Goal: Task Accomplishment & Management: Use online tool/utility

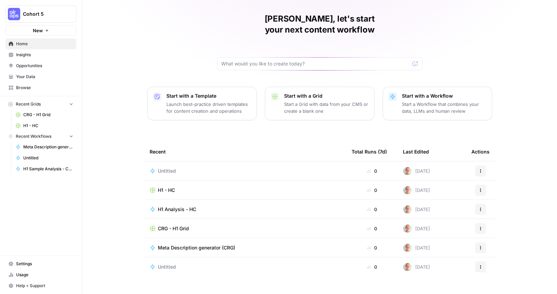
scroll to position [21, 0]
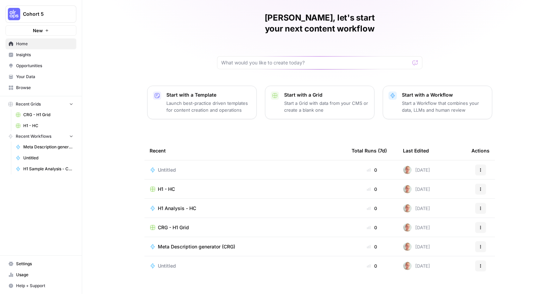
click at [170, 185] on span "H1 - HC" at bounding box center [166, 188] width 17 height 7
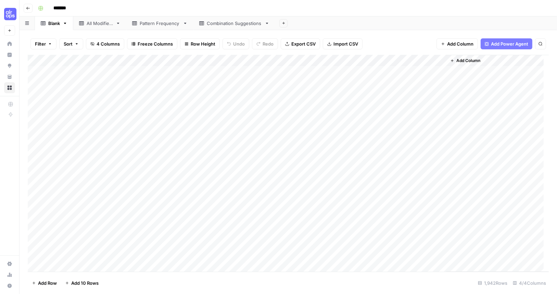
click at [96, 23] on div "All Modifiers" at bounding box center [100, 23] width 26 height 7
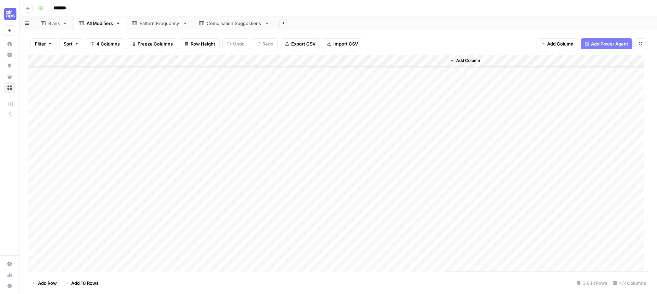
scroll to position [33947, 0]
click at [165, 17] on link "Pattern Frequency" at bounding box center [159, 23] width 67 height 14
click at [162, 22] on div "Pattern Frequency" at bounding box center [160, 23] width 40 height 7
click at [236, 108] on div "Add Column" at bounding box center [338, 163] width 621 height 217
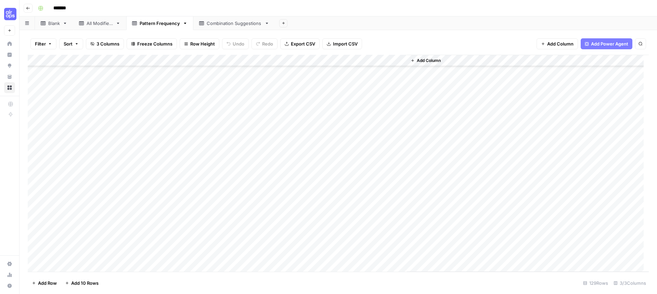
click at [238, 117] on div "Add Column" at bounding box center [338, 163] width 621 height 217
click at [233, 137] on div "Add Column" at bounding box center [338, 163] width 621 height 217
click at [95, 142] on div "Add Column" at bounding box center [338, 163] width 621 height 217
click at [122, 97] on div "Add Column" at bounding box center [338, 163] width 621 height 217
click at [236, 107] on div "Add Column" at bounding box center [338, 163] width 621 height 217
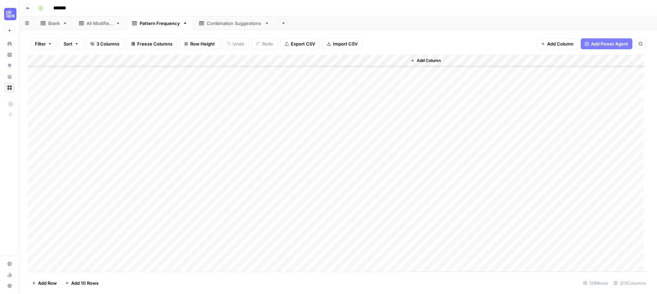
click at [146, 107] on div "Add Column" at bounding box center [338, 163] width 621 height 217
click at [120, 123] on div "Add Column" at bounding box center [338, 163] width 621 height 217
click at [118, 158] on div "Add Column" at bounding box center [338, 163] width 621 height 217
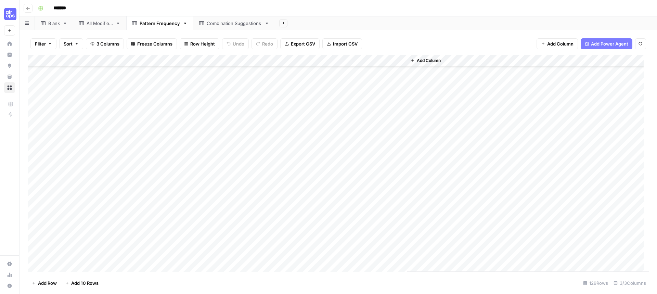
click at [121, 139] on div "Add Column" at bounding box center [338, 163] width 621 height 217
click at [120, 152] on div "Add Column" at bounding box center [338, 163] width 621 height 217
click at [229, 23] on div "Combination Suggestions" at bounding box center [234, 23] width 55 height 7
click at [117, 126] on div "Add Column" at bounding box center [338, 163] width 621 height 217
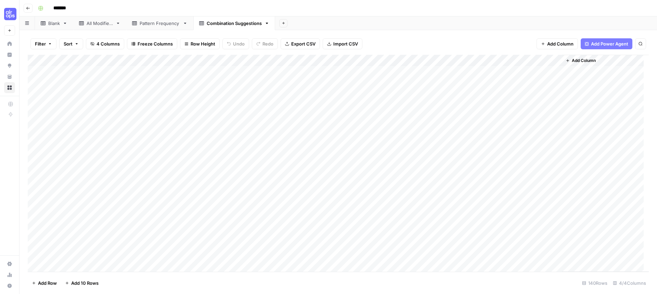
click at [212, 129] on div "Add Column" at bounding box center [338, 163] width 621 height 217
click at [403, 127] on div "Add Column" at bounding box center [338, 163] width 621 height 217
click at [483, 130] on div "Add Column" at bounding box center [338, 163] width 621 height 217
click at [148, 29] on link "Pattern Frequency" at bounding box center [159, 23] width 67 height 14
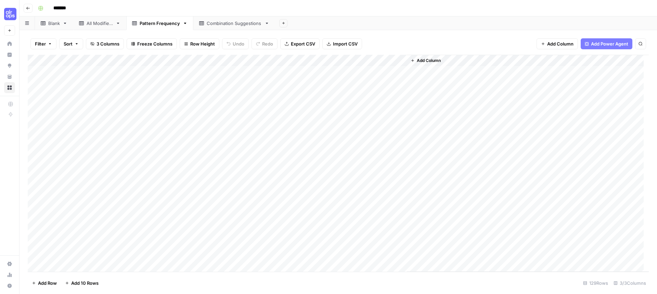
click at [91, 133] on div "Add Column" at bounding box center [338, 163] width 621 height 217
click at [155, 177] on div "Add Column" at bounding box center [338, 163] width 621 height 217
click at [215, 22] on div "Combination Suggestions" at bounding box center [234, 23] width 55 height 7
click at [94, 26] on div "All Modifiers" at bounding box center [100, 23] width 26 height 7
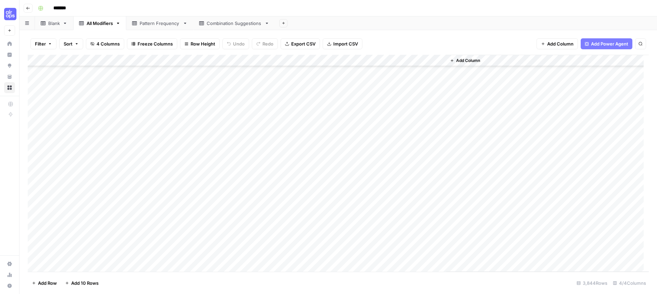
click at [104, 118] on div "Add Column" at bounding box center [338, 163] width 621 height 217
click at [151, 25] on div "Pattern Frequency" at bounding box center [160, 23] width 40 height 7
drag, startPoint x: 88, startPoint y: 24, endPoint x: 81, endPoint y: 23, distance: 6.2
click at [81, 22] on div "Blank All Modifiers Pattern Frequency Combination Suggestions Add Sheet" at bounding box center [338, 23] width 637 height 14
click at [90, 21] on div "All Modifiers" at bounding box center [100, 23] width 26 height 7
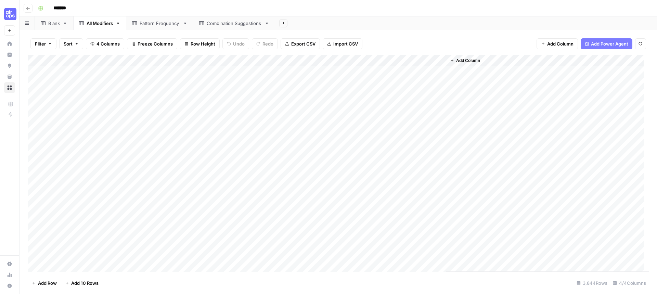
click at [163, 24] on div "Pattern Frequency" at bounding box center [160, 23] width 40 height 7
click at [66, 128] on div "Add Column" at bounding box center [338, 163] width 621 height 217
click at [359, 131] on div "Add Column" at bounding box center [338, 163] width 621 height 217
click at [419, 58] on span "Add Column" at bounding box center [429, 60] width 24 height 6
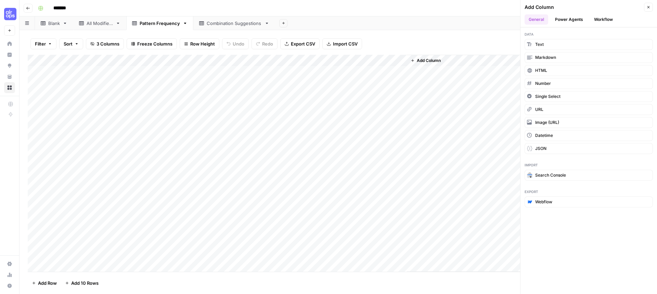
click at [341, 127] on div "Add Column" at bounding box center [338, 163] width 621 height 217
drag, startPoint x: 649, startPoint y: 8, endPoint x: 607, endPoint y: 32, distance: 48.6
click at [556, 8] on icon "button" at bounding box center [648, 7] width 4 height 4
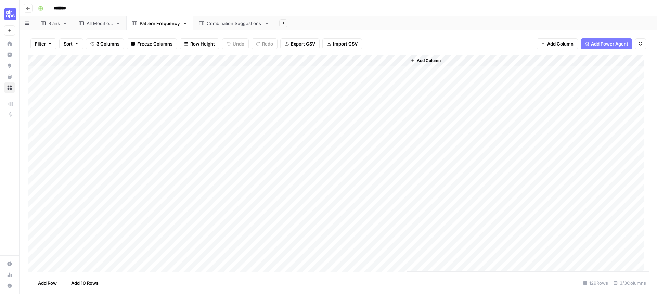
click at [239, 27] on link "Combination Suggestions" at bounding box center [234, 23] width 82 height 14
click at [209, 122] on div "Add Column" at bounding box center [338, 163] width 621 height 217
click at [204, 130] on div "Add Column" at bounding box center [338, 163] width 621 height 217
click at [96, 25] on div "All Modifiers" at bounding box center [100, 23] width 26 height 7
click at [226, 29] on link "Combination Suggestions" at bounding box center [234, 23] width 82 height 14
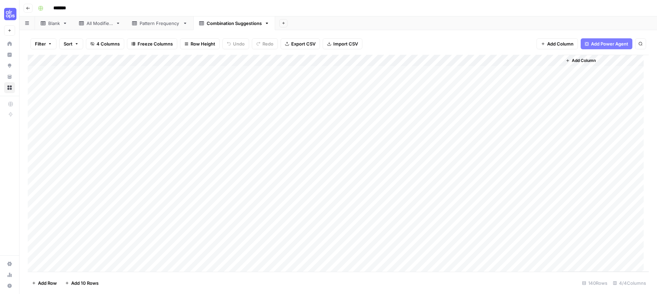
click at [114, 131] on div "Add Column" at bounding box center [338, 163] width 621 height 217
click at [170, 132] on div "Add Column" at bounding box center [338, 163] width 621 height 217
click at [108, 23] on div "All Modifiers" at bounding box center [100, 23] width 26 height 7
click at [219, 24] on div "Combination Suggestions" at bounding box center [234, 23] width 55 height 7
click at [278, 262] on div "Add Column" at bounding box center [338, 163] width 621 height 217
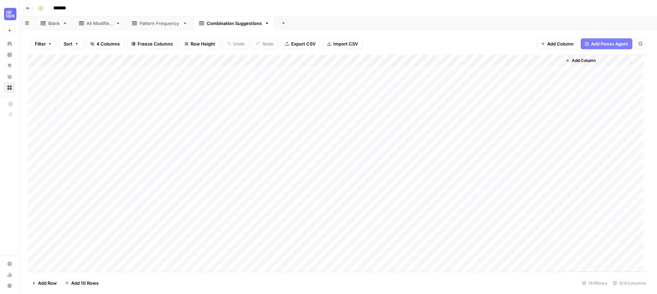
click at [117, 257] on div "Add Column" at bounding box center [338, 163] width 621 height 217
click at [289, 258] on div "Add Column" at bounding box center [338, 163] width 621 height 217
click at [274, 244] on div "Add Column" at bounding box center [338, 163] width 621 height 217
click at [181, 233] on div "Add Column" at bounding box center [338, 163] width 621 height 217
click at [183, 222] on div "Add Column" at bounding box center [338, 163] width 621 height 217
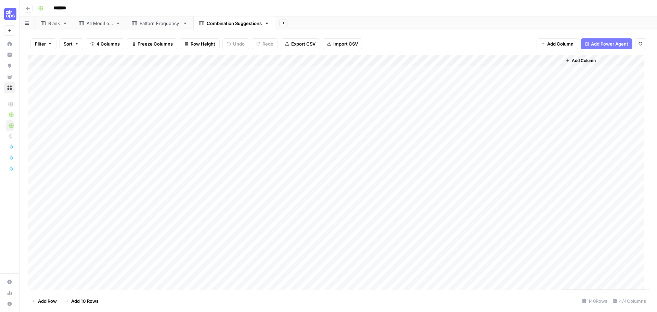
click at [27, 8] on icon "button" at bounding box center [28, 8] width 4 height 4
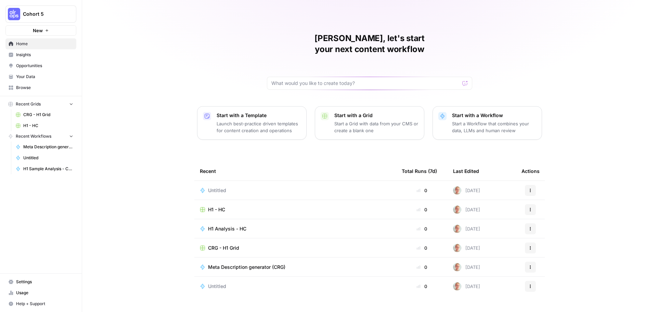
click at [34, 17] on span "Cohort 5" at bounding box center [43, 14] width 41 height 7
click at [36, 66] on div "Twinkl" at bounding box center [62, 62] width 104 height 8
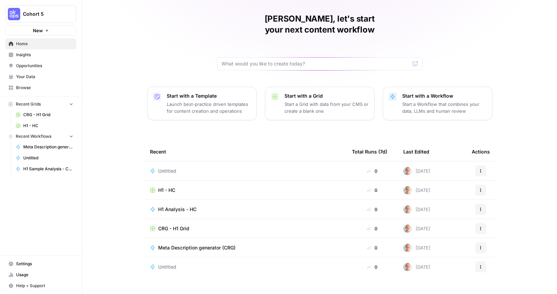
scroll to position [21, 0]
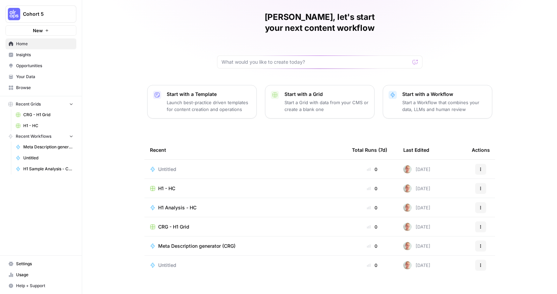
click at [266, 55] on div at bounding box center [319, 61] width 205 height 13
type input "CRG"
click at [22, 90] on span "Browse" at bounding box center [44, 88] width 57 height 6
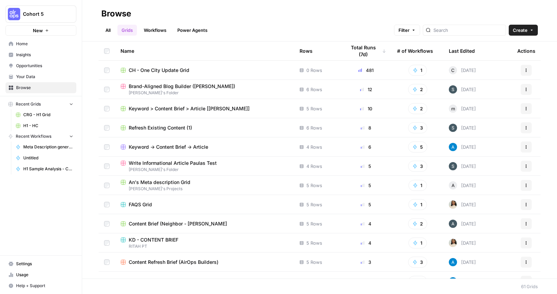
click at [161, 28] on link "Workflows" at bounding box center [155, 30] width 31 height 11
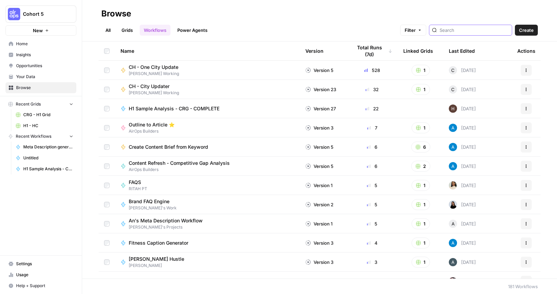
click at [463, 29] on input "search" at bounding box center [473, 30] width 69 height 7
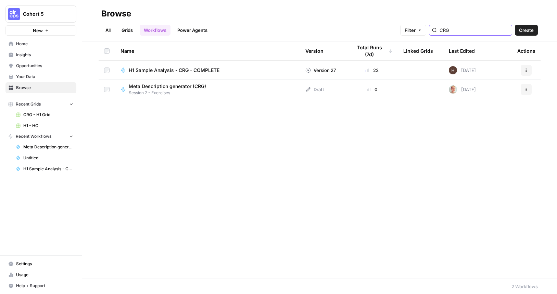
type input "CRG"
click at [198, 71] on span "H1 Sample Analysis - CRG - COMPLETE" at bounding box center [174, 70] width 91 height 7
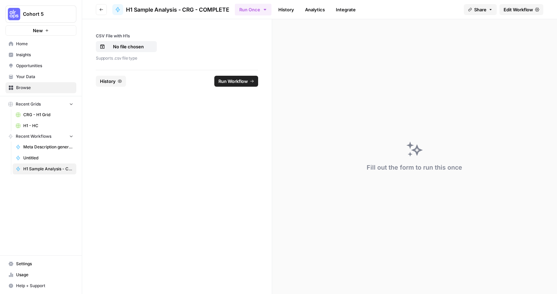
click at [510, 13] on span "Edit Workflow" at bounding box center [517, 9] width 29 height 7
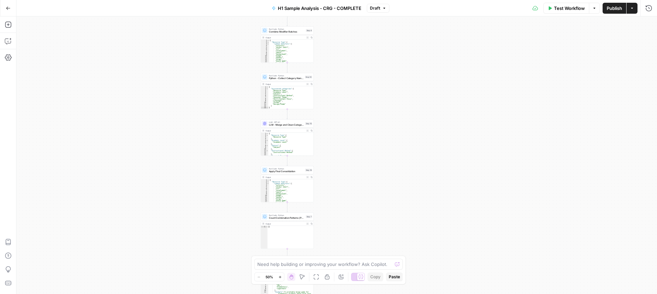
drag, startPoint x: 396, startPoint y: 163, endPoint x: 379, endPoint y: 194, distance: 35.5
click at [373, 224] on div "Workflow Set Inputs Inputs Run Code · Python Process & Batch CSV Data Step 1 Ou…" at bounding box center [336, 154] width 640 height 277
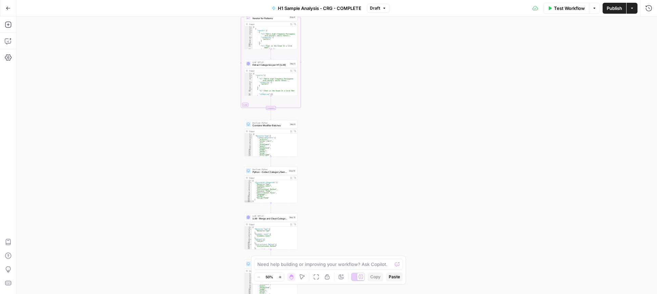
drag, startPoint x: 387, startPoint y: 67, endPoint x: 406, endPoint y: 171, distance: 105.1
click at [407, 190] on div "Workflow Set Inputs Inputs Run Code · Python Process & Batch CSV Data Step 1 Ou…" at bounding box center [336, 154] width 640 height 277
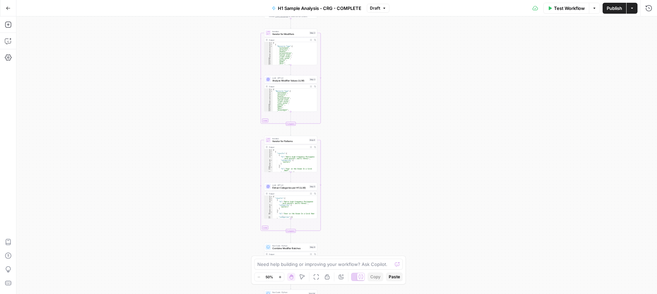
drag, startPoint x: 416, startPoint y: 224, endPoint x: 411, endPoint y: 227, distance: 5.7
click at [415, 232] on div "Workflow Set Inputs Inputs Run Code · Python Process & Batch CSV Data Step 1 Ou…" at bounding box center [336, 154] width 640 height 277
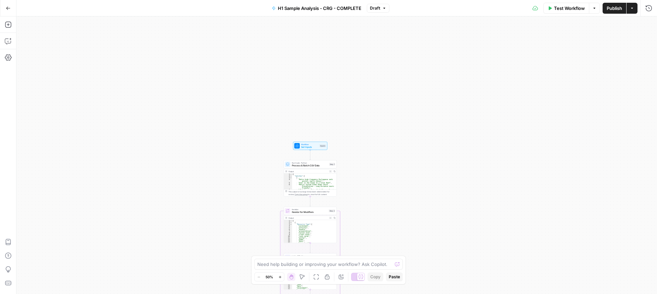
drag, startPoint x: 408, startPoint y: 139, endPoint x: 408, endPoint y: 64, distance: 75.3
click at [408, 64] on div "Workflow Set Inputs Inputs Run Code · Python Process & Batch CSV Data Step 1 Ou…" at bounding box center [336, 154] width 640 height 277
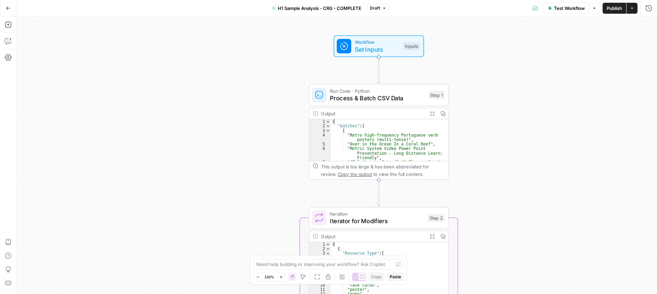
drag, startPoint x: 420, startPoint y: 157, endPoint x: 526, endPoint y: 151, distance: 106.3
click at [531, 161] on div "Workflow Set Inputs Inputs Run Code · Python Process & Batch CSV Data Step 1 Ou…" at bounding box center [336, 154] width 640 height 277
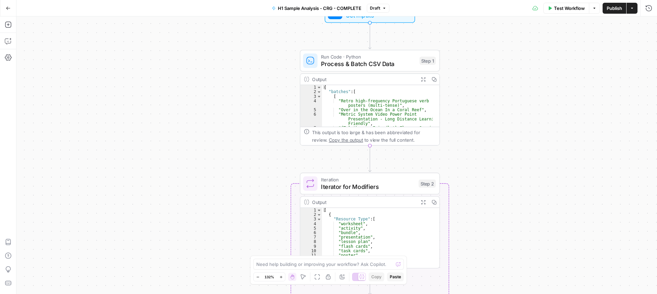
drag, startPoint x: 484, startPoint y: 166, endPoint x: 488, endPoint y: 153, distance: 13.1
click at [481, 140] on div "Workflow Set Inputs Inputs Run Code · Python Process & Batch CSV Data Step 1 Ou…" at bounding box center [336, 154] width 640 height 277
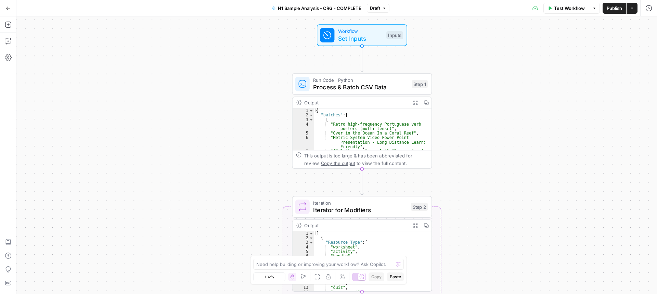
drag, startPoint x: 484, startPoint y: 168, endPoint x: 428, endPoint y: 37, distance: 143.0
click at [477, 187] on div "Workflow Set Inputs Inputs Run Code · Python Process & Batch CSV Data Step 1 Ou…" at bounding box center [336, 154] width 640 height 277
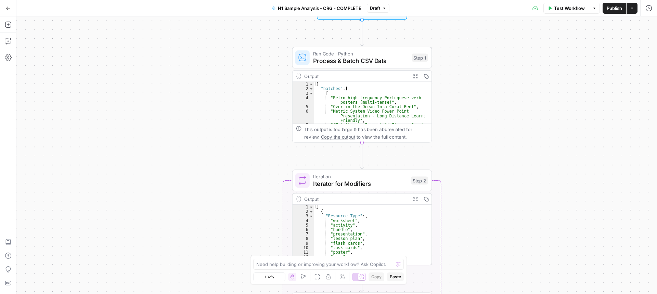
drag, startPoint x: 465, startPoint y: 176, endPoint x: 455, endPoint y: 89, distance: 87.1
click at [459, 101] on div "Workflow Set Inputs Inputs Run Code · Python Process & Batch CSV Data Step 1 Ou…" at bounding box center [336, 154] width 640 height 277
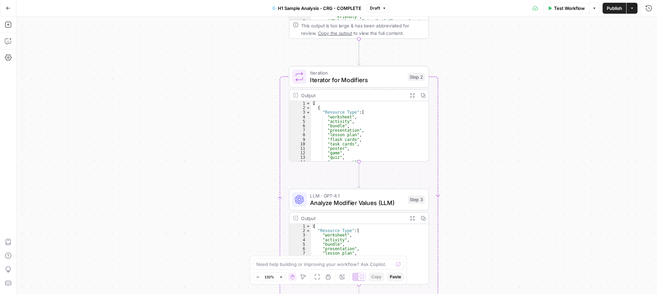
drag, startPoint x: 459, startPoint y: 139, endPoint x: 455, endPoint y: 114, distance: 25.0
click at [455, 109] on div "Workflow Set Inputs Inputs Run Code · Python Process & Batch CSV Data Step 1 Ou…" at bounding box center [336, 154] width 640 height 277
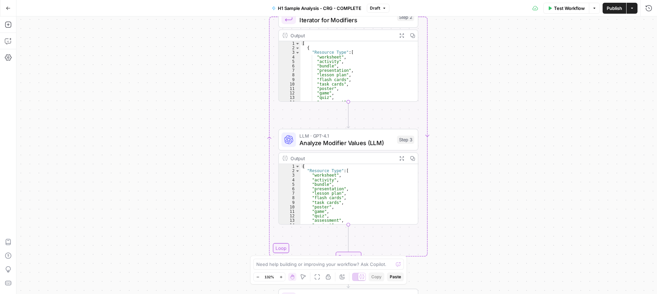
drag, startPoint x: 461, startPoint y: 174, endPoint x: 465, endPoint y: 127, distance: 47.4
click at [458, 163] on div "Workflow Set Inputs Inputs Run Code · Python Process & Batch CSV Data Step 1 Ou…" at bounding box center [336, 154] width 640 height 277
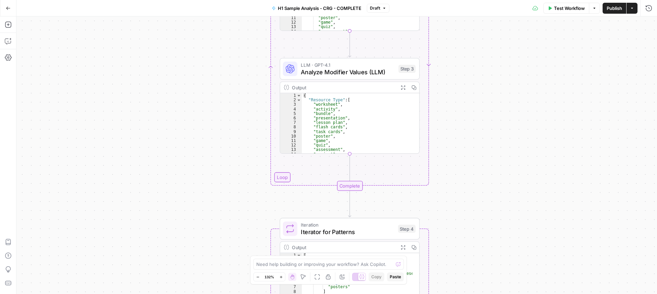
drag, startPoint x: 446, startPoint y: 193, endPoint x: 448, endPoint y: 120, distance: 73.2
click at [448, 120] on div "Workflow Set Inputs Inputs Run Code · Python Process & Batch CSV Data Step 1 Ou…" at bounding box center [336, 154] width 640 height 277
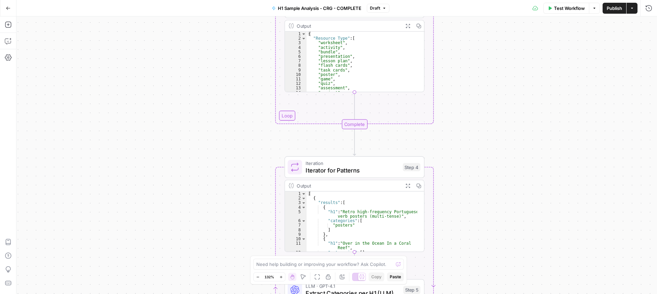
drag, startPoint x: 456, startPoint y: 198, endPoint x: 462, endPoint y: 100, distance: 98.3
click at [462, 101] on div "Workflow Set Inputs Inputs Run Code · Python Process & Batch CSV Data Step 1 Ou…" at bounding box center [336, 154] width 640 height 277
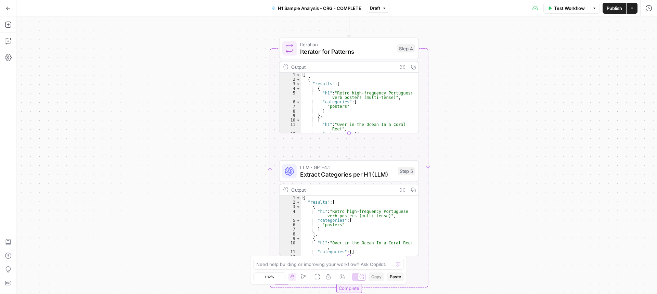
drag, startPoint x: 462, startPoint y: 198, endPoint x: 456, endPoint y: 117, distance: 81.3
click at [456, 117] on div "Workflow Set Inputs Inputs Run Code · Python Process & Batch CSV Data Step 1 Ou…" at bounding box center [336, 154] width 640 height 277
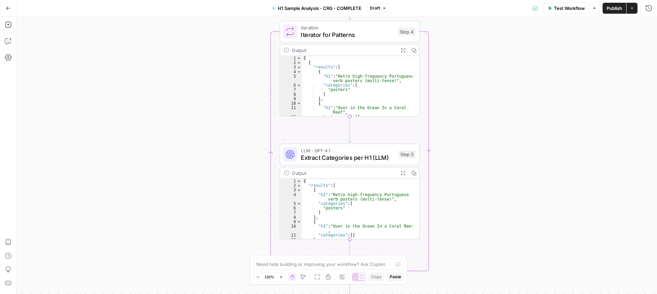
drag, startPoint x: 462, startPoint y: 170, endPoint x: 463, endPoint y: 153, distance: 16.8
click at [463, 153] on div "Workflow Set Inputs Inputs Run Code · Python Process & Batch CSV Data Step 1 Ou…" at bounding box center [336, 154] width 640 height 277
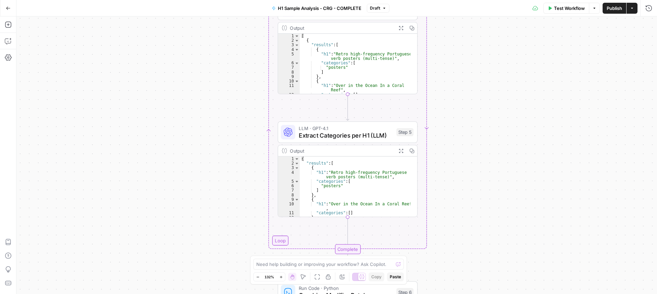
drag, startPoint x: 434, startPoint y: 174, endPoint x: 431, endPoint y: 179, distance: 5.7
click at [431, 151] on div "Workflow Set Inputs Inputs Run Code · Python Process & Batch CSV Data Step 1 Ou…" at bounding box center [336, 154] width 640 height 277
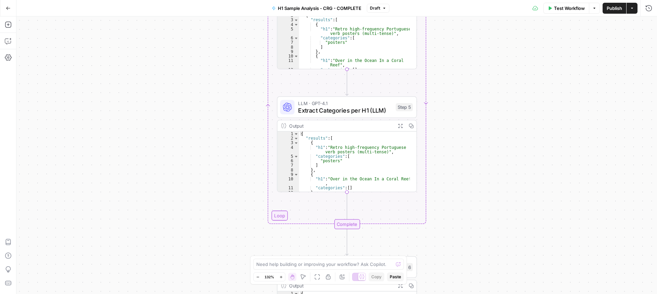
drag, startPoint x: 431, startPoint y: 184, endPoint x: 431, endPoint y: 160, distance: 23.9
click at [431, 160] on div "Workflow Set Inputs Inputs Run Code · Python Process & Batch CSV Data Step 1 Ou…" at bounding box center [336, 154] width 640 height 277
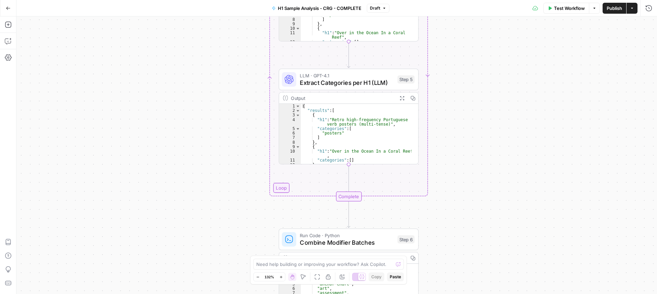
drag, startPoint x: 441, startPoint y: 223, endPoint x: 442, endPoint y: 195, distance: 27.8
click at [442, 195] on div "Workflow Set Inputs Inputs Run Code · Python Process & Batch CSV Data Step 1 Ou…" at bounding box center [336, 154] width 640 height 277
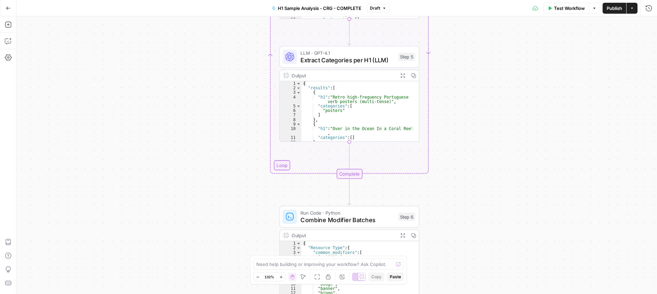
drag, startPoint x: 431, startPoint y: 234, endPoint x: 431, endPoint y: 208, distance: 26.0
click at [430, 198] on div "Workflow Set Inputs Inputs Run Code · Python Process & Batch CSV Data Step 1 Ou…" at bounding box center [336, 154] width 640 height 277
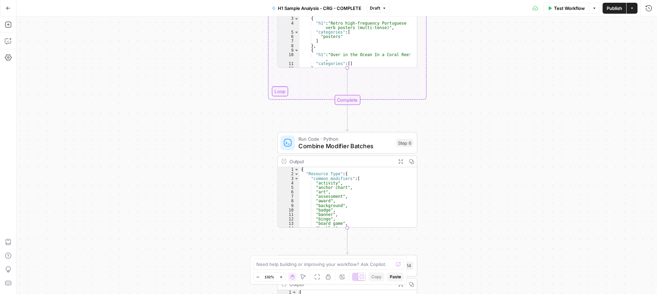
drag, startPoint x: 431, startPoint y: 231, endPoint x: 430, endPoint y: 207, distance: 24.7
click at [429, 166] on div "Workflow Set Inputs Inputs Run Code · Python Process & Batch CSV Data Step 1 Ou…" at bounding box center [336, 154] width 640 height 277
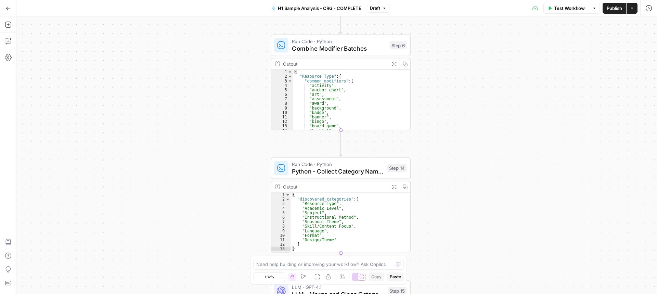
drag, startPoint x: 434, startPoint y: 239, endPoint x: 429, endPoint y: 147, distance: 91.9
click at [429, 147] on div "Workflow Set Inputs Inputs Run Code · Python Process & Batch CSV Data Step 1 Ou…" at bounding box center [336, 154] width 640 height 277
drag, startPoint x: 443, startPoint y: 174, endPoint x: 445, endPoint y: 128, distance: 45.9
click at [445, 128] on div "Workflow Set Inputs Inputs Run Code · Python Process & Batch CSV Data Step 1 Ou…" at bounding box center [336, 154] width 640 height 277
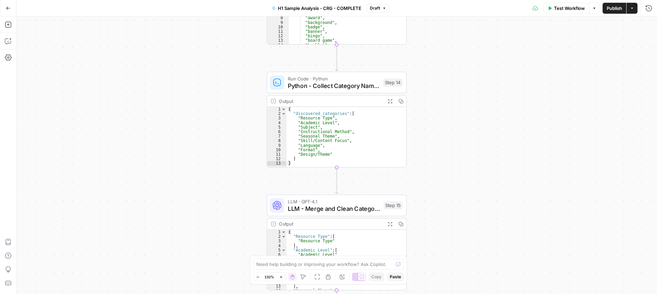
drag, startPoint x: 448, startPoint y: 198, endPoint x: 440, endPoint y: 146, distance: 52.4
click at [440, 146] on div "Workflow Set Inputs Inputs Run Code · Python Process & Batch CSV Data Step 1 Ou…" at bounding box center [336, 154] width 640 height 277
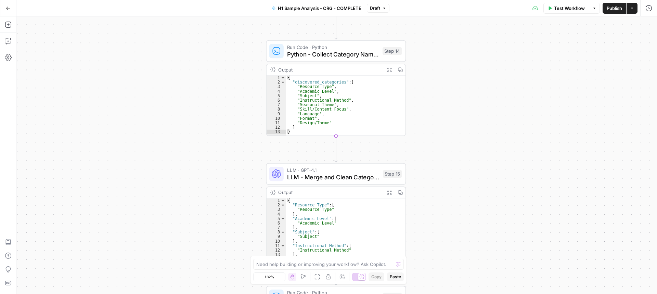
drag, startPoint x: 454, startPoint y: 179, endPoint x: 454, endPoint y: 134, distance: 44.8
click at [455, 122] on div "Workflow Set Inputs Inputs Run Code · Python Process & Batch CSV Data Step 1 Ou…" at bounding box center [336, 154] width 640 height 277
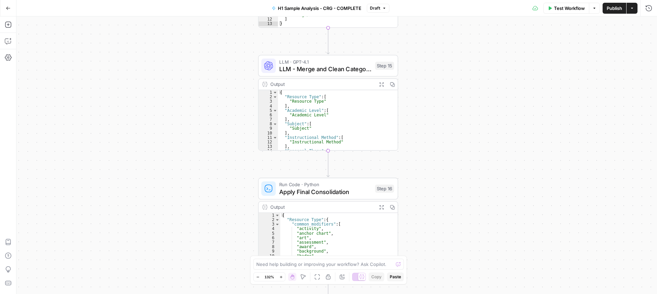
drag, startPoint x: 436, startPoint y: 180, endPoint x: 432, endPoint y: 144, distance: 36.1
click at [432, 144] on div "Workflow Set Inputs Inputs Run Code · Python Process & Batch CSV Data Step 1 Ou…" at bounding box center [336, 154] width 640 height 277
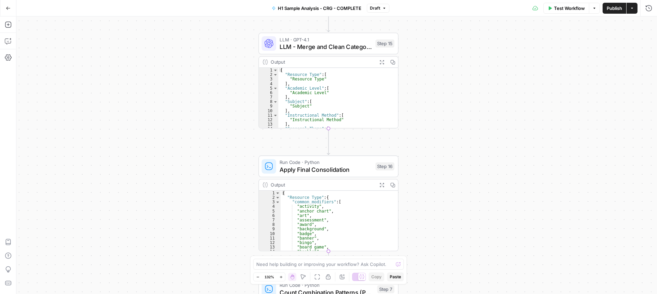
click at [427, 177] on div "Workflow Set Inputs Inputs Run Code · Python Process & Batch CSV Data Step 1 Ou…" at bounding box center [336, 154] width 640 height 277
drag, startPoint x: 452, startPoint y: 220, endPoint x: 448, endPoint y: 183, distance: 37.5
click at [448, 183] on div "Workflow Set Inputs Inputs Run Code · Python Process & Batch CSV Data Step 1 Ou…" at bounding box center [336, 154] width 640 height 277
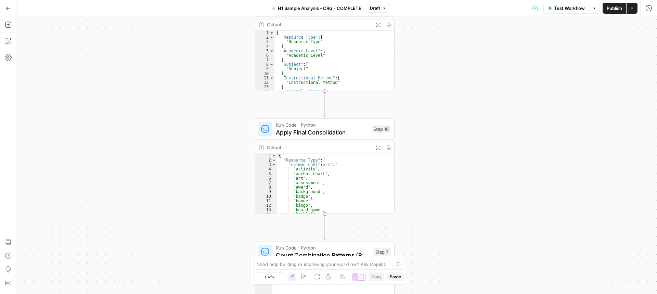
drag, startPoint x: 443, startPoint y: 228, endPoint x: 447, endPoint y: 165, distance: 63.8
click at [447, 165] on div "Workflow Set Inputs Inputs Run Code · Python Process & Batch CSV Data Step 1 Ou…" at bounding box center [336, 154] width 640 height 277
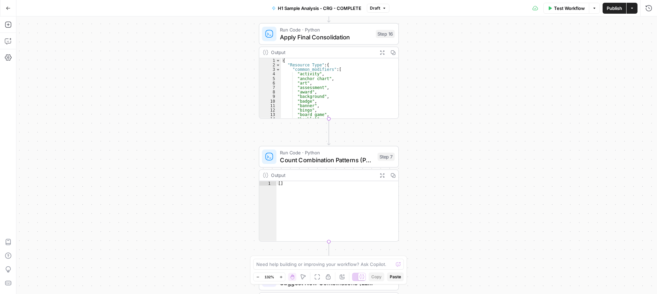
drag, startPoint x: 439, startPoint y: 217, endPoint x: 439, endPoint y: 186, distance: 31.5
click at [439, 186] on div "Workflow Set Inputs Inputs Run Code · Python Process & Batch CSV Data Step 1 Ou…" at bounding box center [336, 154] width 640 height 277
type textarea "**"
drag, startPoint x: 296, startPoint y: 186, endPoint x: 295, endPoint y: 225, distance: 38.7
click at [295, 186] on div "[ ]" at bounding box center [337, 215] width 122 height 69
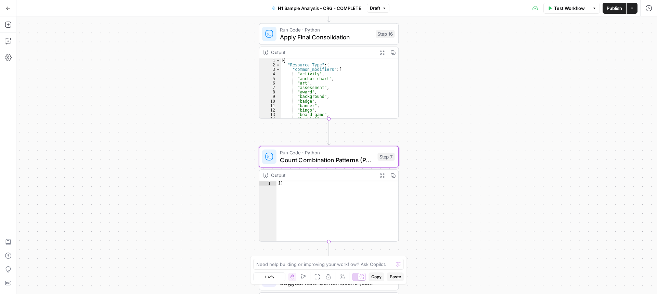
drag, startPoint x: 448, startPoint y: 134, endPoint x: 479, endPoint y: 242, distance: 111.9
click at [446, 135] on div "Workflow Set Inputs Inputs Run Code · Python Process & Batch CSV Data Step 1 Ou…" at bounding box center [336, 154] width 640 height 277
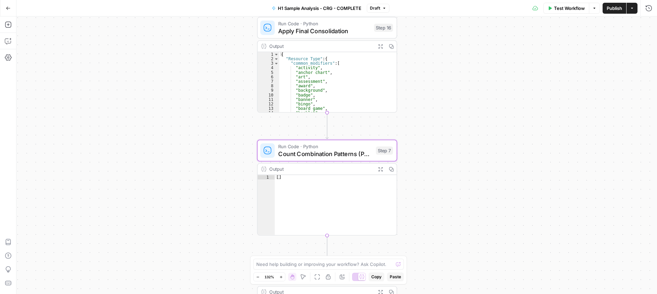
drag, startPoint x: 450, startPoint y: 183, endPoint x: 443, endPoint y: 134, distance: 49.3
click at [444, 137] on div "Workflow Set Inputs Inputs Run Code · Python Process & Batch CSV Data Step 1 Ou…" at bounding box center [336, 154] width 640 height 277
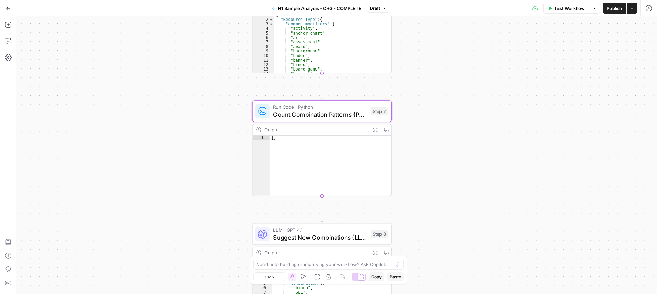
drag
click at [437, 158] on div "Workflow Set Inputs Inputs Run Code · Python Process & Batch CSV Data Step 1 Ou…" at bounding box center [336, 154] width 640 height 277
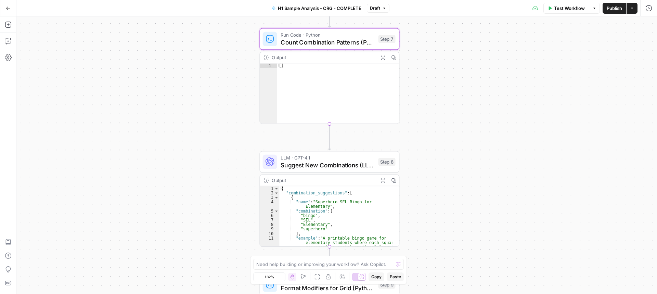
click at [446, 148] on div "Workflow Set Inputs Inputs Run Code · Python Process & Batch CSV Data Step 1 Ou…" at bounding box center [336, 154] width 640 height 277
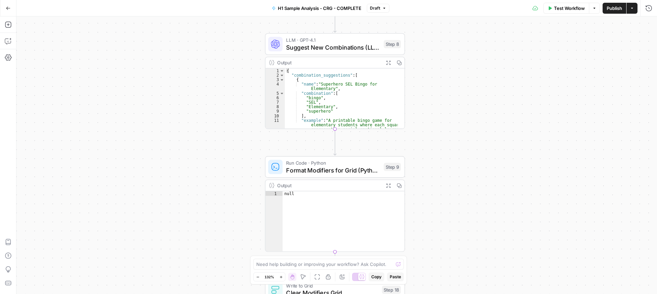
click at [432, 178] on div "Workflow Set Inputs Inputs Run Code · Python Process & Batch CSV Data Step 1 Ou…" at bounding box center [336, 154] width 640 height 277
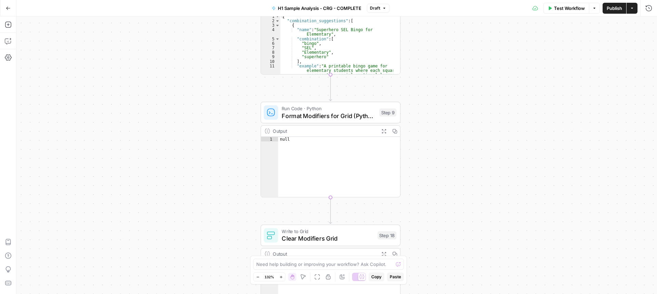
drag, startPoint x: 453, startPoint y: 197, endPoint x: 442, endPoint y: 112, distance: 85.2
click at [442, 112] on div "Workflow Set Inputs Inputs Run Code · Python Process & Batch CSV Data Step 1 Ou…" at bounding box center [336, 154] width 640 height 277
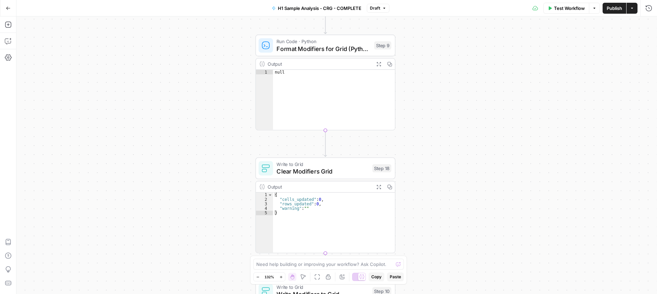
drag, startPoint x: 435, startPoint y: 166, endPoint x: 437, endPoint y: 138, distance: 27.4
click at [437, 138] on div "Workflow Set Inputs Inputs Run Code · Python Process & Batch CSV Data Step 1 Ou…" at bounding box center [336, 154] width 640 height 277
type textarea "****"
drag, startPoint x: 290, startPoint y: 71, endPoint x: 298, endPoint y: 78, distance: 9.9
click at [290, 71] on div "null" at bounding box center [334, 104] width 122 height 69
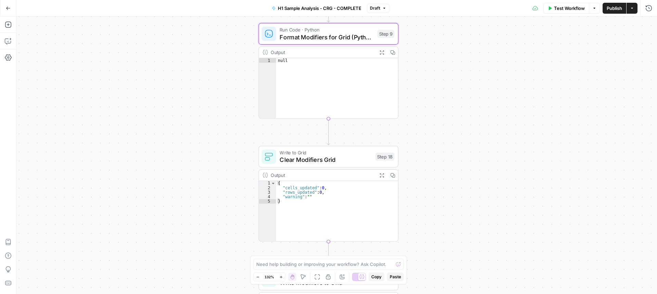
drag, startPoint x: 437, startPoint y: 148, endPoint x: 433, endPoint y: 102, distance: 46.3
click at [434, 102] on div "Workflow Set Inputs Inputs Run Code · Python Process & Batch CSV Data Step 1 Ou…" at bounding box center [336, 154] width 640 height 277
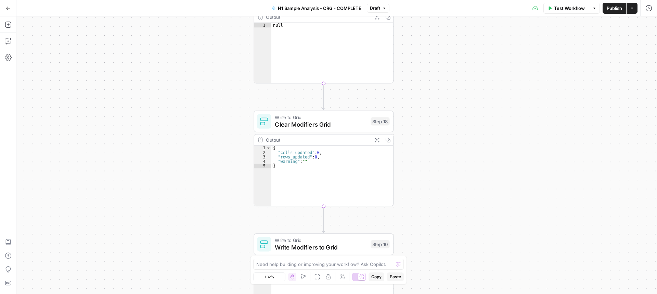
drag, startPoint x: 420, startPoint y: 183, endPoint x: 427, endPoint y: 149, distance: 34.2
click at [427, 150] on div "Workflow Set Inputs Inputs Run Code · Python Process & Batch CSV Data Step 1 Ou…" at bounding box center [336, 154] width 640 height 277
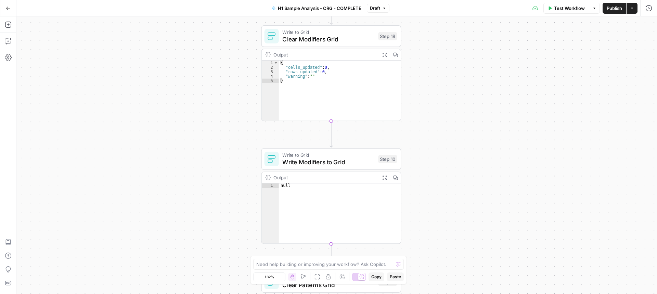
drag, startPoint x: 425, startPoint y: 191, endPoint x: 384, endPoint y: 75, distance: 122.6
click at [426, 141] on div "Workflow Set Inputs Inputs Run Code · Python Process & Batch CSV Data Step 1 Ou…" at bounding box center [336, 154] width 640 height 277
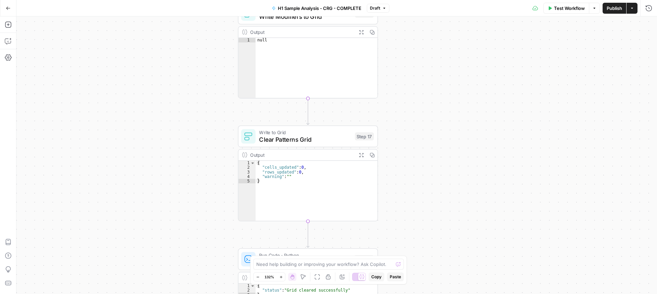
drag, startPoint x: 432, startPoint y: 202, endPoint x: 410, endPoint y: 78, distance: 125.7
click at [409, 52] on div "Workflow Set Inputs Inputs Run Code · Python Process & Batch CSV Data Step 1 Ou…" at bounding box center [336, 154] width 640 height 277
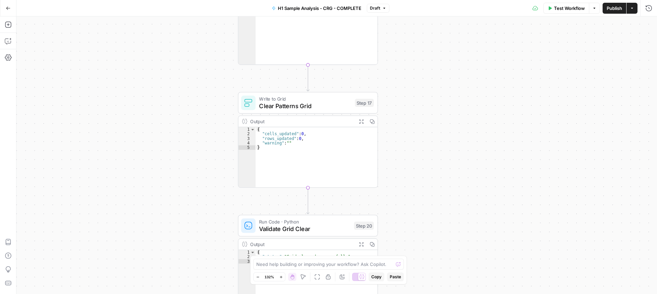
drag, startPoint x: 432, startPoint y: 204, endPoint x: 438, endPoint y: 162, distance: 42.1
click at [438, 155] on div "Workflow Set Inputs Inputs Run Code · Python Process & Batch CSV Data Step 1 Ou…" at bounding box center [336, 154] width 640 height 277
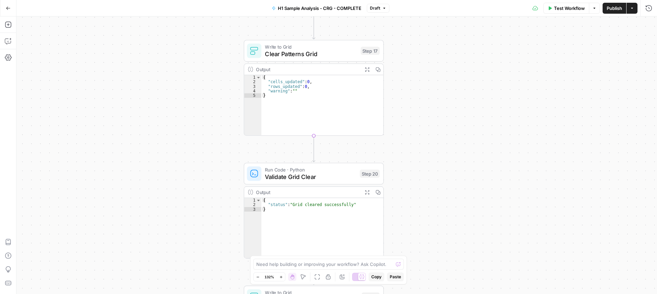
drag, startPoint x: 431, startPoint y: 237, endPoint x: 436, endPoint y: 172, distance: 65.2
click at [436, 174] on div "Workflow Set Inputs Inputs Run Code · Python Process & Batch CSV Data Step 1 Ou…" at bounding box center [336, 154] width 640 height 277
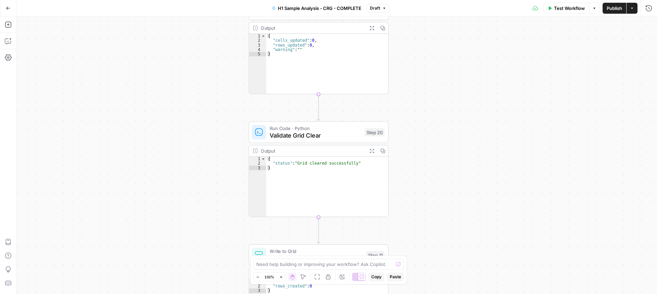
drag, startPoint x: 444, startPoint y: 158, endPoint x: 444, endPoint y: 148, distance: 9.9
click at [444, 148] on div "Workflow Set Inputs Inputs Run Code · Python Process & Batch CSV Data Step 1 Ou…" at bounding box center [336, 154] width 640 height 277
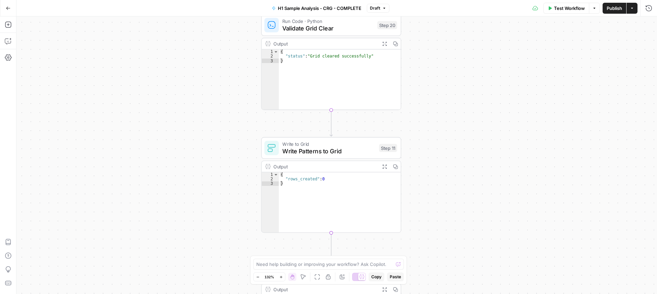
drag, startPoint x: 438, startPoint y: 182, endPoint x: 438, endPoint y: 156, distance: 26.0
click at [438, 156] on div "Workflow Set Inputs Inputs Run Code · Python Process & Batch CSV Data Step 1 Ou…" at bounding box center [336, 154] width 640 height 277
type textarea "**********"
drag, startPoint x: 376, startPoint y: 53, endPoint x: 303, endPoint y: 96, distance: 84.8
click at [273, 53] on div "**********" at bounding box center [331, 80] width 139 height 60
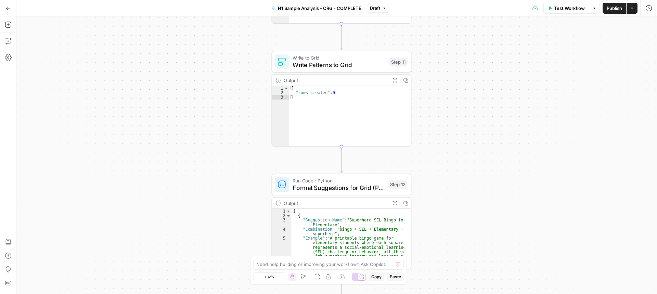
drag, startPoint x: 423, startPoint y: 204, endPoint x: 433, endPoint y: 169, distance: 36.2
click at [433, 169] on div "Workflow Set Inputs Inputs Run Code · Python Process & Batch CSV Data Step 1 Ou…" at bounding box center [336, 154] width 640 height 277
type textarea "**********"
drag, startPoint x: 354, startPoint y: 93, endPoint x: 278, endPoint y: 93, distance: 75.6
click at [278, 93] on div "**********" at bounding box center [341, 116] width 139 height 60
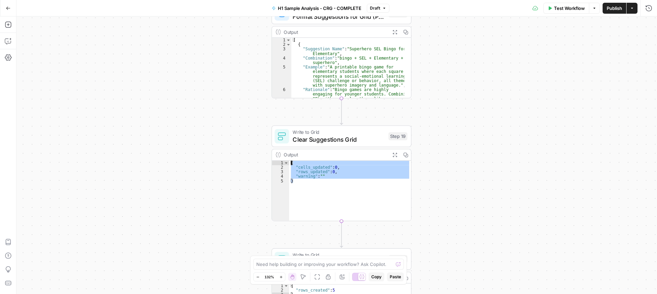
drag, startPoint x: 332, startPoint y: 183, endPoint x: 265, endPoint y: 148, distance: 75.9
click at [265, 148] on div "Workflow Set Inputs Inputs Run Code · Python Process & Batch CSV Data Step 1 Ou…" at bounding box center [336, 154] width 640 height 277
type textarea "**********"
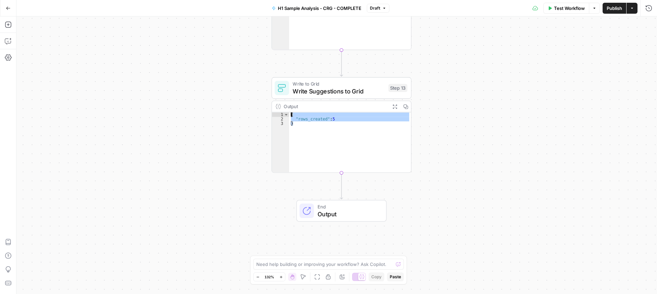
drag, startPoint x: 352, startPoint y: 124, endPoint x: 269, endPoint y: 109, distance: 84.1
click at [269, 109] on div "Workflow Set Inputs Inputs Run Code · Python Process & Batch CSV Data Step 1 Ou…" at bounding box center [336, 154] width 640 height 277
type textarea "**********"
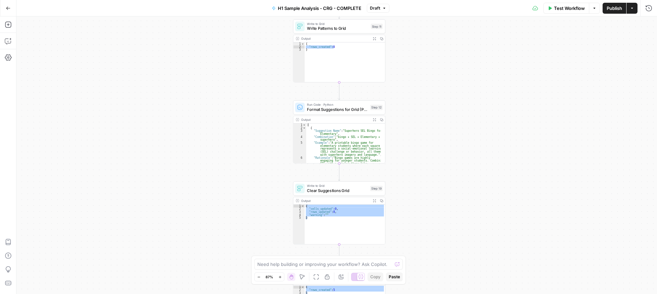
drag, startPoint x: 453, startPoint y: 55, endPoint x: 405, endPoint y: 216, distance: 167.7
click at [412, 242] on div "Workflow Set Inputs Inputs Run Code · Python Process & Batch CSV Data Step 1 Ou…" at bounding box center [336, 154] width 640 height 277
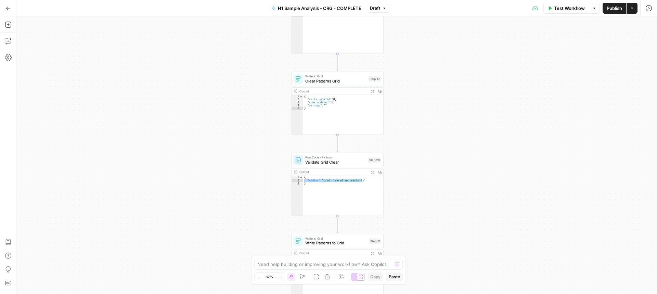
drag, startPoint x: 420, startPoint y: 72, endPoint x: 402, endPoint y: 292, distance: 221.4
click at [411, 289] on div "Workflow Set Inputs Inputs Run Code · Python Process & Batch CSV Data Step 1 Ou…" at bounding box center [336, 154] width 640 height 277
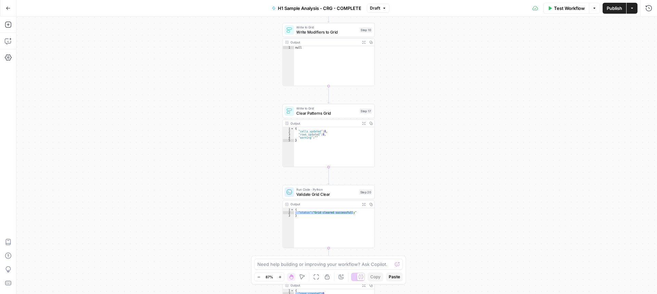
drag, startPoint x: 427, startPoint y: 136, endPoint x: 414, endPoint y: 254, distance: 118.4
click at [427, 265] on div "Workflow Set Inputs Inputs Run Code · Python Process & Batch CSV Data Step 1 Ou…" at bounding box center [336, 154] width 640 height 277
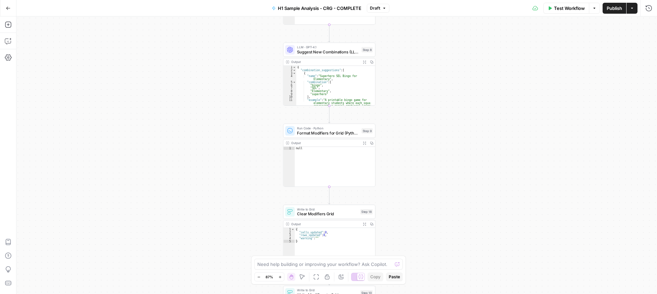
drag, startPoint x: 412, startPoint y: 155, endPoint x: 406, endPoint y: 264, distance: 110.0
click at [411, 273] on div "Workflow Set Inputs Inputs Run Code · Python Process & Batch CSV Data Step 1 Ou…" at bounding box center [336, 154] width 640 height 277
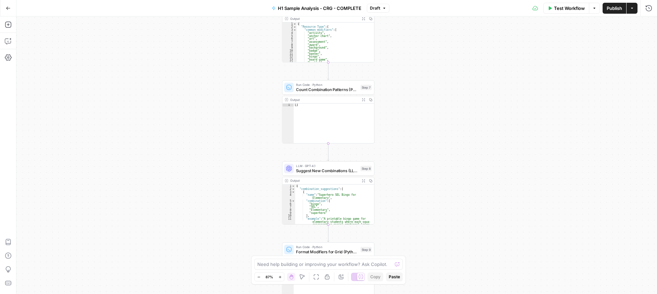
drag, startPoint x: 377, startPoint y: 255, endPoint x: 380, endPoint y: 234, distance: 21.1
click at [375, 293] on html "Cohort 5 New Home Insights Opportunities Your Data Browse Recent Grids CRG - H1…" at bounding box center [328, 147] width 657 height 294
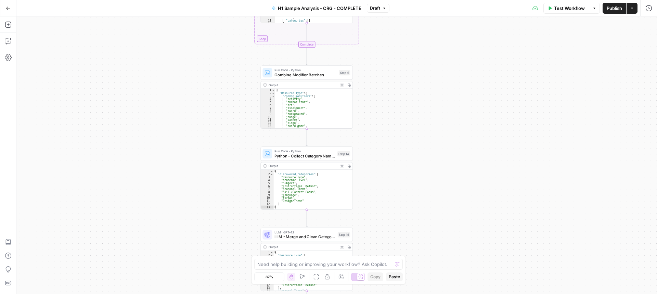
drag, startPoint x: 423, startPoint y: 126, endPoint x: 421, endPoint y: 148, distance: 22.0
click at [447, 231] on div "Workflow Set Inputs Inputs Run Code · Python Process & Batch CSV Data Step 1 Ou…" at bounding box center [336, 154] width 640 height 277
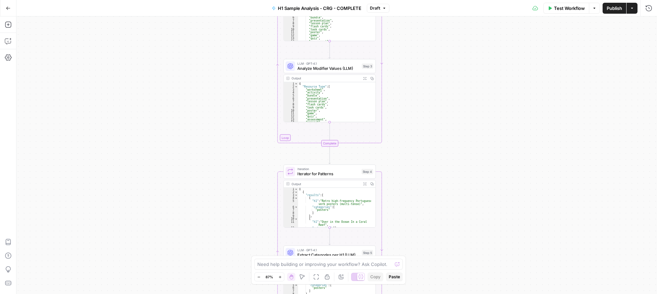
drag, startPoint x: 418, startPoint y: 83, endPoint x: 394, endPoint y: 228, distance: 147.0
click at [408, 246] on div "Workflow Set Inputs Inputs Run Code · Python Process & Batch CSV Data Step 1 Ou…" at bounding box center [336, 154] width 640 height 277
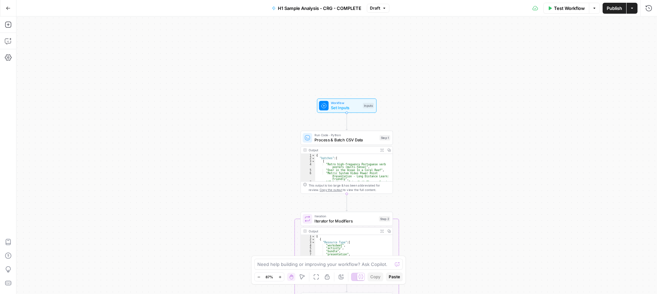
drag, startPoint x: 404, startPoint y: 155, endPoint x: 409, endPoint y: 266, distance: 110.9
click at [412, 268] on div "Workflow Set Inputs Inputs Run Code · Python Process & Batch CSV Data Step 1 Ou…" at bounding box center [336, 154] width 640 height 277
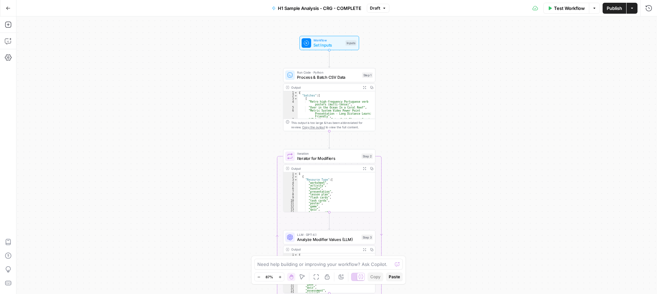
drag, startPoint x: 411, startPoint y: 111, endPoint x: 404, endPoint y: 105, distance: 8.7
click at [404, 105] on div "Workflow Set Inputs Inputs Run Code · Python Process & Batch CSV Data Step 1 Ou…" at bounding box center [336, 154] width 640 height 277
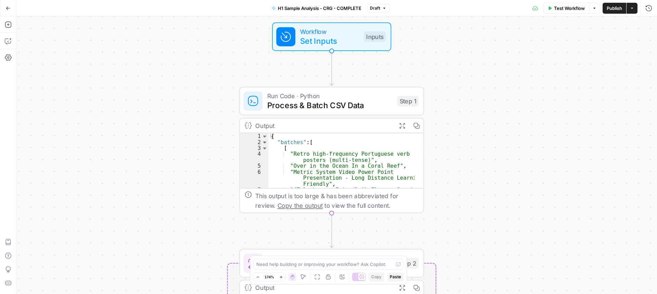
drag, startPoint x: 408, startPoint y: 117, endPoint x: 496, endPoint y: 198, distance: 119.4
click at [496, 198] on div "Workflow Set Inputs Inputs Run Code · Python Process & Batch CSV Data Step 1 Ou…" at bounding box center [336, 154] width 640 height 277
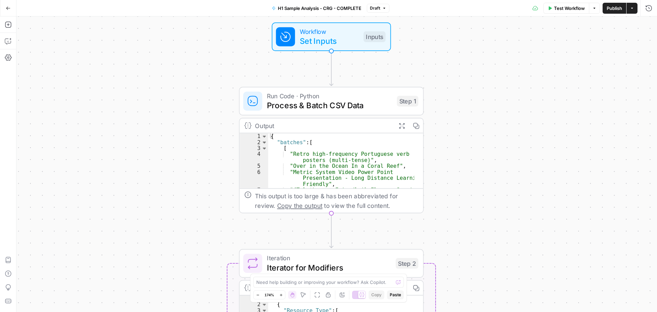
click at [12, 10] on button "Go Back" at bounding box center [8, 8] width 12 height 12
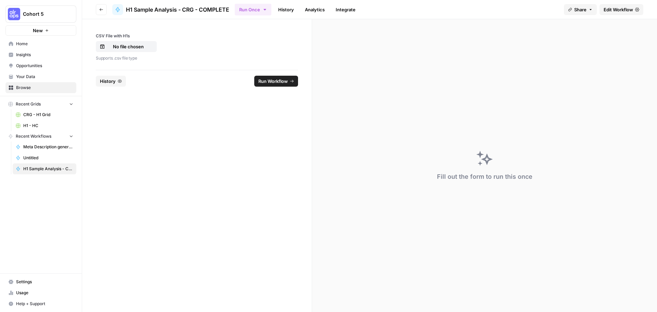
click at [93, 10] on header "Go back H1 Sample Analysis - CRG - COMPLETE Run Once History Analytics Integrat…" at bounding box center [369, 9] width 575 height 19
click at [105, 9] on button "Go back" at bounding box center [101, 9] width 11 height 11
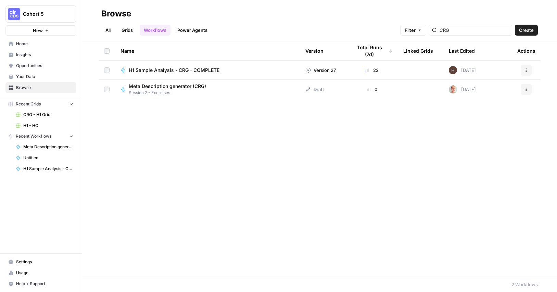
click at [186, 69] on span "H1 Sample Analysis - CRG - COMPLETE" at bounding box center [174, 70] width 91 height 7
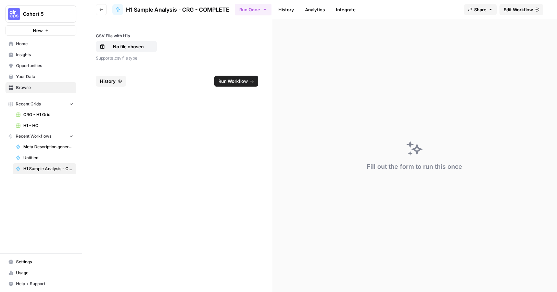
click at [514, 10] on span "Edit Workflow" at bounding box center [517, 9] width 29 height 7
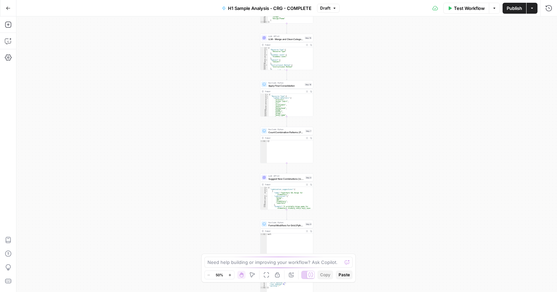
drag, startPoint x: 376, startPoint y: 159, endPoint x: 339, endPoint y: 205, distance: 58.9
click at [346, 227] on div "Workflow Set Inputs Inputs Run Code · Python Process & Batch CSV Data Step 1 Ou…" at bounding box center [286, 153] width 540 height 275
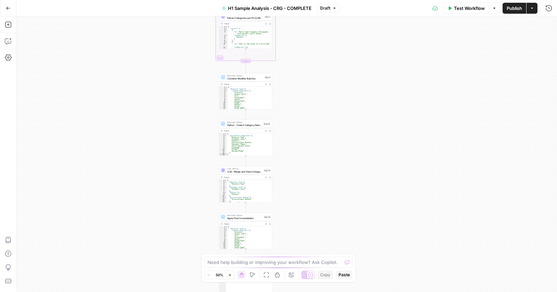
drag, startPoint x: 335, startPoint y: 58, endPoint x: 379, endPoint y: 206, distance: 154.5
click at [380, 207] on div "Workflow Set Inputs Inputs Run Code · Python Process & Batch CSV Data Step 1 Ou…" at bounding box center [286, 153] width 540 height 275
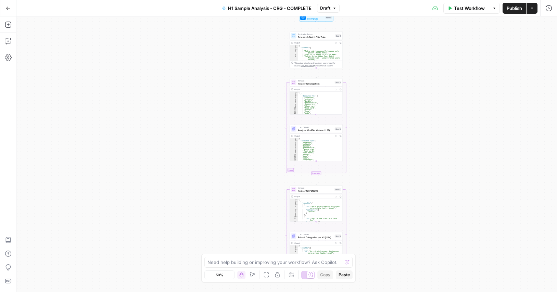
drag, startPoint x: 392, startPoint y: 135, endPoint x: 389, endPoint y: 184, distance: 48.7
click at [393, 214] on div "Workflow Set Inputs Inputs Run Code · Python Process & Batch CSV Data Step 1 Ou…" at bounding box center [286, 153] width 540 height 275
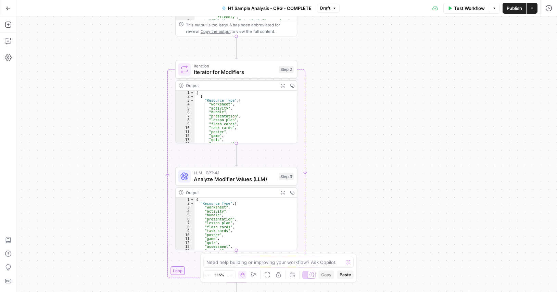
drag, startPoint x: 368, startPoint y: 182, endPoint x: 367, endPoint y: 107, distance: 74.6
click at [367, 107] on div "Workflow Set Inputs Inputs Run Code · Python Process & Batch CSV Data Step 1 Ou…" at bounding box center [286, 153] width 540 height 275
click at [245, 73] on span "Iterator for Modifiers" at bounding box center [235, 72] width 82 height 8
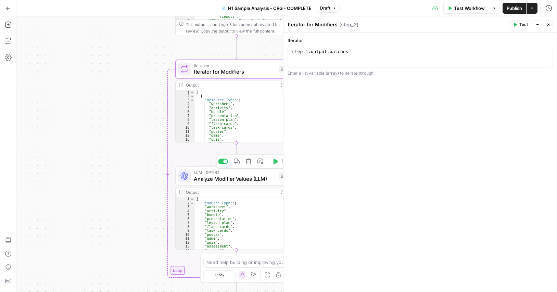
click at [234, 182] on span "Analyze Modifier Values (LLM)" at bounding box center [235, 179] width 82 height 8
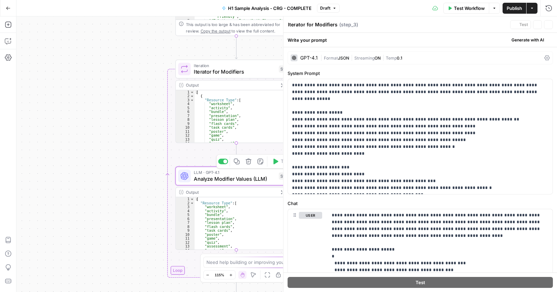
type textarea "Analyze Modifier Values (LLM)"
drag, startPoint x: 503, startPoint y: 93, endPoint x: 290, endPoint y: 93, distance: 212.5
click at [290, 93] on div "**********" at bounding box center [420, 136] width 264 height 115
copy p "**********"
drag, startPoint x: 383, startPoint y: 126, endPoint x: 396, endPoint y: 126, distance: 12.3
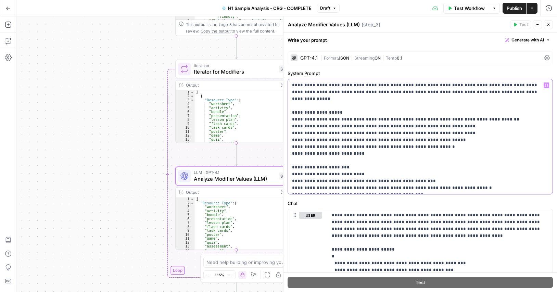
click at [293, 126] on p "**********" at bounding box center [417, 136] width 251 height 109
drag, startPoint x: 461, startPoint y: 127, endPoint x: 296, endPoint y: 127, distance: 164.9
click at [296, 127] on p "**********" at bounding box center [417, 136] width 251 height 109
copy p "**********"
drag, startPoint x: 352, startPoint y: 148, endPoint x: 295, endPoint y: 148, distance: 56.8
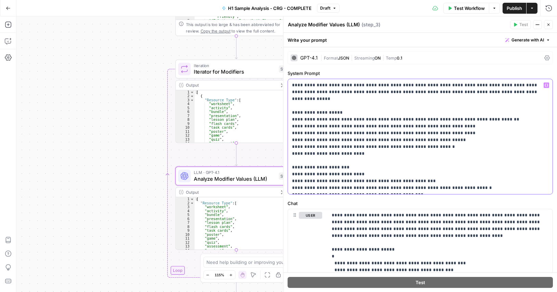
click at [295, 148] on p "**********" at bounding box center [417, 136] width 251 height 109
copy p "**********"
drag, startPoint x: 295, startPoint y: 138, endPoint x: 463, endPoint y: 1, distance: 216.6
click at [444, 138] on p "**********" at bounding box center [417, 136] width 251 height 109
copy p "**********"
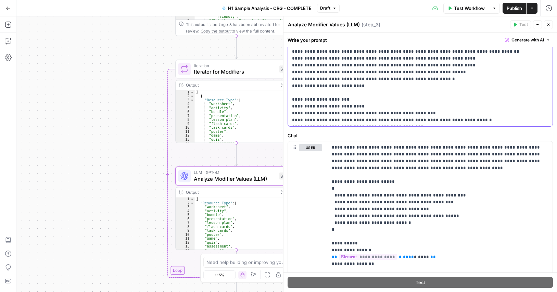
scroll to position [68, 0]
drag, startPoint x: 333, startPoint y: 180, endPoint x: 428, endPoint y: 206, distance: 98.6
click at [424, 220] on p "**********" at bounding box center [437, 204] width 211 height 123
copy p "**********"
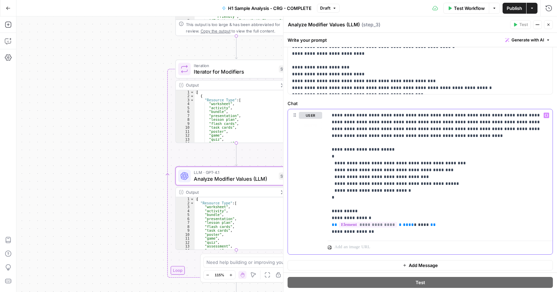
scroll to position [102, 0]
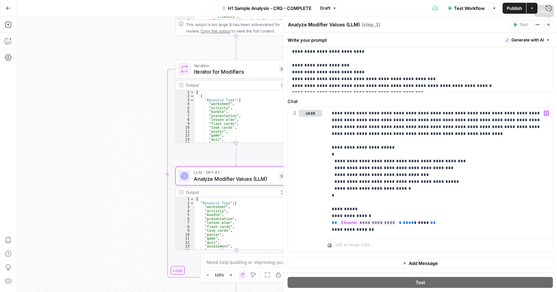
click at [548, 24] on icon "button" at bounding box center [548, 25] width 4 height 4
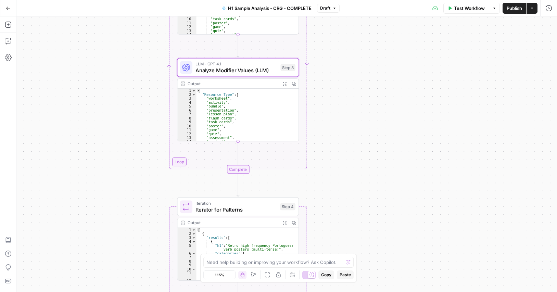
drag, startPoint x: 376, startPoint y: 189, endPoint x: 371, endPoint y: 125, distance: 64.2
click at [378, 85] on div "Workflow Set Inputs Inputs Run Code · Python Process & Batch CSV Data Step 1 Ou…" at bounding box center [286, 153] width 540 height 275
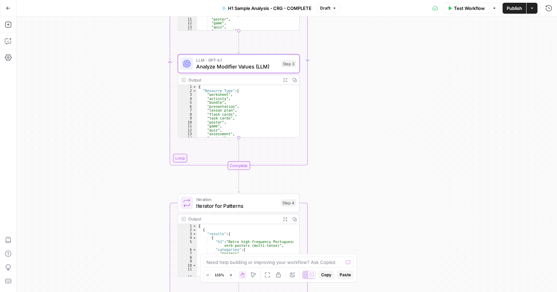
drag, startPoint x: 362, startPoint y: 216, endPoint x: 361, endPoint y: 133, distance: 83.1
click at [362, 129] on div "Workflow Set Inputs Inputs Run Code · Python Process & Batch CSV Data Step 1 Ou…" at bounding box center [286, 153] width 540 height 275
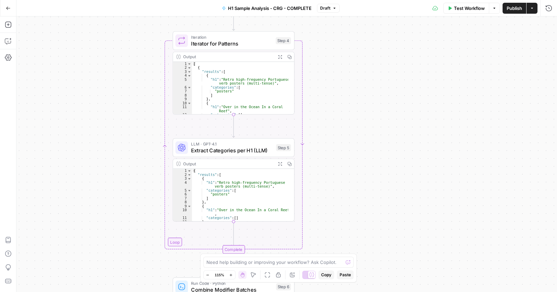
drag, startPoint x: 350, startPoint y: 141, endPoint x: 347, endPoint y: 121, distance: 20.8
click at [347, 121] on div "Workflow Set Inputs Inputs Run Code · Python Process & Batch CSV Data Step 1 Ou…" at bounding box center [286, 153] width 540 height 275
click at [242, 152] on span "Extract Categories per H1 (LLM)" at bounding box center [232, 150] width 82 height 8
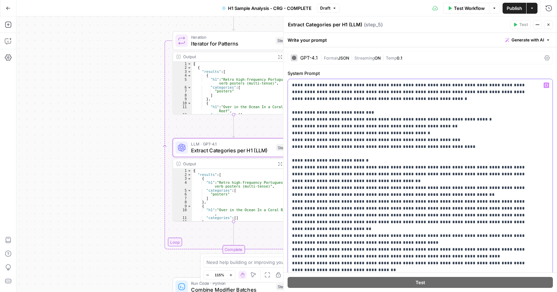
drag, startPoint x: 370, startPoint y: 98, endPoint x: 342, endPoint y: 83, distance: 32.0
click at [342, 83] on p "**********" at bounding box center [415, 246] width 246 height 328
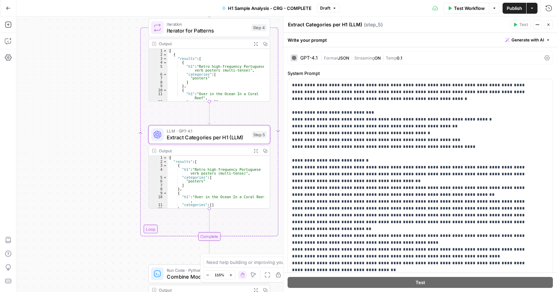
drag, startPoint x: 145, startPoint y: 44, endPoint x: 125, endPoint y: 31, distance: 24.0
click at [123, 31] on div "Workflow Set Inputs Inputs Run Code · Python Process & Batch CSV Data Step 1 Ou…" at bounding box center [286, 153] width 540 height 275
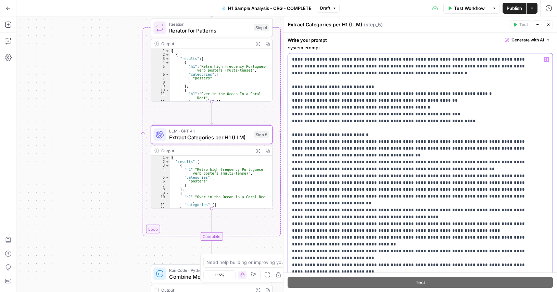
scroll to position [0, 0]
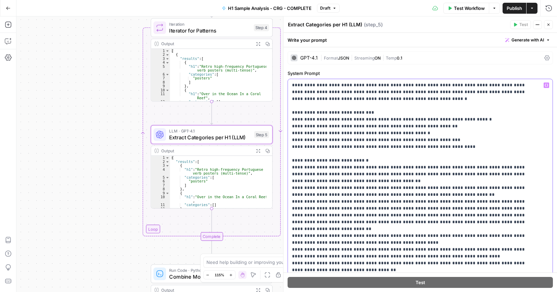
drag, startPoint x: 356, startPoint y: 189, endPoint x: 322, endPoint y: 96, distance: 98.3
click at [285, 82] on div "**********" at bounding box center [420, 153] width 274 height 275
copy p "**********"
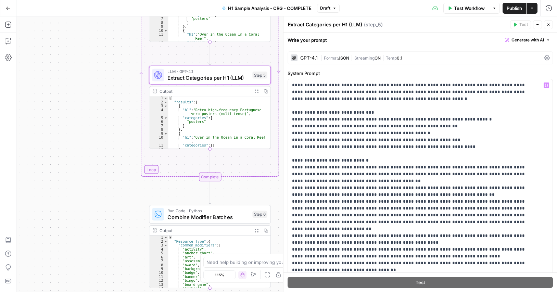
drag, startPoint x: 101, startPoint y: 238, endPoint x: 90, endPoint y: 137, distance: 101.9
click at [90, 138] on div "Workflow Set Inputs Inputs Run Code · Python Process & Batch CSV Data Step 1 Ou…" at bounding box center [286, 153] width 540 height 275
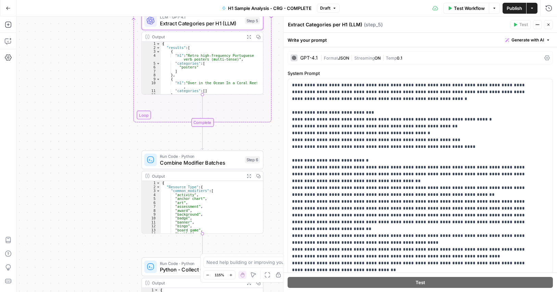
drag, startPoint x: 108, startPoint y: 211, endPoint x: 106, endPoint y: 149, distance: 62.0
click at [106, 149] on div "Workflow Set Inputs Inputs Run Code · Python Process & Batch CSV Data Step 1 Ou…" at bounding box center [286, 153] width 540 height 275
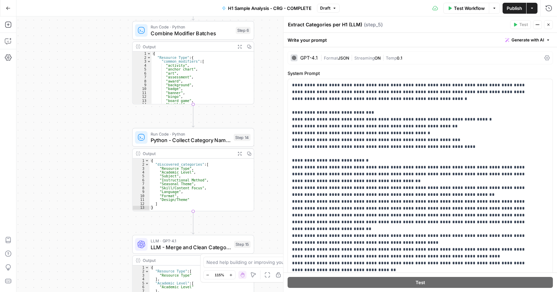
drag, startPoint x: 99, startPoint y: 220, endPoint x: 92, endPoint y: 150, distance: 69.9
click at [92, 150] on div "Workflow Set Inputs Inputs Run Code · Python Process & Batch CSV Data Step 1 Ou…" at bounding box center [286, 153] width 540 height 275
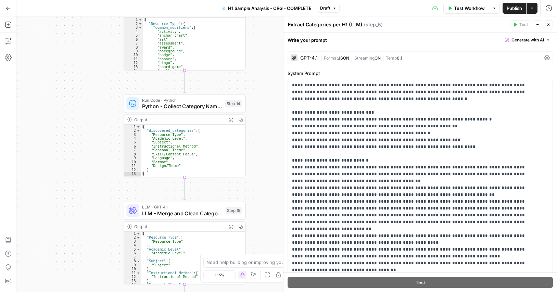
drag, startPoint x: 95, startPoint y: 205, endPoint x: 87, endPoint y: 155, distance: 51.0
click at [87, 155] on div "Workflow Set Inputs Inputs Run Code · Python Process & Batch CSV Data Step 1 Ou…" at bounding box center [286, 153] width 540 height 275
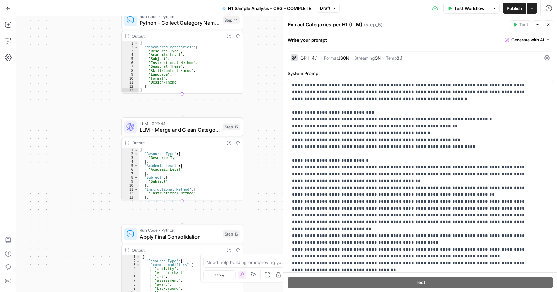
drag, startPoint x: 93, startPoint y: 216, endPoint x: 91, endPoint y: 147, distance: 69.1
click at [91, 147] on div "Workflow Set Inputs Inputs Run Code · Python Process & Batch CSV Data Step 1 Ou…" at bounding box center [286, 153] width 540 height 275
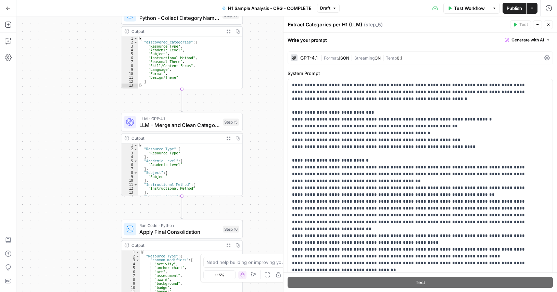
drag, startPoint x: 105, startPoint y: 190, endPoint x: 104, endPoint y: 155, distance: 34.9
click at [104, 156] on div "Workflow Set Inputs Inputs Run Code · Python Process & Batch CSV Data Step 1 Ou…" at bounding box center [286, 153] width 540 height 275
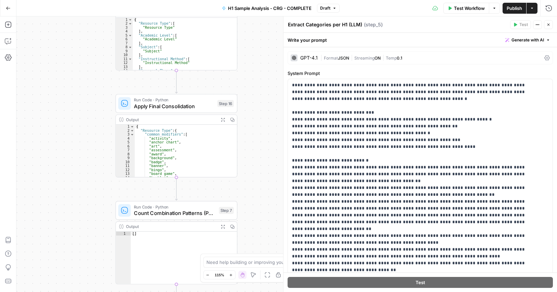
drag, startPoint x: 106, startPoint y: 218, endPoint x: 95, endPoint y: 162, distance: 56.7
click at [103, 151] on div "Workflow Set Inputs Inputs Run Code · Python Process & Batch CSV Data Step 1 Ou…" at bounding box center [286, 153] width 540 height 275
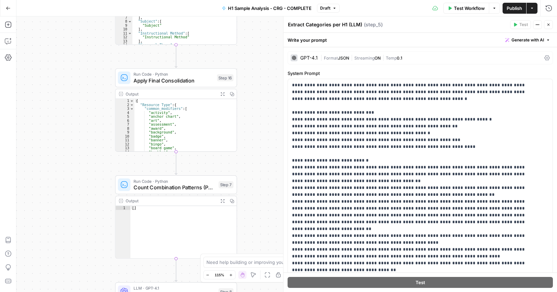
drag, startPoint x: 91, startPoint y: 215, endPoint x: 91, endPoint y: 192, distance: 22.6
click at [91, 192] on div "Workflow Set Inputs Inputs Run Code · Python Process & Batch CSV Data Step 1 Ou…" at bounding box center [286, 153] width 540 height 275
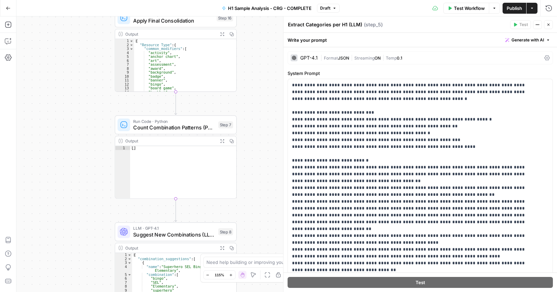
drag, startPoint x: 87, startPoint y: 225, endPoint x: 88, endPoint y: 192, distance: 33.2
click at [86, 165] on div "Workflow Set Inputs Inputs Run Code · Python Process & Batch CSV Data Step 1 Ou…" at bounding box center [286, 153] width 540 height 275
drag, startPoint x: 160, startPoint y: 127, endPoint x: 168, endPoint y: 129, distance: 8.1
click at [160, 127] on span "Count Combination Patterns (Python)" at bounding box center [174, 127] width 82 height 8
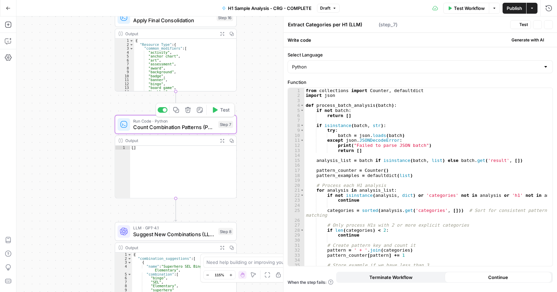
type textarea "Count Combination Patterns (Python)"
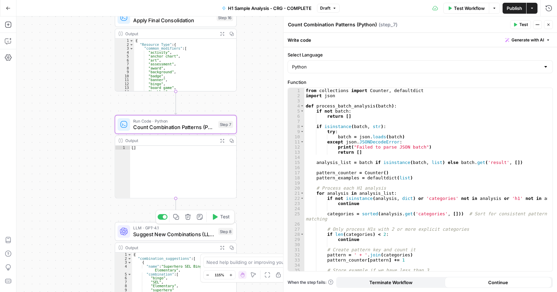
click at [180, 237] on span "Suggest New Combinations (LLM)" at bounding box center [174, 234] width 82 height 8
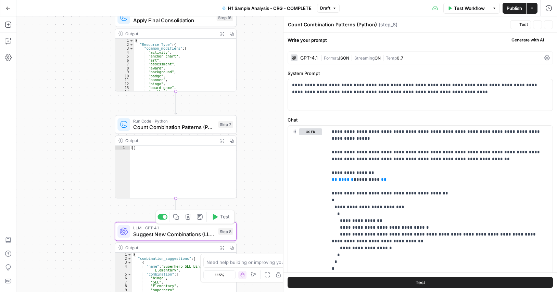
type textarea "Suggest New Combinations (LLM)"
click at [359, 93] on p "**********" at bounding box center [417, 89] width 251 height 14
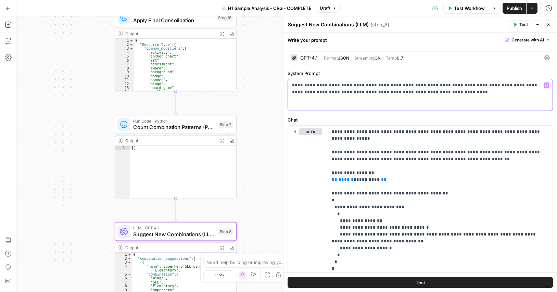
copy p "**********"
click at [379, 134] on p "**********" at bounding box center [437, 200] width 211 height 144
drag, startPoint x: 360, startPoint y: 140, endPoint x: 336, endPoint y: 136, distance: 24.2
click at [336, 136] on p "**********" at bounding box center [437, 200] width 211 height 144
drag, startPoint x: 461, startPoint y: 160, endPoint x: 318, endPoint y: 131, distance: 146.6
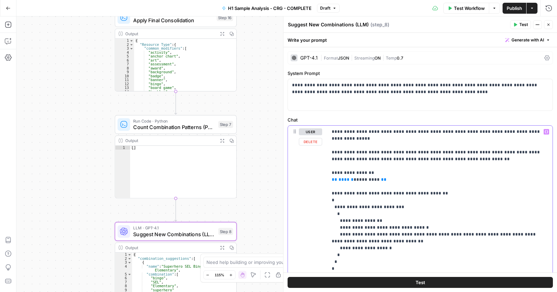
click at [318, 131] on div "**********" at bounding box center [420, 209] width 264 height 166
copy p "**********"
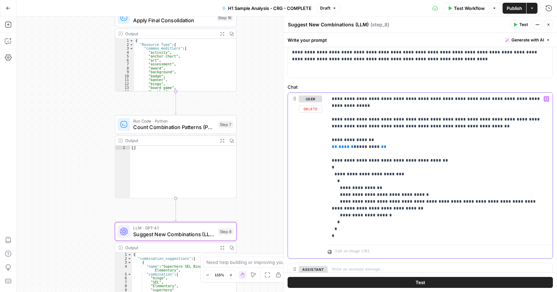
scroll to position [34, 0]
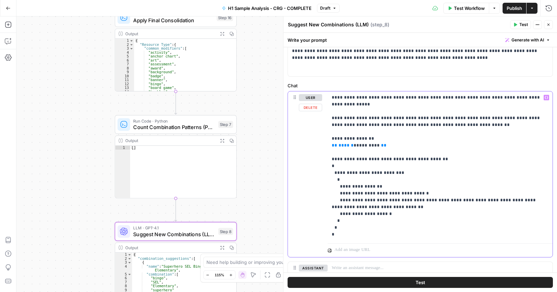
drag, startPoint x: 332, startPoint y: 159, endPoint x: 397, endPoint y: 213, distance: 84.5
click at [397, 213] on p "**********" at bounding box center [437, 166] width 211 height 144
copy p "**********"
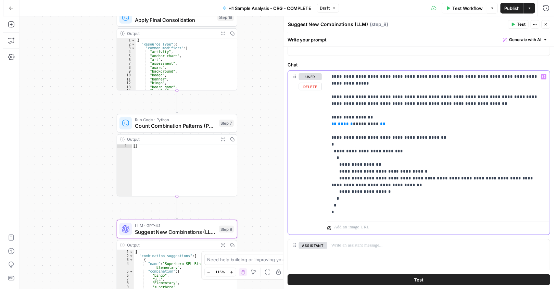
scroll to position [92, 0]
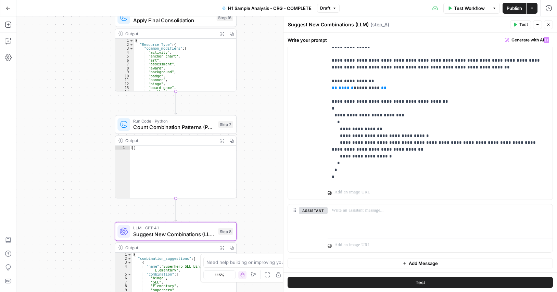
drag, startPoint x: 409, startPoint y: 20, endPoint x: 498, endPoint y: 22, distance: 90.0
click at [411, 21] on div "Suggest New Combinations (LLM) Suggest New Combinations (LLM) ( step_8 ) Test A…" at bounding box center [419, 24] width 265 height 9
click at [550, 24] on button "Close" at bounding box center [548, 24] width 9 height 9
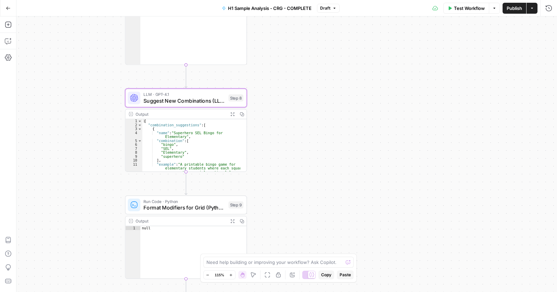
drag, startPoint x: 272, startPoint y: 219, endPoint x: 282, endPoint y: 92, distance: 127.3
click at [282, 92] on div "Workflow Set Inputs Inputs Run Code · Python Process & Batch CSV Data Step 1 Ou…" at bounding box center [286, 153] width 540 height 275
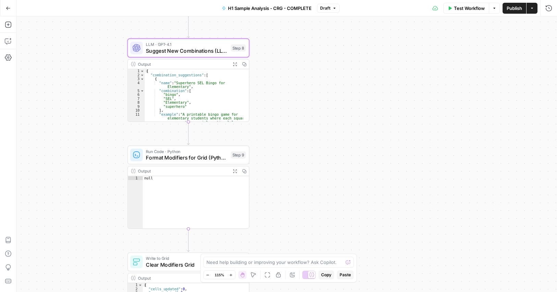
drag, startPoint x: 284, startPoint y: 183, endPoint x: 285, endPoint y: 135, distance: 47.9
click at [286, 134] on div "Workflow Set Inputs Inputs Run Code · Python Process & Batch CSV Data Step 1 Ou…" at bounding box center [286, 153] width 540 height 275
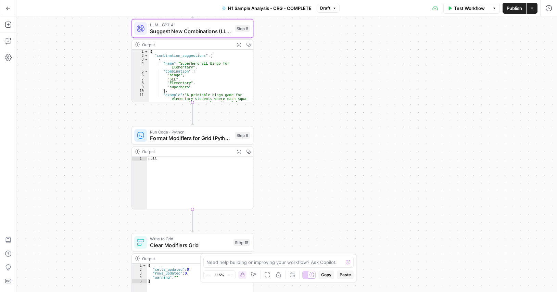
drag, startPoint x: 312, startPoint y: 178, endPoint x: 308, endPoint y: 119, distance: 59.0
click at [308, 111] on div "Workflow Set Inputs Inputs Run Code · Python Process & Batch CSV Data Step 1 Ou…" at bounding box center [286, 153] width 540 height 275
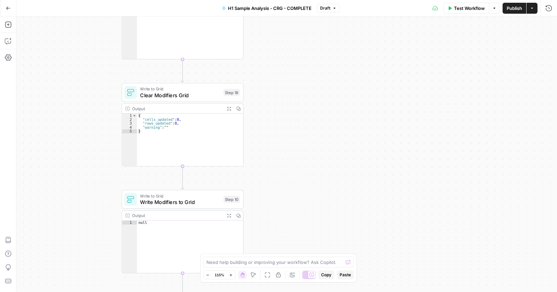
drag, startPoint x: 332, startPoint y: 211, endPoint x: 326, endPoint y: 129, distance: 81.6
click at [326, 127] on div "Workflow Set Inputs Inputs Run Code · Python Process & Batch CSV Data Step 1 Ou…" at bounding box center [286, 153] width 540 height 275
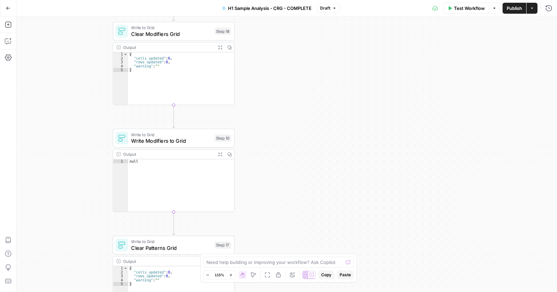
drag, startPoint x: 326, startPoint y: 159, endPoint x: 319, endPoint y: 113, distance: 47.1
click at [319, 113] on div "Workflow Set Inputs Inputs Run Code · Python Process & Batch CSV Data Step 1 Ou…" at bounding box center [286, 153] width 540 height 275
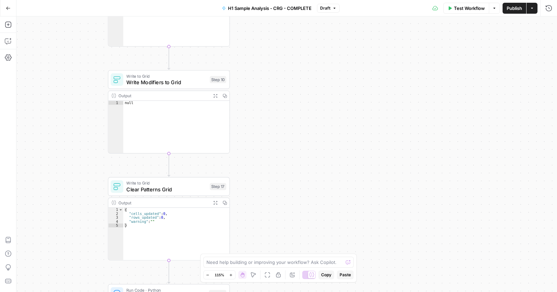
drag, startPoint x: 295, startPoint y: 88, endPoint x: 298, endPoint y: 110, distance: 21.8
click at [295, 85] on div "Workflow Set Inputs Inputs Run Code · Python Process & Batch CSV Data Step 1 Ou…" at bounding box center [286, 153] width 540 height 275
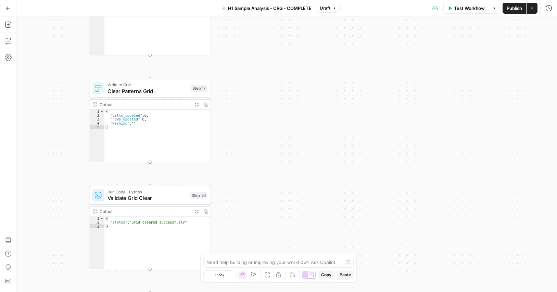
drag, startPoint x: 302, startPoint y: 157, endPoint x: 283, endPoint y: 74, distance: 85.2
click at [283, 60] on div "Workflow Set Inputs Inputs Run Code · Python Process & Batch CSV Data Step 1 Ou…" at bounding box center [286, 153] width 540 height 275
drag, startPoint x: 300, startPoint y: 164, endPoint x: 302, endPoint y: 76, distance: 87.9
click at [302, 77] on div "Workflow Set Inputs Inputs Run Code · Python Process & Batch CSV Data Step 1 Ou…" at bounding box center [286, 153] width 540 height 275
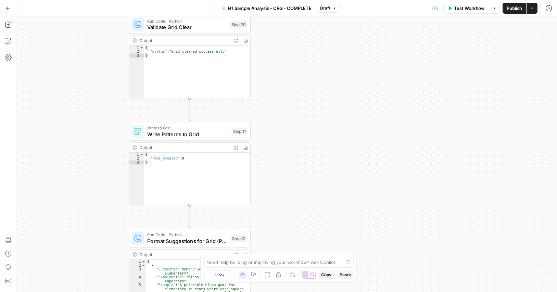
drag, startPoint x: 329, startPoint y: 109, endPoint x: 348, endPoint y: 55, distance: 57.6
click at [347, 58] on div "Workflow Set Inputs Inputs Run Code · Python Process & Batch CSV Data Step 1 Ou…" at bounding box center [286, 153] width 540 height 275
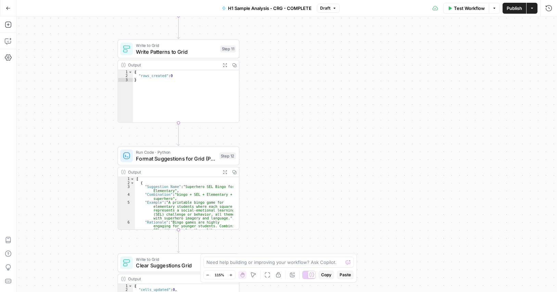
drag, startPoint x: 328, startPoint y: 177, endPoint x: 308, endPoint y: 115, distance: 65.5
click at [311, 95] on div "Workflow Set Inputs Inputs Run Code · Python Process & Batch CSV Data Step 1 Ou…" at bounding box center [286, 153] width 540 height 275
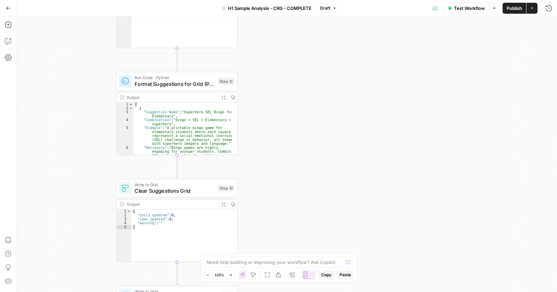
drag, startPoint x: 321, startPoint y: 172, endPoint x: 321, endPoint y: 157, distance: 15.1
click at [321, 157] on div "Workflow Set Inputs Inputs Run Code · Python Process & Batch CSV Data Step 1 Ou…" at bounding box center [286, 153] width 540 height 275
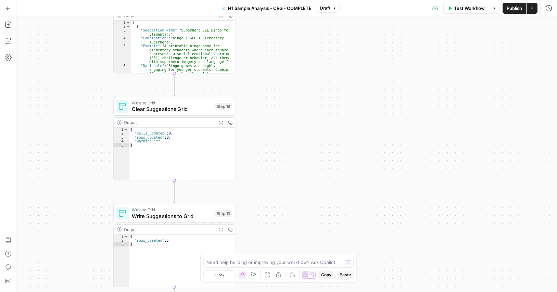
drag, startPoint x: 296, startPoint y: 170, endPoint x: 290, endPoint y: 109, distance: 61.1
click at [290, 109] on div "Workflow Set Inputs Inputs Run Code · Python Process & Batch CSV Data Step 1 Ou…" at bounding box center [286, 153] width 540 height 275
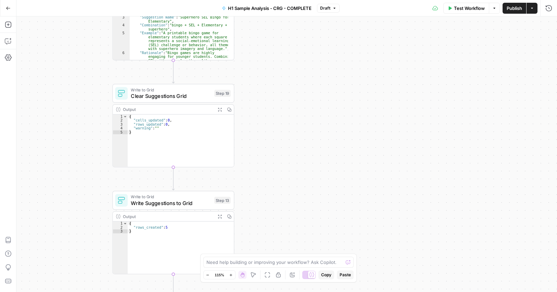
drag, startPoint x: 326, startPoint y: 183, endPoint x: 317, endPoint y: 132, distance: 51.9
click at [317, 132] on div "Workflow Set Inputs Inputs Run Code · Python Process & Batch CSV Data Step 1 Ou…" at bounding box center [286, 153] width 540 height 275
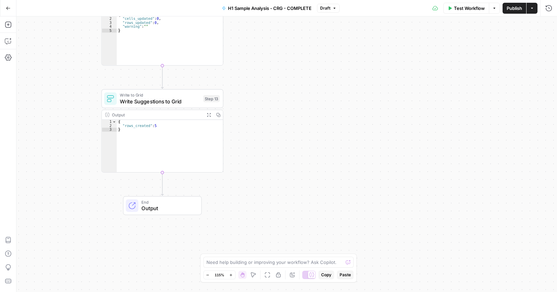
drag, startPoint x: 305, startPoint y: 159, endPoint x: 307, endPoint y: 156, distance: 3.7
click at [305, 139] on div "Workflow Set Inputs Inputs Run Code · Python Process & Batch CSV Data Step 1 Ou…" at bounding box center [286, 153] width 540 height 275
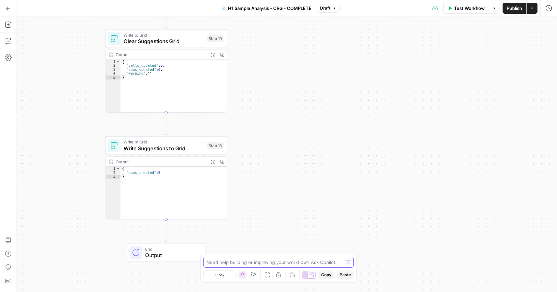
drag, startPoint x: 315, startPoint y: 202, endPoint x: 319, endPoint y: 206, distance: 5.6
click at [316, 263] on body "Cohort 5 New Home Insights Opportunities Your Data Browse Recent Grids CRG - H1…" at bounding box center [278, 146] width 557 height 292
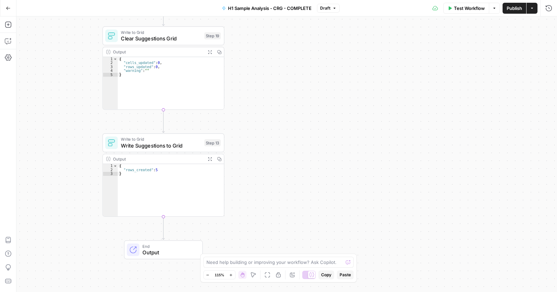
drag, startPoint x: 306, startPoint y: 106, endPoint x: 331, endPoint y: 226, distance: 122.7
click at [331, 226] on div "Workflow Set Inputs Inputs Run Code · Python Process & Batch CSV Data Step 1 Ou…" at bounding box center [286, 153] width 540 height 275
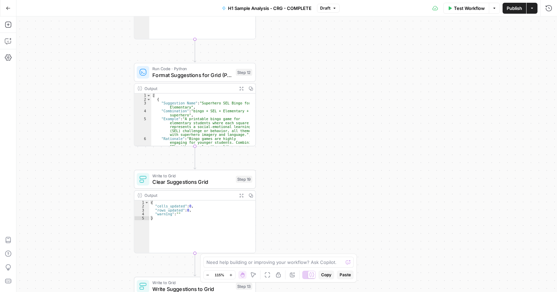
drag, startPoint x: 321, startPoint y: 150, endPoint x: 380, endPoint y: 13, distance: 148.8
click at [327, 170] on div "Workflow Set Inputs Inputs Run Code · Python Process & Batch CSV Data Step 1 Ou…" at bounding box center [286, 153] width 540 height 275
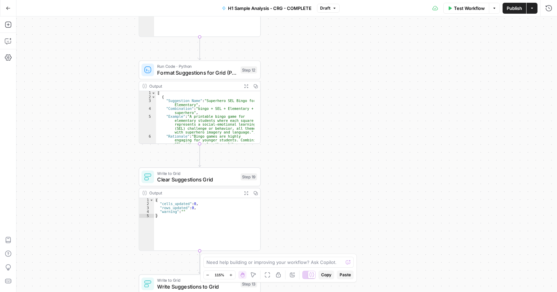
drag, startPoint x: 280, startPoint y: 118, endPoint x: 301, endPoint y: 170, distance: 56.4
click at [300, 170] on div "Workflow Set Inputs Inputs Run Code · Python Process & Batch CSV Data Step 1 Ou…" at bounding box center [286, 153] width 540 height 275
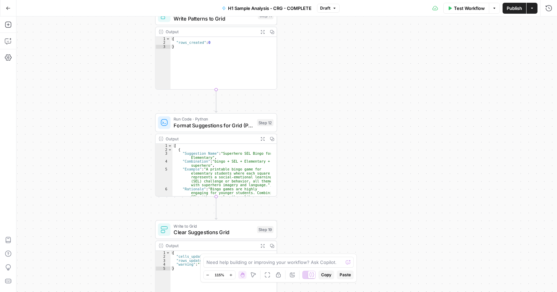
drag, startPoint x: 342, startPoint y: 66, endPoint x: 348, endPoint y: 179, distance: 113.4
click at [358, 181] on div "Workflow Set Inputs Inputs Run Code · Python Process & Batch CSV Data Step 1 Ou…" at bounding box center [286, 153] width 540 height 275
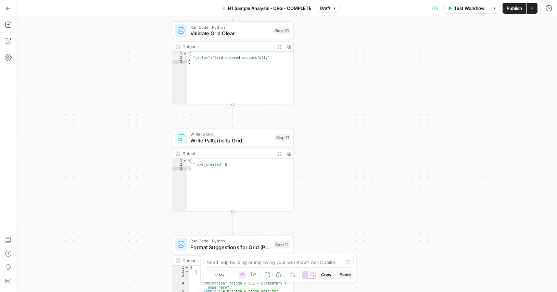
drag, startPoint x: 354, startPoint y: 89, endPoint x: 360, endPoint y: 173, distance: 85.0
click at [360, 180] on div "Workflow Set Inputs Inputs Run Code · Python Process & Batch CSV Data Step 1 Ou…" at bounding box center [286, 153] width 540 height 275
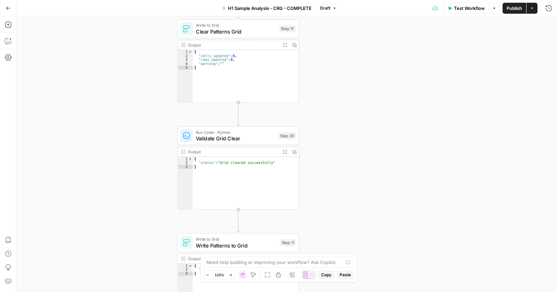
drag, startPoint x: 357, startPoint y: 106, endPoint x: 346, endPoint y: 184, distance: 78.9
click at [346, 184] on div "Workflow Set Inputs Inputs Run Code · Python Process & Batch CSV Data Step 1 Ou…" at bounding box center [286, 153] width 540 height 275
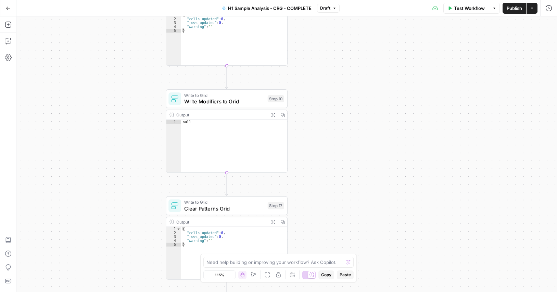
drag, startPoint x: 346, startPoint y: 124, endPoint x: 342, endPoint y: 209, distance: 85.3
click at [344, 216] on div "Workflow Set Inputs Inputs Run Code · Python Process & Batch CSV Data Step 1 Ou…" at bounding box center [286, 153] width 540 height 275
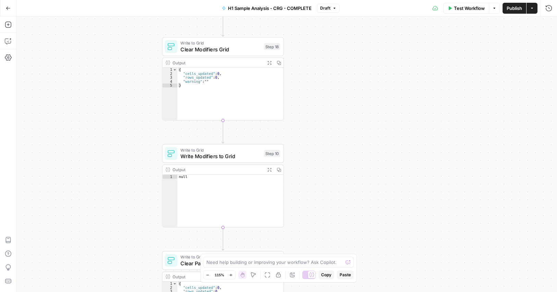
drag, startPoint x: 333, startPoint y: 111, endPoint x: 319, endPoint y: 115, distance: 13.8
click at [329, 168] on div "Workflow Set Inputs Inputs Run Code · Python Process & Batch CSV Data Step 1 Ou…" at bounding box center [286, 153] width 540 height 275
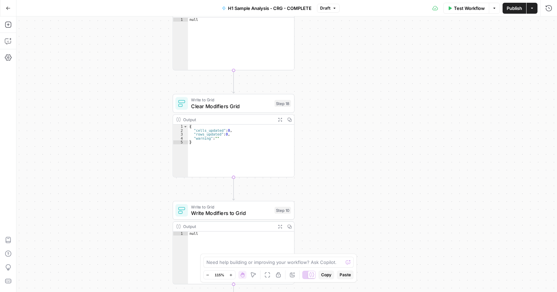
drag, startPoint x: 316, startPoint y: 93, endPoint x: 326, endPoint y: 107, distance: 17.2
click at [326, 170] on div "Workflow Set Inputs Inputs Run Code · Python Process & Batch CSV Data Step 1 Ou…" at bounding box center [286, 153] width 540 height 275
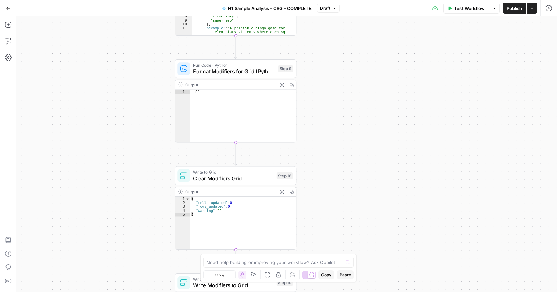
drag, startPoint x: 333, startPoint y: 120, endPoint x: 332, endPoint y: 158, distance: 38.0
click at [333, 161] on div "Workflow Set Inputs Inputs Run Code · Python Process & Batch CSV Data Step 1 Ou…" at bounding box center [286, 153] width 540 height 275
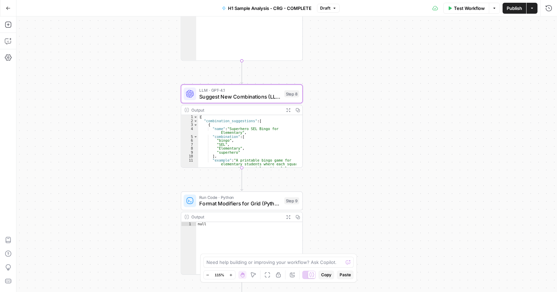
drag, startPoint x: 341, startPoint y: 98, endPoint x: 339, endPoint y: 160, distance: 62.0
click at [337, 192] on div "Workflow Set Inputs Inputs Run Code · Python Process & Batch CSV Data Step 1 Ou…" at bounding box center [286, 153] width 540 height 275
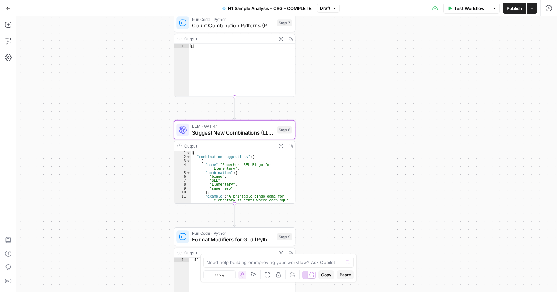
drag, startPoint x: 342, startPoint y: 134, endPoint x: 334, endPoint y: 205, distance: 71.7
click at [334, 208] on div "Workflow Set Inputs Inputs Run Code · Python Process & Batch CSV Data Step 1 Ou…" at bounding box center [286, 153] width 540 height 275
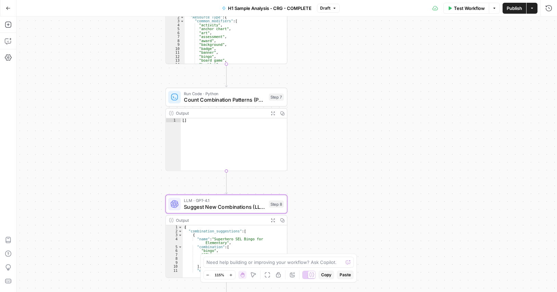
drag, startPoint x: 348, startPoint y: 175, endPoint x: 348, endPoint y: 212, distance: 37.0
click at [349, 222] on div "Workflow Set Inputs Inputs Run Code · Python Process & Batch CSV Data Step 1 Ou…" at bounding box center [286, 153] width 540 height 275
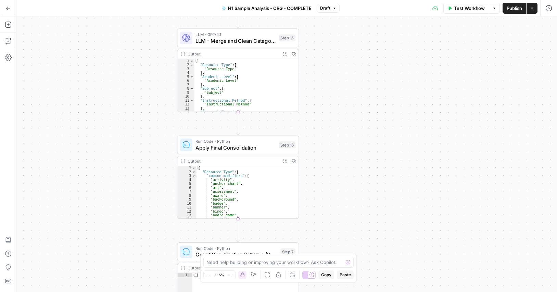
drag, startPoint x: 351, startPoint y: 139, endPoint x: 354, endPoint y: 194, distance: 55.2
click at [354, 194] on div "Workflow Set Inputs Inputs Run Code · Python Process & Batch CSV Data Step 1 Ou…" at bounding box center [286, 153] width 540 height 275
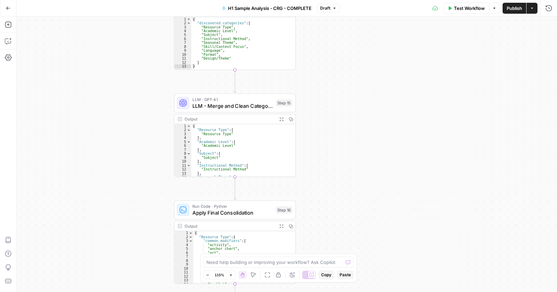
drag, startPoint x: 349, startPoint y: 167, endPoint x: 343, endPoint y: 191, distance: 24.7
click at [345, 195] on div "Workflow Set Inputs Inputs Run Code · Python Process & Batch CSV Data Step 1 Ou…" at bounding box center [286, 153] width 540 height 275
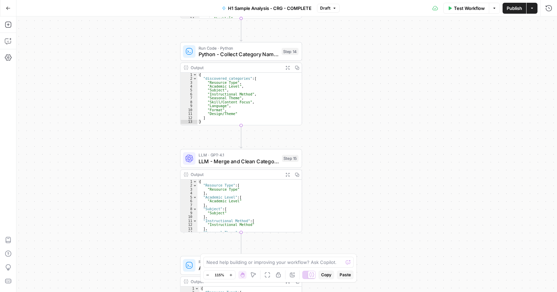
drag, startPoint x: 353, startPoint y: 170, endPoint x: 353, endPoint y: 184, distance: 14.0
click at [353, 184] on div "Workflow Set Inputs Inputs Run Code · Python Process & Batch CSV Data Step 1 Ou…" at bounding box center [286, 153] width 540 height 275
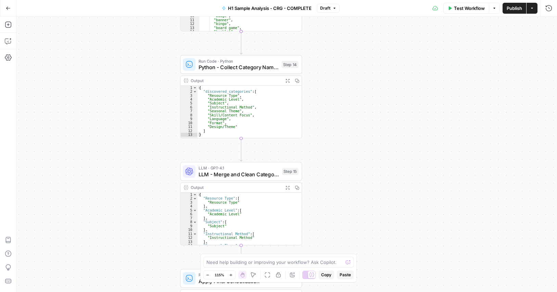
drag, startPoint x: 355, startPoint y: 128, endPoint x: 348, endPoint y: 189, distance: 61.3
click at [348, 198] on div "Workflow Set Inputs Inputs Run Code · Python Process & Batch CSV Data Step 1 Ou…" at bounding box center [286, 153] width 540 height 275
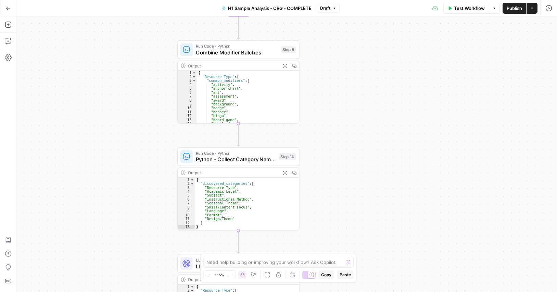
drag, startPoint x: 361, startPoint y: 137, endPoint x: 364, endPoint y: 166, distance: 28.9
click at [365, 184] on div "Workflow Set Inputs Inputs Run Code · Python Process & Batch CSV Data Step 1 Ou…" at bounding box center [286, 153] width 540 height 275
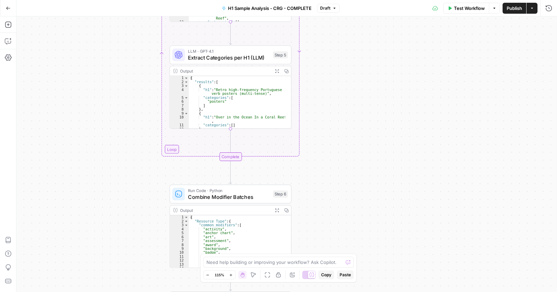
drag, startPoint x: 350, startPoint y: 222, endPoint x: 337, endPoint y: 23, distance: 200.3
click at [336, 29] on div "Workflow Set Inputs Inputs Run Code · Python Process & Batch CSV Data Step 1 Ou…" at bounding box center [286, 153] width 540 height 275
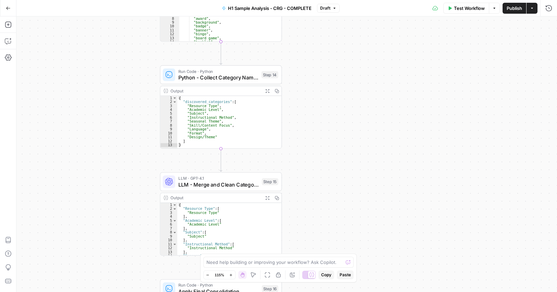
drag, startPoint x: 352, startPoint y: 145, endPoint x: 354, endPoint y: 70, distance: 74.6
click at [355, 72] on div "Workflow Set Inputs Inputs Run Code · Python Process & Batch CSV Data Step 1 Ou…" at bounding box center [286, 153] width 540 height 275
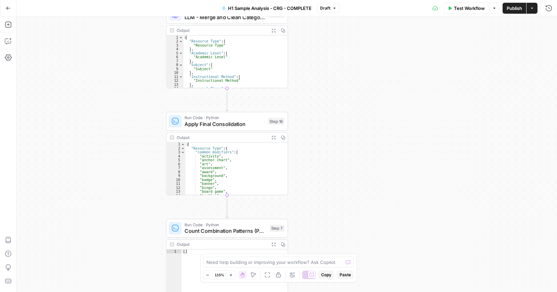
drag, startPoint x: 346, startPoint y: 152, endPoint x: 349, endPoint y: 58, distance: 93.5
click at [349, 58] on div "Workflow Set Inputs Inputs Run Code · Python Process & Batch CSV Data Step 1 Ou…" at bounding box center [286, 153] width 540 height 275
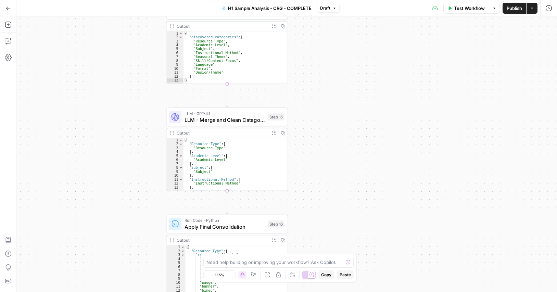
drag, startPoint x: 338, startPoint y: 129, endPoint x: 376, endPoint y: 244, distance: 120.6
click at [378, 247] on div "Workflow Set Inputs Inputs Run Code · Python Process & Batch CSV Data Step 1 Ou…" at bounding box center [286, 153] width 540 height 275
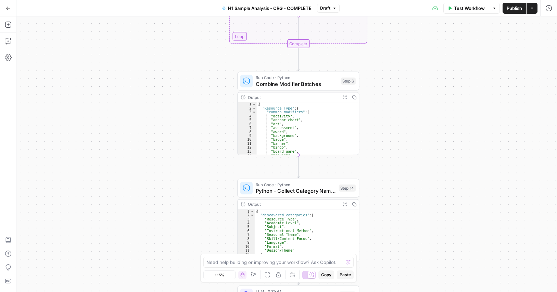
drag, startPoint x: 381, startPoint y: 78, endPoint x: 339, endPoint y: 164, distance: 95.9
click at [316, 242] on div "Workflow Set Inputs Inputs Run Code · Python Process & Batch CSV Data Step 1 Ou…" at bounding box center [286, 153] width 540 height 275
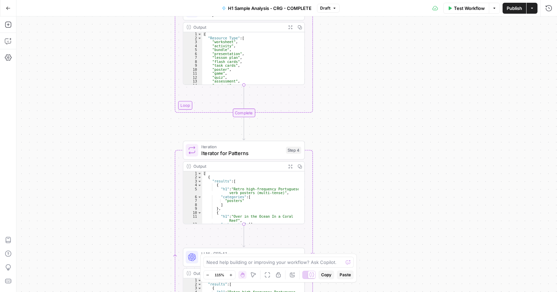
drag, startPoint x: 345, startPoint y: 85, endPoint x: 340, endPoint y: 236, distance: 152.0
click at [341, 251] on div "Workflow Set Inputs Inputs Run Code · Python Process & Batch CSV Data Step 1 Ou…" at bounding box center [286, 153] width 540 height 275
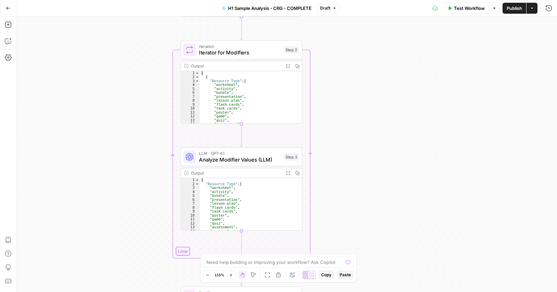
drag, startPoint x: 354, startPoint y: 105, endPoint x: 342, endPoint y: 170, distance: 66.0
click at [356, 218] on div "Workflow Set Inputs Inputs Run Code · Python Process & Batch CSV Data Step 1 Ou…" at bounding box center [286, 153] width 540 height 275
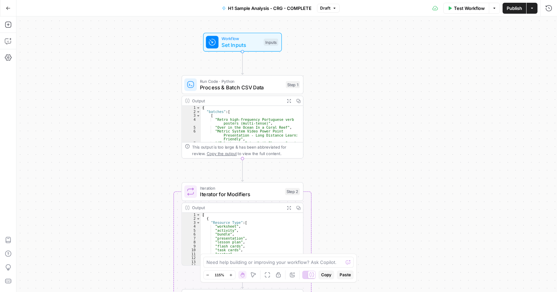
drag, startPoint x: 339, startPoint y: 87, endPoint x: 340, endPoint y: 227, distance: 140.3
click at [341, 228] on div "Workflow Set Inputs Inputs Run Code · Python Process & Batch CSV Data Step 1 Ou…" at bounding box center [286, 153] width 540 height 275
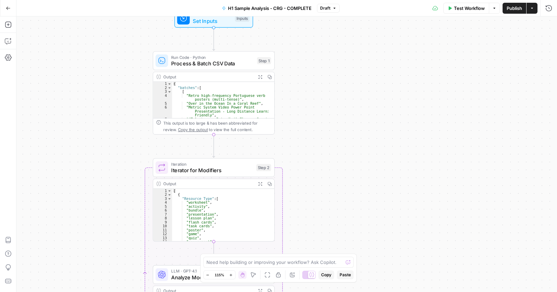
drag, startPoint x: 334, startPoint y: 100, endPoint x: 246, endPoint y: 70, distance: 92.6
click at [311, 60] on div "Workflow Set Inputs Inputs Run Code · Python Process & Batch CSV Data Step 1 Ou…" at bounding box center [286, 153] width 540 height 275
click at [214, 59] on span "Run Code · Python" at bounding box center [212, 57] width 82 height 6
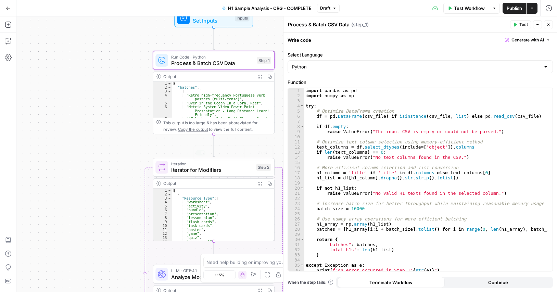
click at [210, 166] on span "Iterator for Modifiers" at bounding box center [212, 170] width 82 height 8
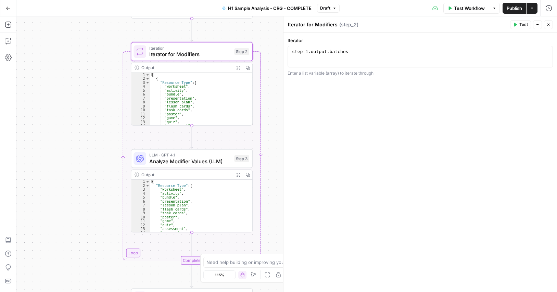
drag, startPoint x: 108, startPoint y: 189, endPoint x: 109, endPoint y: 126, distance: 62.6
click at [79, 69] on div "Workflow Set Inputs Inputs Run Code · Python Process & Batch CSV Data Step 1 Ou…" at bounding box center [286, 153] width 540 height 275
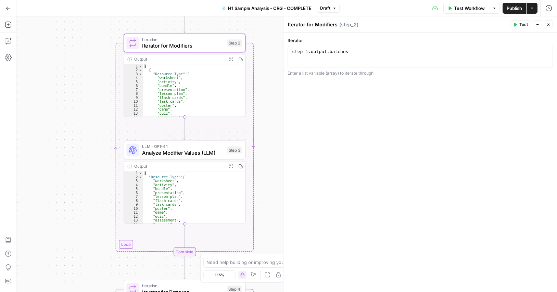
click at [177, 152] on span "Analyze Modifier Values (LLM)" at bounding box center [183, 153] width 82 height 8
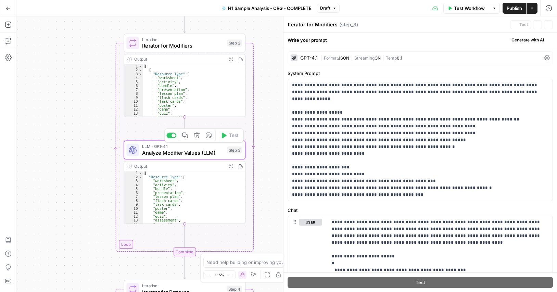
type textarea "Analyze Modifier Values (LLM)"
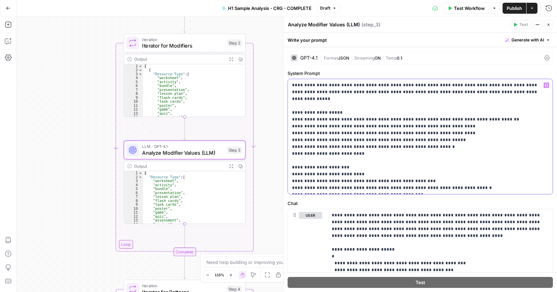
drag, startPoint x: 480, startPoint y: 85, endPoint x: 290, endPoint y: 88, distance: 189.2
click at [290, 88] on div "**********" at bounding box center [420, 136] width 264 height 115
copy p "**********"
click at [4, 9] on button "Go Back" at bounding box center [8, 8] width 12 height 12
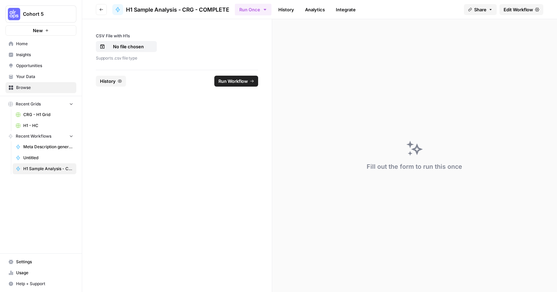
click at [40, 44] on span "Home" at bounding box center [44, 44] width 57 height 6
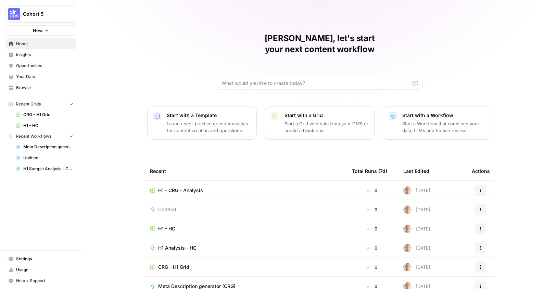
drag, startPoint x: 424, startPoint y: 110, endPoint x: 427, endPoint y: 10, distance: 99.9
click at [424, 120] on p "Start a Workflow that combines your data, LLMs and human review" at bounding box center [444, 127] width 84 height 14
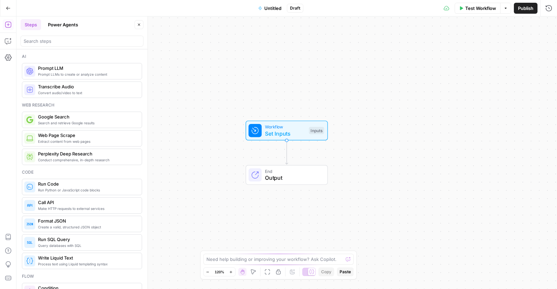
click at [280, 7] on span "Untitled" at bounding box center [272, 8] width 17 height 7
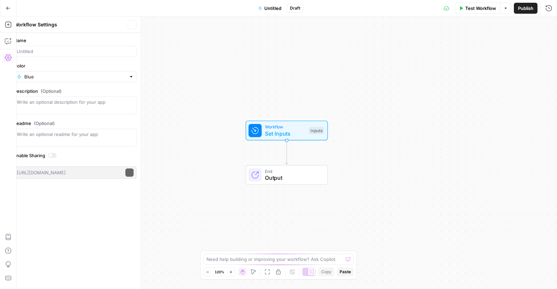
click at [280, 7] on span "Untitled" at bounding box center [272, 8] width 17 height 7
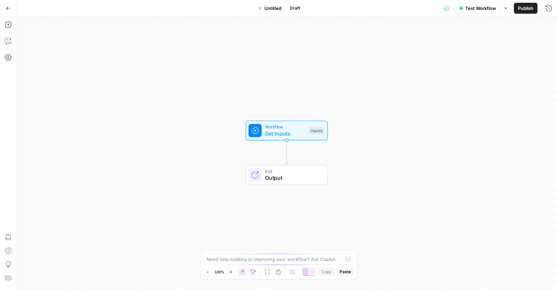
click at [272, 7] on span "Untitled" at bounding box center [272, 8] width 17 height 7
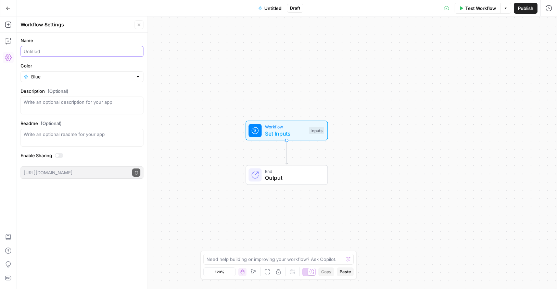
click at [43, 50] on input "Name" at bounding box center [82, 51] width 117 height 7
paste input "Workflow 1: Modifier Extraction & Frequency"
type input "Workflow 1: Modifier Extraction & Frequency"
click at [62, 101] on textarea "Description (Optional)" at bounding box center [82, 106] width 117 height 14
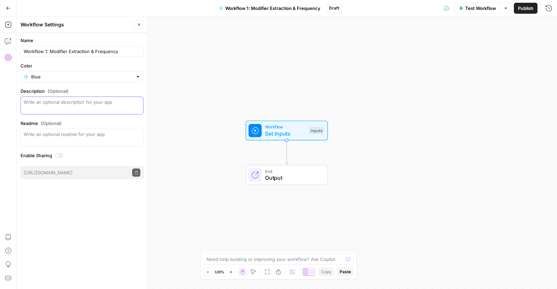
click at [102, 106] on textarea "Description (Optional)" at bounding box center [82, 106] width 117 height 14
paste textarea "o analyze the CSV, let the AI discover modifier categories, count the frequency…"
type textarea "o analyze the CSV, let the AI discover modifier categories, count the frequency…"
click at [125, 51] on input "Workflow 1: Modifier Extraction & Frequency" at bounding box center [82, 51] width 117 height 7
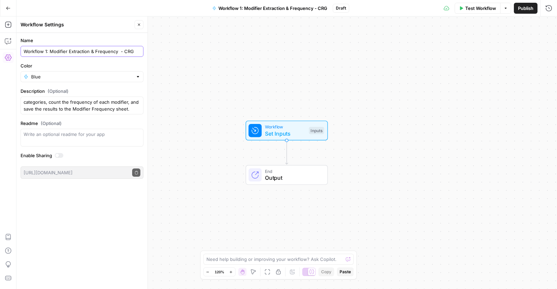
click at [118, 51] on input "Workflow 1: Modifier Extraction & Frequency - CRG" at bounding box center [82, 51] width 117 height 7
drag, startPoint x: 119, startPoint y: 50, endPoint x: 117, endPoint y: 65, distance: 14.9
click at [118, 50] on input "Workflow 1: Modifier Extraction & Frequency - CRG" at bounding box center [82, 51] width 117 height 7
type input "Workflow 1: Modifier Extraction & Frequency - CRG"
click at [113, 62] on form "Name Workflow 1: Modifier Extraction & Frequency - CRG Color Blue Description (…" at bounding box center [81, 108] width 131 height 150
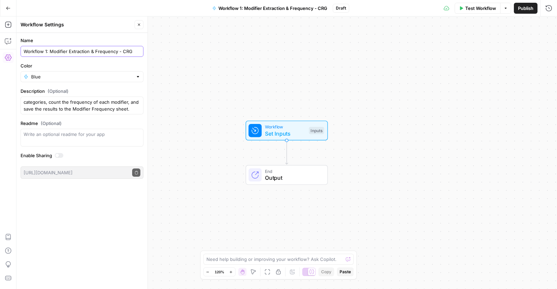
click at [122, 52] on input "Workflow 1: Modifier Extraction & Frequency - CRG" at bounding box center [82, 51] width 117 height 7
click at [73, 67] on label "Color" at bounding box center [82, 65] width 123 height 7
click at [73, 73] on input "Blue" at bounding box center [82, 76] width 102 height 7
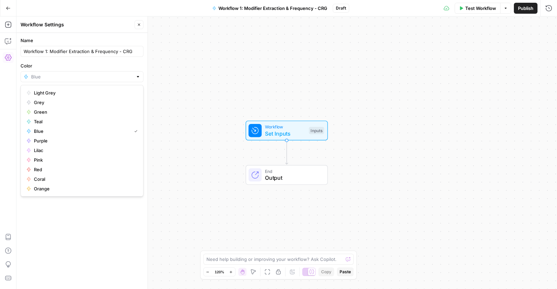
type input "Blue"
click at [75, 66] on label "Color" at bounding box center [82, 65] width 123 height 7
click at [75, 73] on input "Blue" at bounding box center [82, 76] width 102 height 7
type input "Blue"
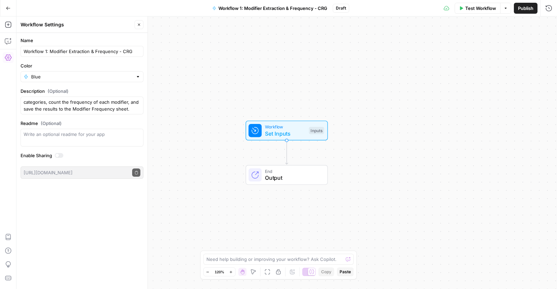
click at [102, 252] on div "Name Workflow 1: Modifier Extraction & Frequency - CRG Color Blue Description (…" at bounding box center [81, 161] width 131 height 256
drag, startPoint x: 45, startPoint y: 102, endPoint x: 46, endPoint y: 86, distance: 16.8
click at [46, 86] on form "Name Workflow 1: Modifier Extraction & Frequency - CRG Color Blue Description (…" at bounding box center [81, 108] width 131 height 150
drag, startPoint x: 27, startPoint y: 103, endPoint x: 17, endPoint y: 104, distance: 9.2
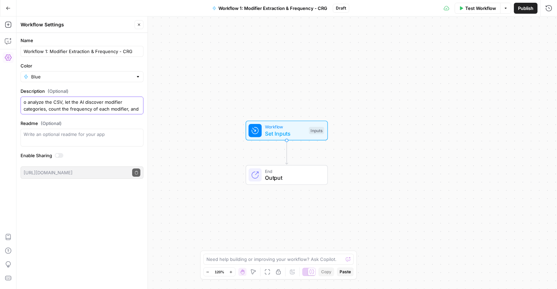
click at [17, 104] on form "Name Workflow 1: Modifier Extraction & Frequency - CRG Color Blue Description (…" at bounding box center [81, 108] width 131 height 150
type textarea "To analyze the CSV, let the AI discover modifier categories, count the frequenc…"
click at [59, 205] on div "Name Workflow 1: Modifier Extraction & Frequency - CRG Color Blue Description (…" at bounding box center [81, 161] width 131 height 256
click at [362, 80] on div "Workflow Set Inputs Inputs End Output" at bounding box center [286, 152] width 540 height 272
click at [302, 134] on span "Set Inputs" at bounding box center [300, 133] width 41 height 8
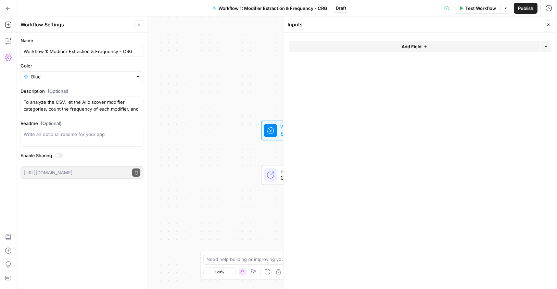
click at [436, 45] on button "Add Field" at bounding box center [414, 46] width 251 height 11
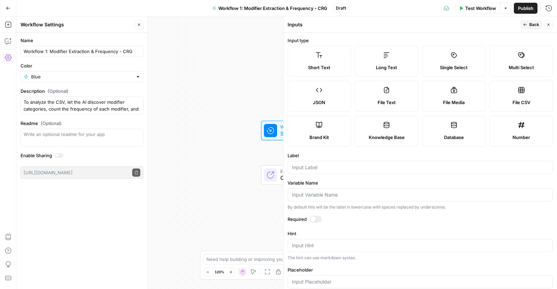
click at [523, 97] on label "File CSV" at bounding box center [520, 96] width 63 height 31
type textarea "Supports .csv file type"
click at [344, 167] on input "Label" at bounding box center [420, 167] width 256 height 7
paste input "CSV File with H1s"
type input "CSV File with H1s"
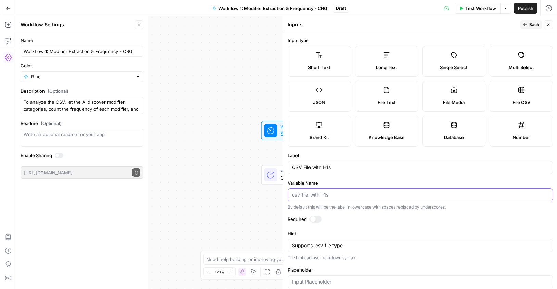
click at [351, 197] on input "Variable Name" at bounding box center [420, 194] width 256 height 7
paste input "csv_file"
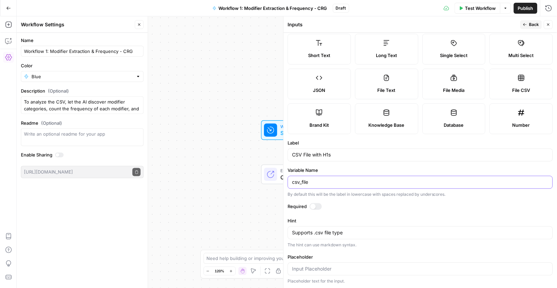
scroll to position [12, 0]
type input "csv_file"
click at [533, 24] on span "Back" at bounding box center [534, 25] width 10 height 6
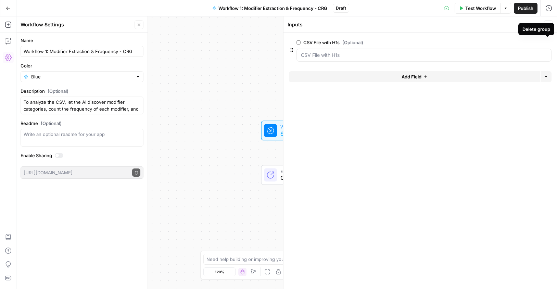
click at [549, 24] on div "Delete group" at bounding box center [536, 29] width 36 height 12
click at [547, 23] on icon "button" at bounding box center [548, 25] width 4 height 4
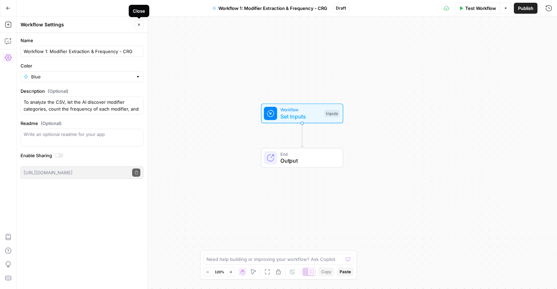
click at [138, 23] on icon "button" at bounding box center [139, 25] width 4 height 4
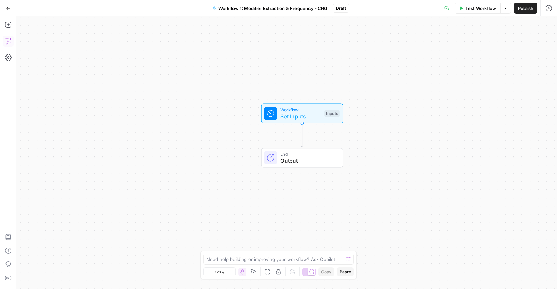
click at [7, 39] on icon "button" at bounding box center [8, 41] width 7 height 7
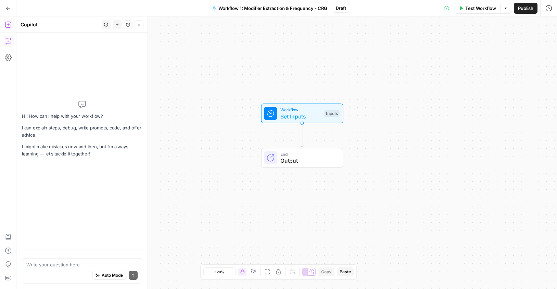
click at [10, 24] on icon "button" at bounding box center [8, 24] width 7 height 7
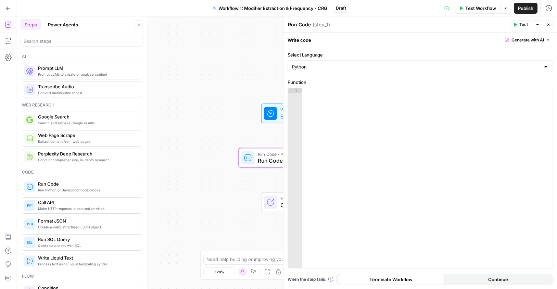
click at [306, 26] on textarea "Run Code" at bounding box center [299, 24] width 23 height 7
click at [306, 27] on textarea "Run Code" at bounding box center [299, 24] width 23 height 7
paste textarea "Process & Batch CSV Data"
type textarea "Process & Batch CSV Data"
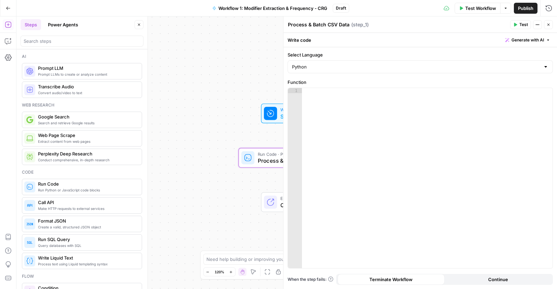
click at [341, 112] on div at bounding box center [427, 183] width 250 height 190
click at [390, 135] on div at bounding box center [427, 183] width 250 height 190
paste textarea "**********"
type textarea "**********"
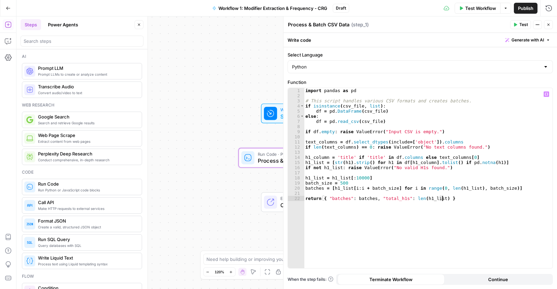
click at [489, 280] on span "Continue" at bounding box center [498, 279] width 20 height 7
click at [550, 24] on icon "button" at bounding box center [548, 25] width 4 height 4
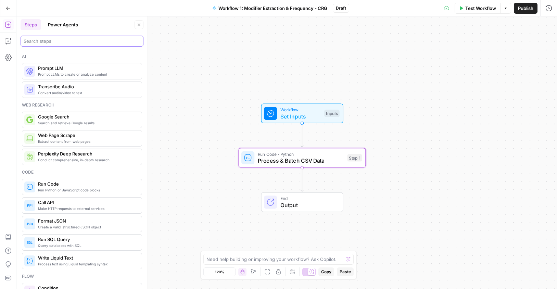
click at [52, 40] on input "search" at bounding box center [82, 41] width 117 height 7
paste input "Iterator"
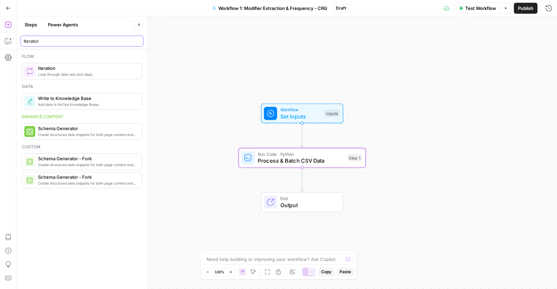
type input "Iterator"
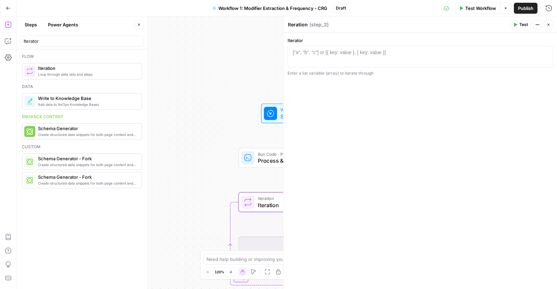
click at [375, 54] on div "["a", "b", "c"] or [{ key: value }, { key: value }]" at bounding box center [339, 52] width 93 height 7
paste textarea "**********"
type textarea "**********"
click at [301, 27] on textarea "Iteration" at bounding box center [298, 24] width 20 height 7
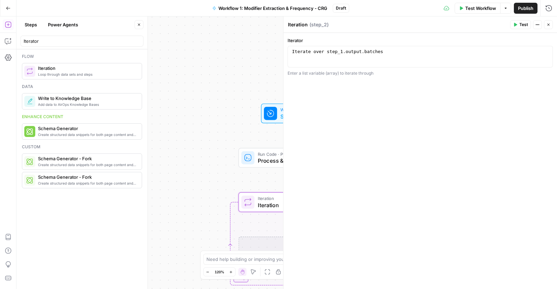
click at [301, 27] on textarea "Iteration" at bounding box center [298, 24] width 20 height 7
paste textarea "or"
type textarea "Iterator"
click at [326, 67] on div "**********" at bounding box center [419, 57] width 265 height 22
click at [549, 23] on icon "button" at bounding box center [548, 25] width 4 height 4
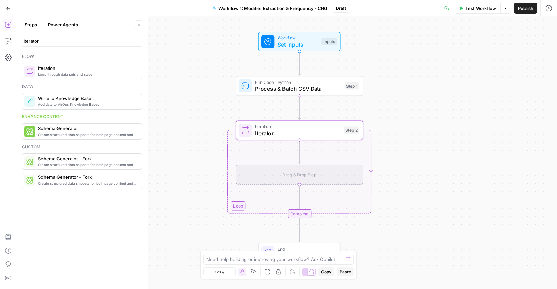
drag, startPoint x: 420, startPoint y: 199, endPoint x: 418, endPoint y: 106, distance: 92.4
click at [418, 106] on div "Workflow Set Inputs Inputs Run Code · Python Process & Batch CSV Data Step 1 Lo…" at bounding box center [286, 152] width 540 height 272
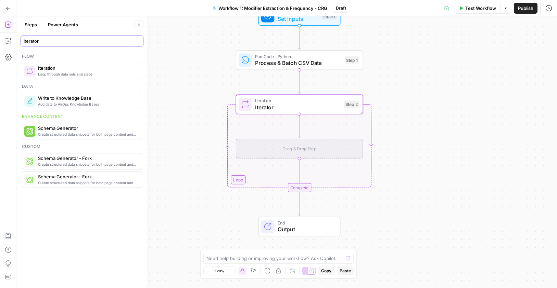
click at [66, 42] on input "Iterator" at bounding box center [82, 41] width 117 height 7
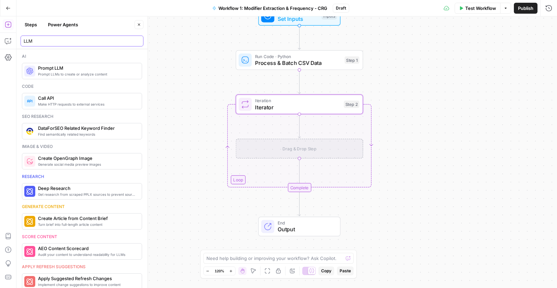
type input "LLM"
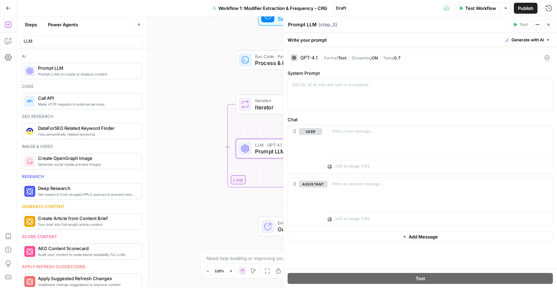
click at [308, 24] on textarea "Prompt LLM" at bounding box center [302, 24] width 29 height 7
paste textarea "Discover Modifiers & Categories (LLM)"
type textarea "Discover Modifiers & Categories (LLM)"
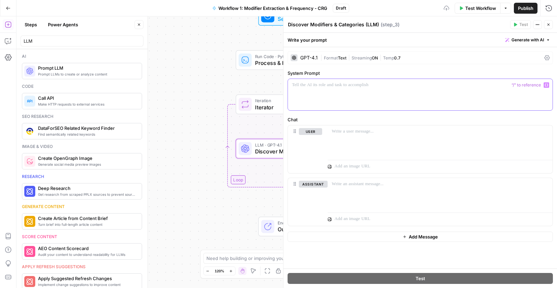
click at [352, 86] on p at bounding box center [420, 85] width 256 height 7
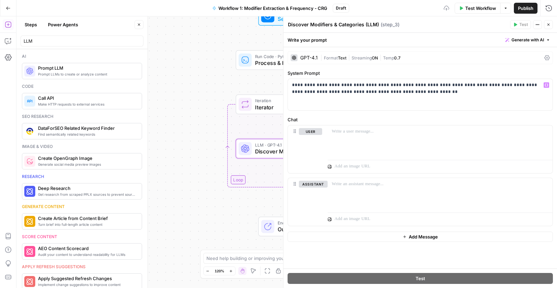
click at [333, 57] on span "Format" at bounding box center [331, 57] width 14 height 5
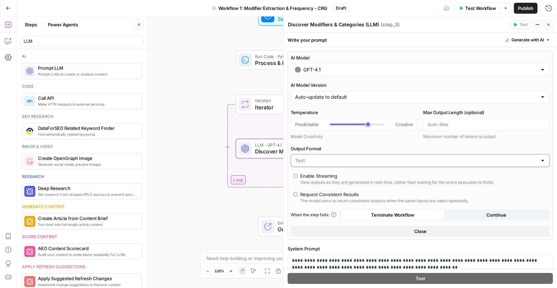
click at [316, 159] on input "Output Format" at bounding box center [416, 160] width 242 height 7
click at [306, 185] on span "JSON" at bounding box center [415, 187] width 239 height 7
type input "JSON"
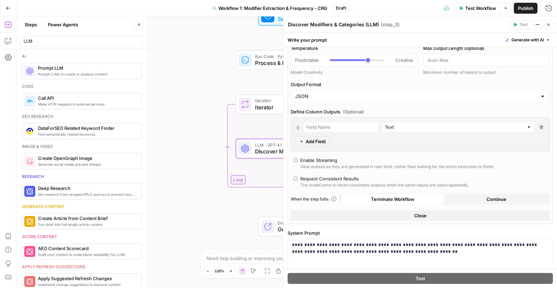
scroll to position [103, 0]
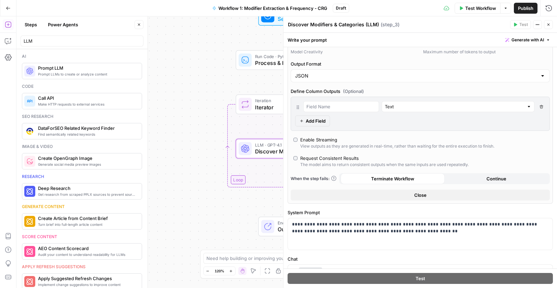
click at [461, 197] on button "Close" at bounding box center [419, 195] width 259 height 11
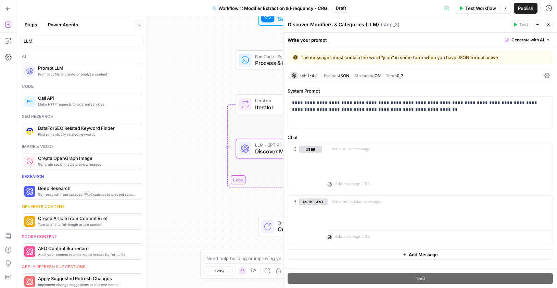
scroll to position [0, 0]
click at [383, 155] on div at bounding box center [439, 158] width 225 height 31
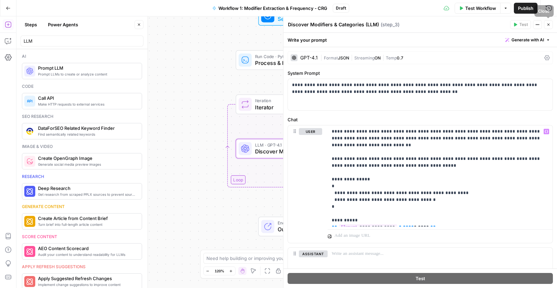
drag, startPoint x: 549, startPoint y: 23, endPoint x: 548, endPoint y: 27, distance: 3.7
click at [549, 24] on icon "button" at bounding box center [548, 25] width 4 height 4
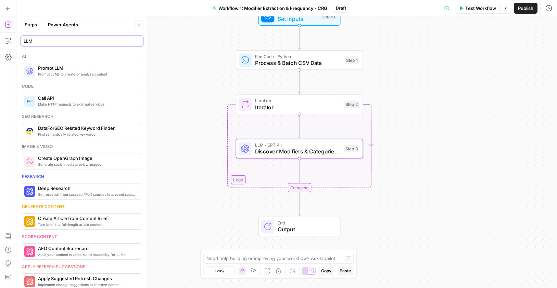
drag, startPoint x: 39, startPoint y: 40, endPoint x: 14, endPoint y: 40, distance: 25.0
click at [14, 40] on body "Cohort 5 New Home Insights Opportunities Your Data Browse Recent Grids CRG - H1…" at bounding box center [278, 144] width 557 height 288
type input "L"
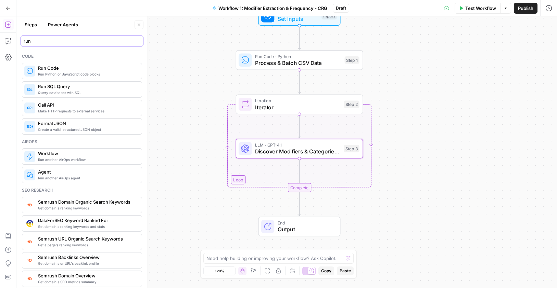
type input "run"
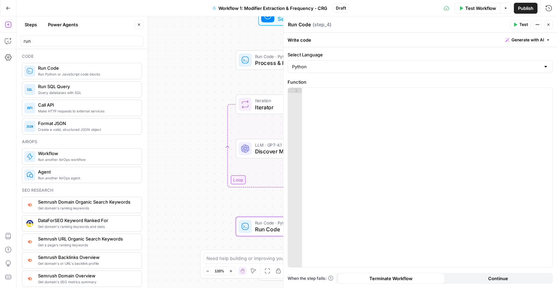
click at [304, 24] on textarea "Run Code" at bounding box center [299, 24] width 23 height 7
paste textarea "Aggregate Batch Results (Python)"
type textarea "Aggregate Batch Results (Python)"
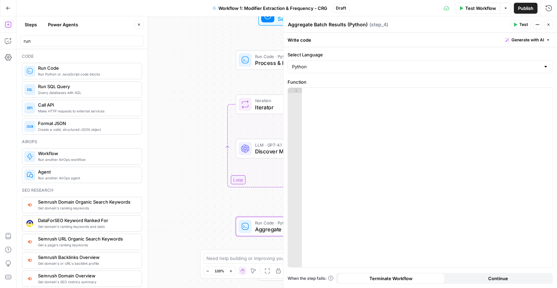
click at [347, 116] on div at bounding box center [427, 183] width 250 height 190
click at [376, 127] on div at bounding box center [427, 183] width 250 height 190
paste textarea "**********"
type textarea "**********"
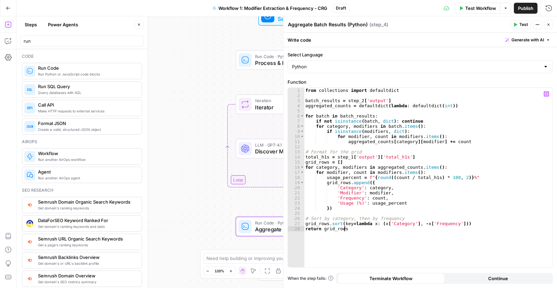
drag, startPoint x: 504, startPoint y: 280, endPoint x: 517, endPoint y: 254, distance: 28.8
click at [504, 280] on span "Continue" at bounding box center [498, 278] width 20 height 7
click at [546, 24] on icon "button" at bounding box center [548, 25] width 4 height 4
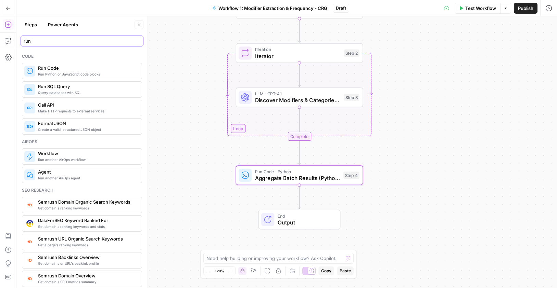
drag, startPoint x: 35, startPoint y: 44, endPoint x: 21, endPoint y: 41, distance: 14.2
click at [21, 41] on div "run" at bounding box center [82, 41] width 123 height 11
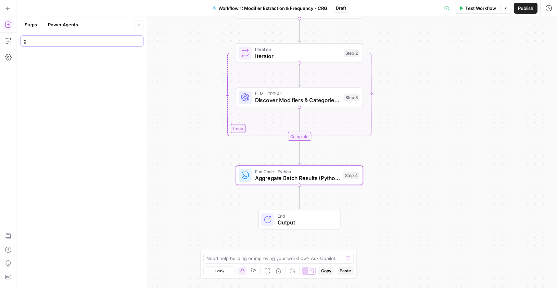
type input "g"
type input "grid"
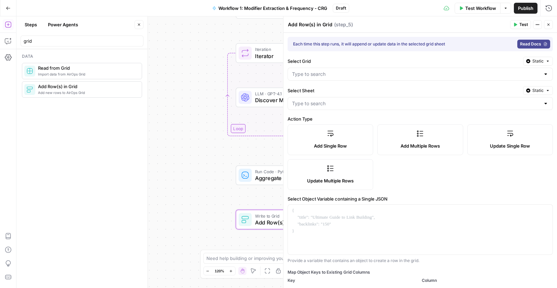
click at [313, 25] on textarea "Add Row(s) in Grid" at bounding box center [310, 24] width 44 height 7
click at [313, 24] on textarea "Add Row(s) in Grid" at bounding box center [310, 24] width 44 height 7
paste textarea "Write to"
type textarea "Write to Grid"
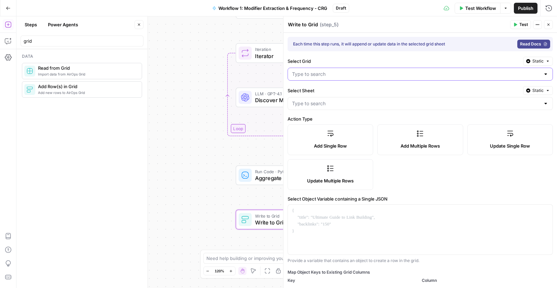
click at [332, 72] on input "Select Grid" at bounding box center [416, 74] width 248 height 7
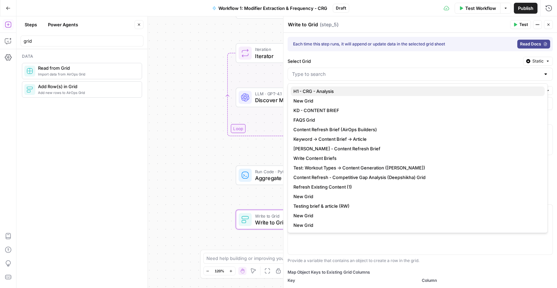
click at [353, 91] on span "H1 - CRG - Analysis" at bounding box center [416, 91] width 246 height 7
type input "H1 - CRG - Analysis"
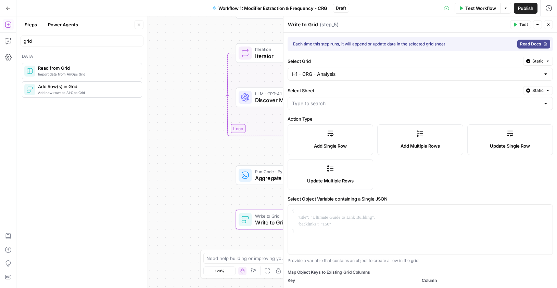
click at [333, 107] on div at bounding box center [419, 103] width 265 height 13
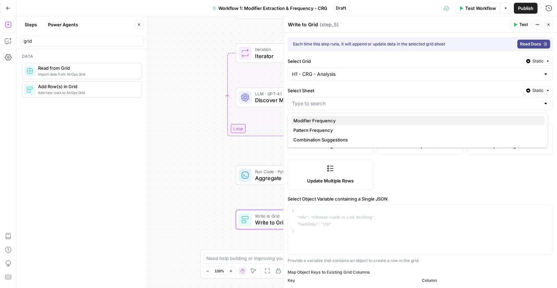
click at [330, 119] on span "Modifier Frequency" at bounding box center [416, 120] width 246 height 7
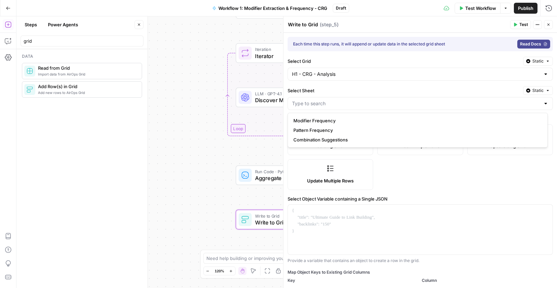
type input "Modifier Frequency"
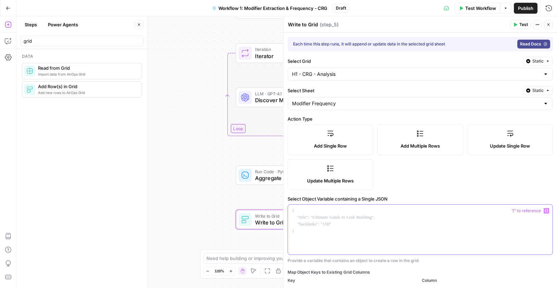
click at [383, 218] on div at bounding box center [420, 230] width 264 height 50
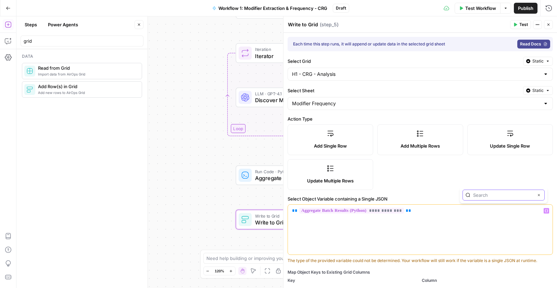
click at [538, 195] on icon "button" at bounding box center [538, 195] width 3 height 3
click at [411, 135] on label "Add Multiple Rows" at bounding box center [420, 140] width 86 height 31
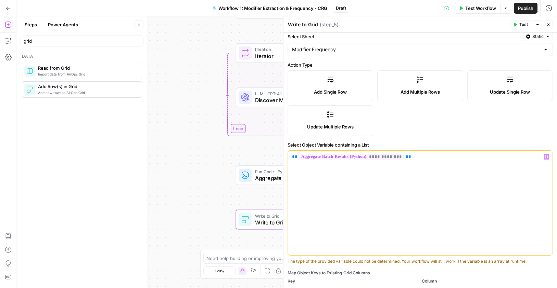
scroll to position [68, 0]
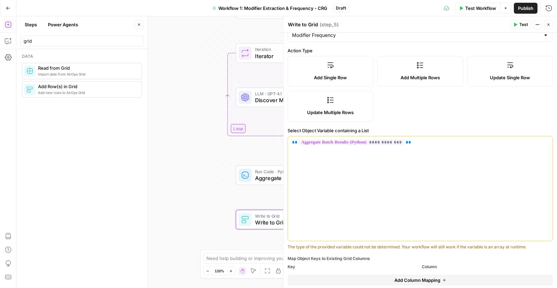
click at [337, 103] on label "Update Multiple Rows" at bounding box center [330, 106] width 86 height 31
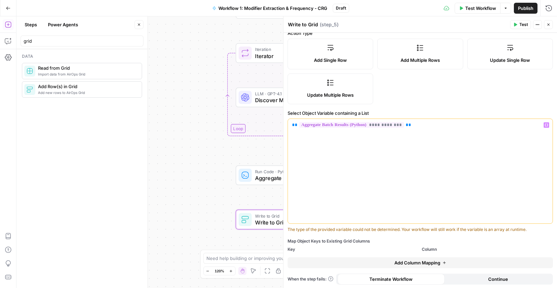
scroll to position [87, 0]
click at [416, 261] on span "Add Column Mapping" at bounding box center [417, 262] width 46 height 7
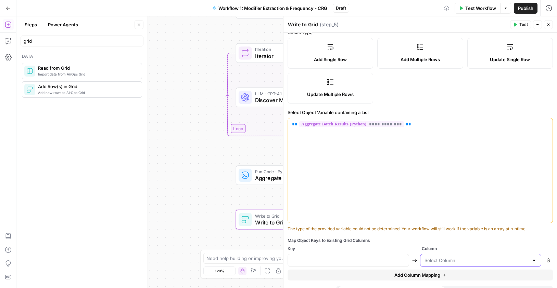
click at [458, 260] on input "text" at bounding box center [476, 260] width 104 height 7
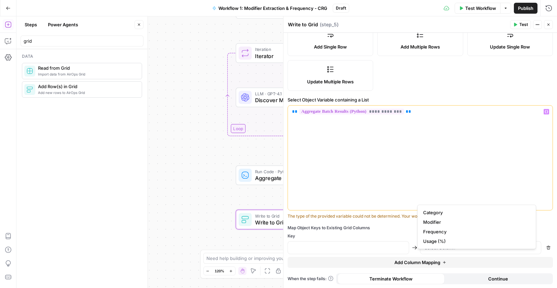
scroll to position [100, 0]
click at [550, 25] on button "Close" at bounding box center [548, 24] width 9 height 9
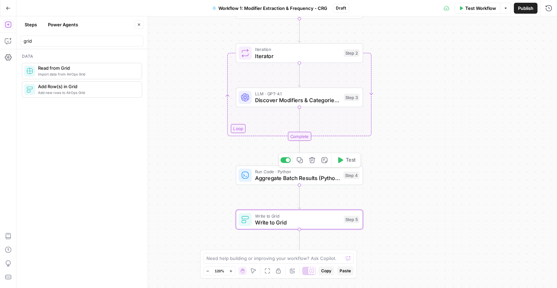
click at [318, 182] on span "Aggregate Batch Results (Python)" at bounding box center [297, 178] width 85 height 8
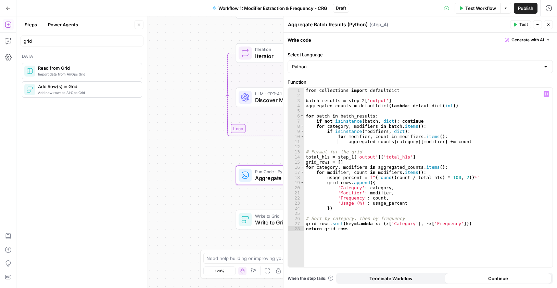
click at [334, 114] on div "from collections import defaultdict batch_results = step_2 [ 'output' ] aggrega…" at bounding box center [428, 183] width 248 height 190
type textarea "**********"
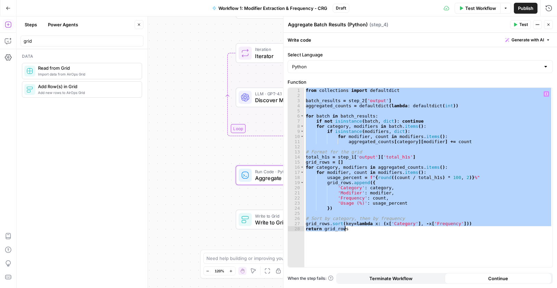
click at [335, 82] on label "Function" at bounding box center [419, 82] width 265 height 7
click at [338, 93] on div "from collections import defaultdict batch_results = step_2 [ 'output' ] aggrega…" at bounding box center [428, 178] width 248 height 180
paste textarea
type textarea "**********"
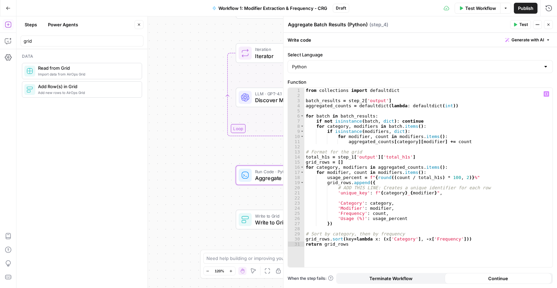
drag, startPoint x: 531, startPoint y: 278, endPoint x: 555, endPoint y: 229, distance: 54.8
click at [531, 278] on div "Continue" at bounding box center [497, 278] width 107 height 11
click at [548, 25] on icon "button" at bounding box center [548, 25] width 4 height 4
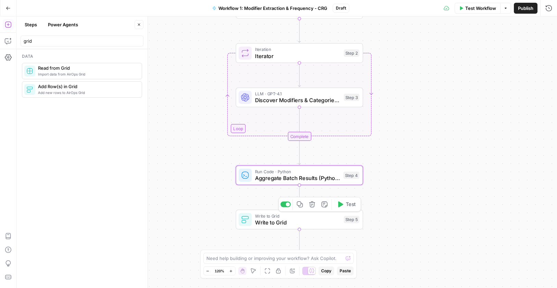
click at [303, 221] on span "Write to Grid" at bounding box center [298, 223] width 86 height 8
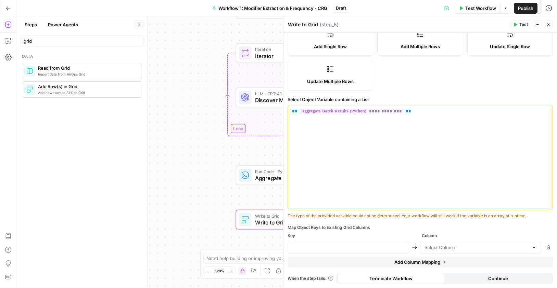
click at [443, 260] on icon "button" at bounding box center [444, 262] width 4 height 4
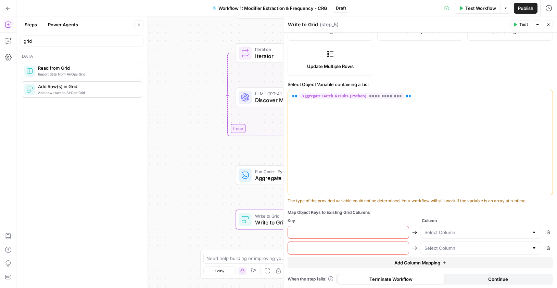
scroll to position [115, 0]
click at [457, 236] on div at bounding box center [480, 231] width 121 height 13
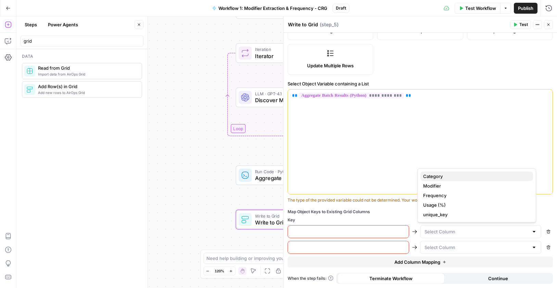
click at [448, 175] on span "Category" at bounding box center [475, 176] width 104 height 7
type input "Category"
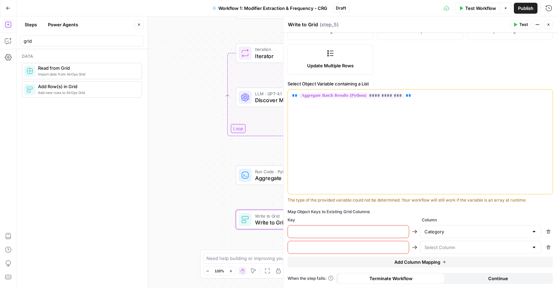
click at [359, 232] on input "text" at bounding box center [348, 232] width 113 height 7
type input "Category"
click at [455, 251] on input "text" at bounding box center [476, 247] width 104 height 7
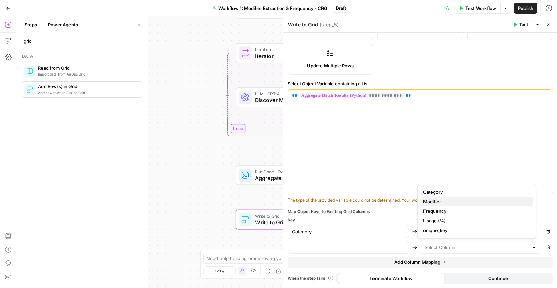
click at [448, 201] on span "Modifier" at bounding box center [475, 201] width 104 height 7
type input "Modifier"
click at [320, 249] on input "text" at bounding box center [348, 247] width 113 height 7
type input "Modifier"
click at [406, 259] on span "Add Column Mapping" at bounding box center [417, 262] width 46 height 7
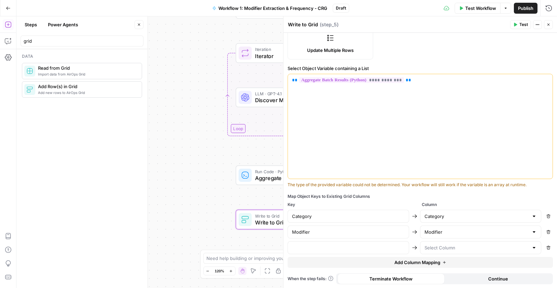
scroll to position [131, 0]
click at [439, 247] on input "text" at bounding box center [476, 247] width 104 height 7
click at [449, 211] on span "Frequency" at bounding box center [475, 211] width 104 height 7
type input "Frequency"
drag, startPoint x: 349, startPoint y: 247, endPoint x: 345, endPoint y: 246, distance: 3.8
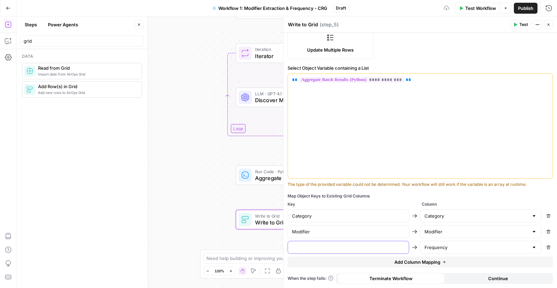
click at [349, 247] on input "text" at bounding box center [348, 247] width 113 height 7
type input "Frequency"
click at [442, 263] on icon "button" at bounding box center [444, 262] width 4 height 4
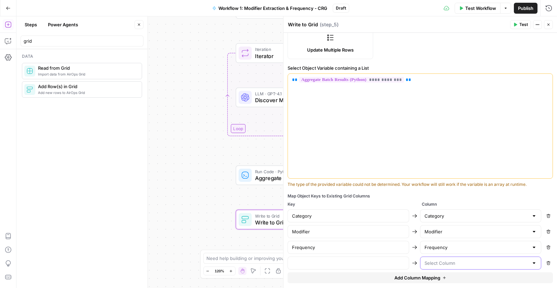
click at [444, 262] on input "text" at bounding box center [476, 263] width 104 height 7
click at [445, 238] on span "Usage (%)" at bounding box center [475, 236] width 104 height 7
type input "Usage (%)"
click at [344, 263] on input "text" at bounding box center [348, 263] width 113 height 7
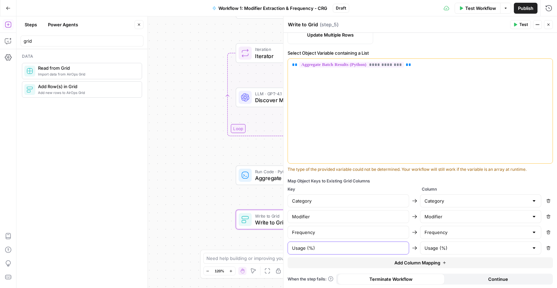
scroll to position [147, 0]
type input "Usage (%)"
click at [442, 263] on icon "button" at bounding box center [444, 262] width 4 height 4
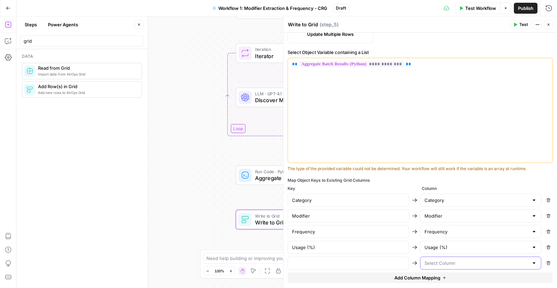
click at [445, 265] on input "text" at bounding box center [476, 263] width 104 height 7
click at [448, 249] on span "unique_key" at bounding box center [475, 246] width 104 height 7
type input "unique_key"
click at [315, 265] on input "text" at bounding box center [348, 263] width 113 height 7
paste input "unique_key"
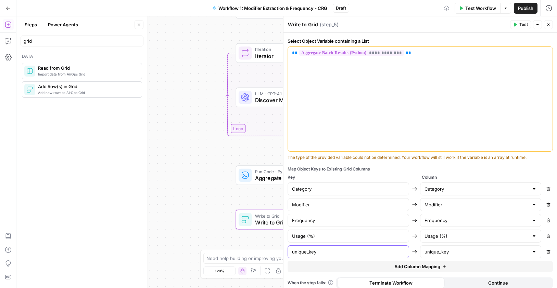
scroll to position [163, 0]
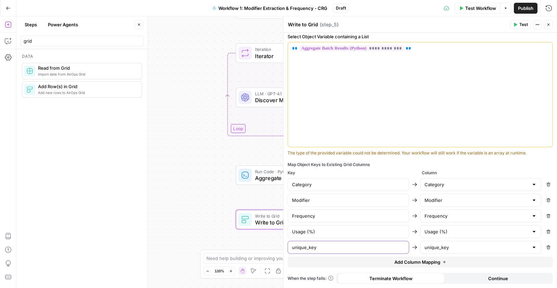
type input "unique_key"
click at [503, 277] on span "Continue" at bounding box center [498, 278] width 20 height 7
click at [550, 25] on button "Close" at bounding box center [548, 24] width 9 height 9
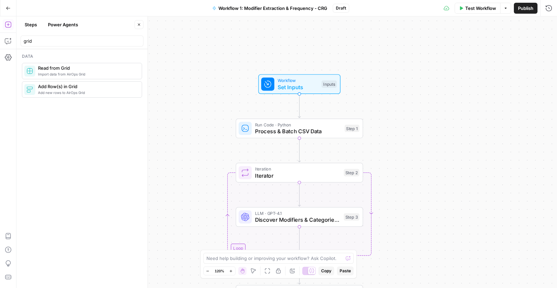
click at [466, 7] on span "Test Workflow" at bounding box center [480, 8] width 31 height 7
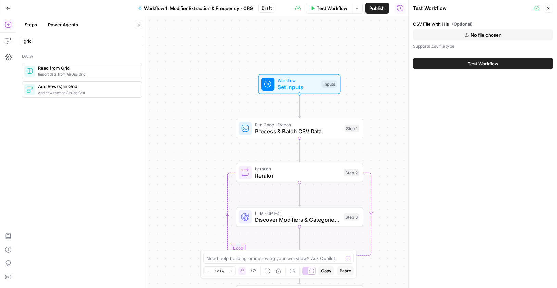
click at [549, 7] on icon "button" at bounding box center [548, 8] width 4 height 4
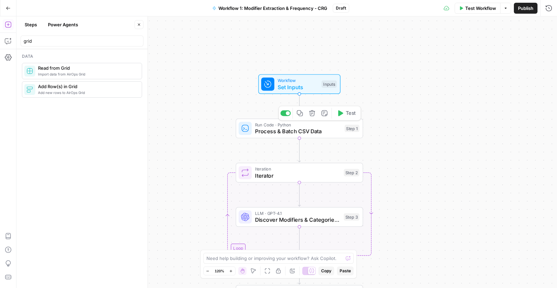
click at [349, 118] on button "Test" at bounding box center [345, 113] width 25 height 11
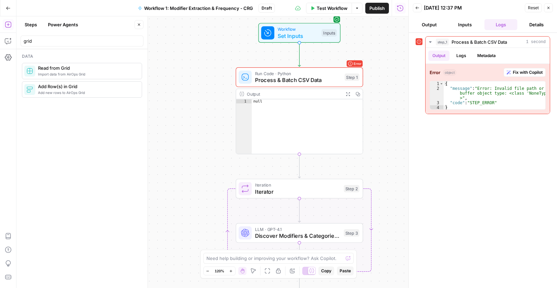
click at [414, 10] on button "Back" at bounding box center [417, 7] width 9 height 9
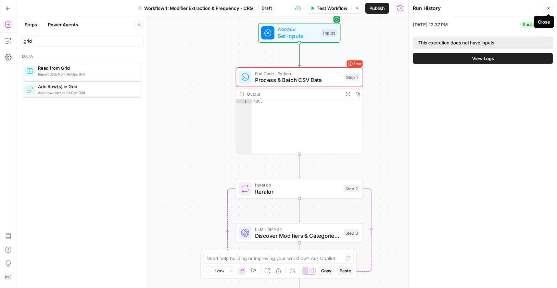
click at [548, 8] on icon "button" at bounding box center [548, 8] width 4 height 4
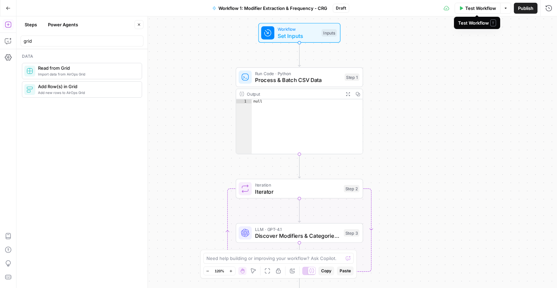
click at [491, 8] on span "Test Workflow" at bounding box center [480, 8] width 31 height 7
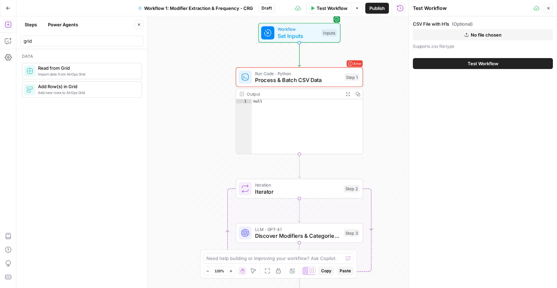
click at [462, 31] on button "No file chosen" at bounding box center [483, 34] width 140 height 11
click at [455, 61] on button "Test Workflow" at bounding box center [483, 63] width 140 height 11
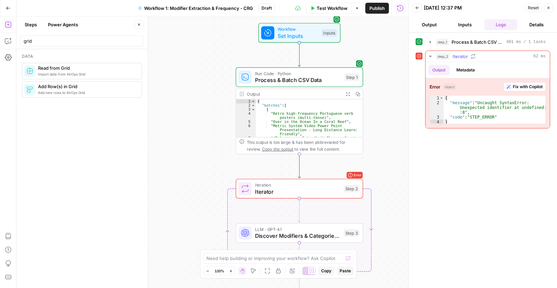
drag, startPoint x: 492, startPoint y: 103, endPoint x: 493, endPoint y: 113, distance: 9.6
click at [493, 103] on div "{ "message" : "Uncaught SyntaxError: Unexpected identifier at undefined:1 :8" ,…" at bounding box center [494, 115] width 102 height 38
type textarea "**********"
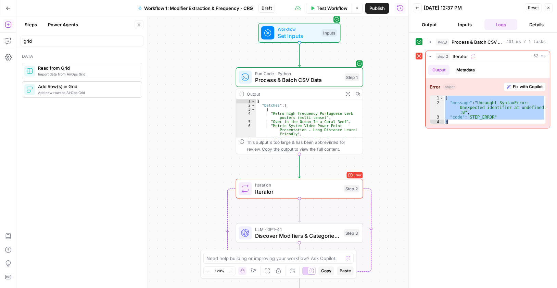
click at [298, 82] on span "Process & Batch CSV Data" at bounding box center [298, 80] width 86 height 8
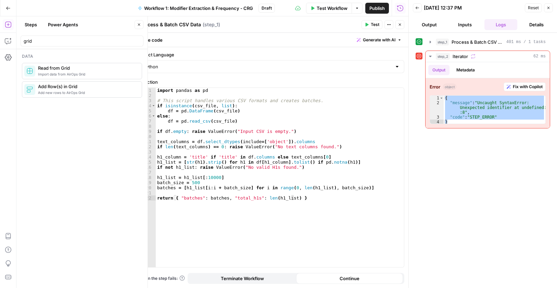
click at [401, 25] on icon "button" at bounding box center [400, 25] width 4 height 4
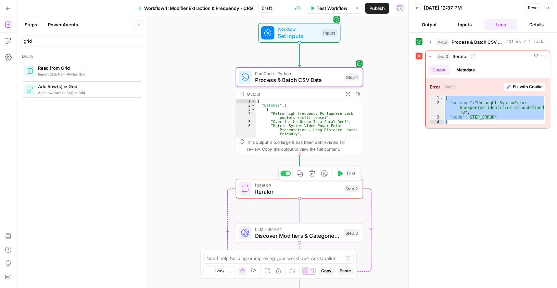
click at [305, 193] on span "Iterator" at bounding box center [298, 192] width 86 height 8
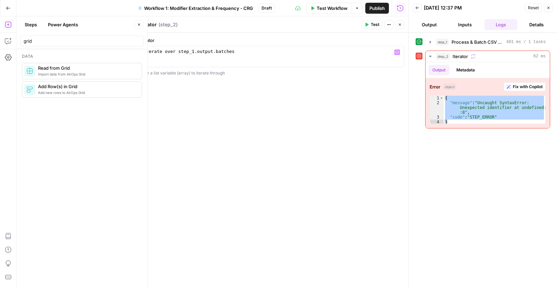
click at [176, 50] on div "Iterate over step_1 . output . batches" at bounding box center [271, 62] width 259 height 26
paste textarea
type textarea "**********"
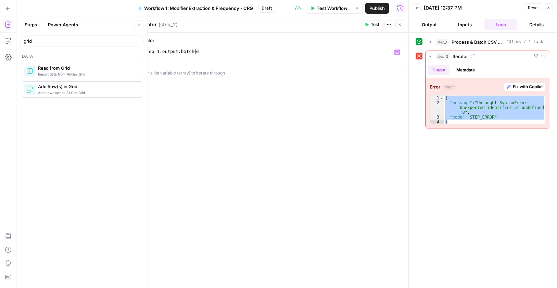
click at [398, 25] on icon "button" at bounding box center [400, 25] width 4 height 4
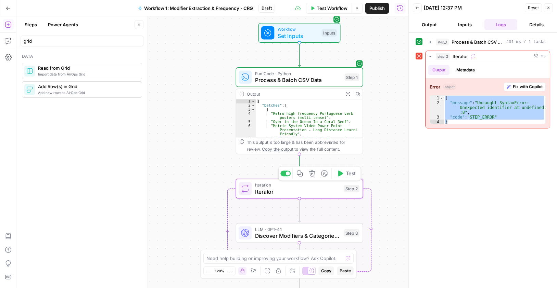
click at [340, 172] on icon "button" at bounding box center [340, 174] width 5 height 6
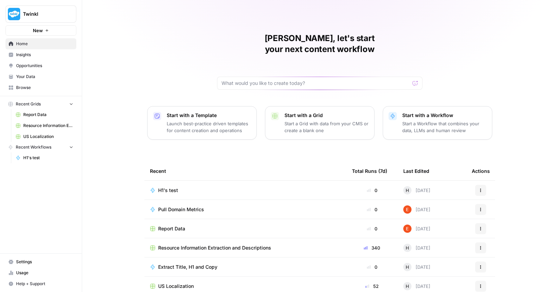
click at [41, 13] on span "Twinkl" at bounding box center [43, 14] width 41 height 7
click at [43, 64] on span "Cohort 5" at bounding box center [66, 62] width 90 height 7
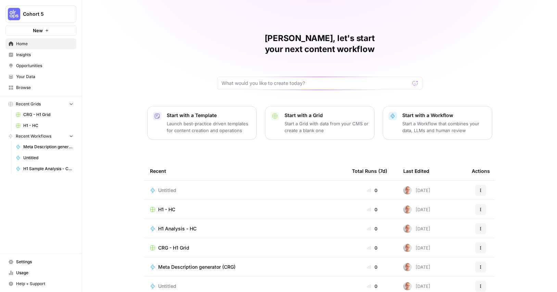
click at [160, 206] on span "H1 - HC" at bounding box center [166, 209] width 17 height 7
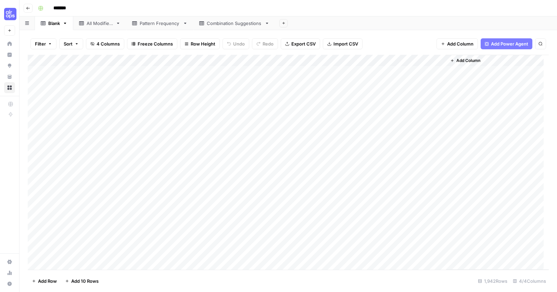
click at [157, 20] on div "Pattern Frequency" at bounding box center [160, 23] width 40 height 7
click at [118, 187] on div "Add Column" at bounding box center [288, 162] width 521 height 215
drag, startPoint x: 25, startPoint y: 4, endPoint x: 14, endPoint y: 11, distance: 12.4
click at [25, 4] on button "Go back" at bounding box center [28, 8] width 9 height 9
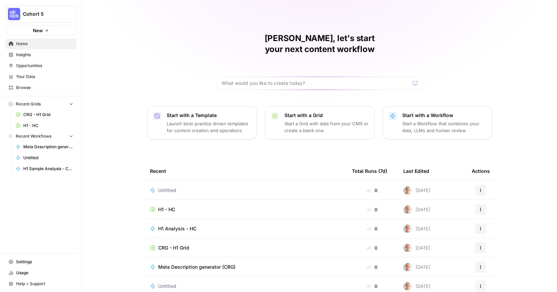
click at [318, 120] on p "Start a Grid with data from your CMS or create a blank one" at bounding box center [326, 127] width 84 height 14
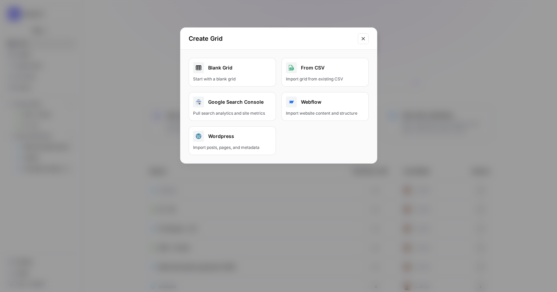
click at [243, 69] on div "Blank Grid" at bounding box center [232, 67] width 78 height 11
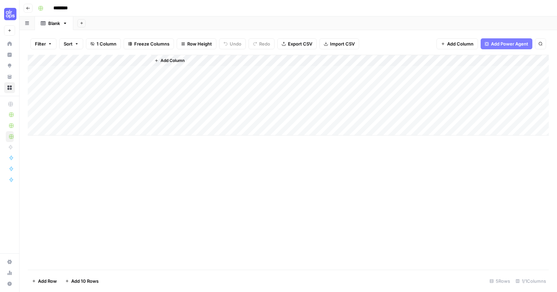
click at [65, 9] on input "********" at bounding box center [69, 8] width 38 height 11
click at [67, 7] on input "********" at bounding box center [69, 8] width 38 height 11
type input "**********"
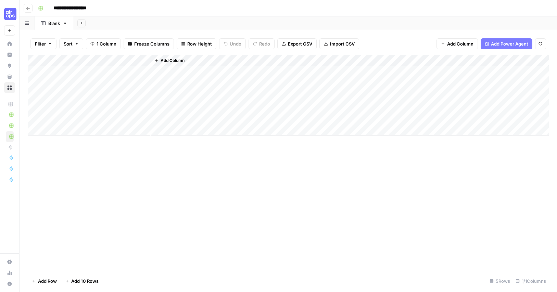
click at [123, 10] on div "**********" at bounding box center [292, 8] width 515 height 11
click at [55, 23] on div "Blank" at bounding box center [54, 23] width 12 height 7
click at [55, 23] on input "*****" at bounding box center [54, 23] width 13 height 9
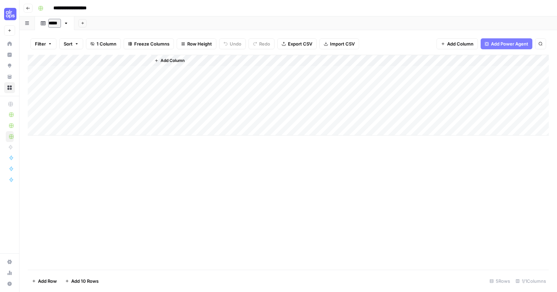
click at [55, 24] on input "*****" at bounding box center [54, 23] width 13 height 9
type input "**********"
click at [138, 25] on div "Add Sheet" at bounding box center [330, 23] width 453 height 14
click at [67, 61] on div "Add Column" at bounding box center [288, 95] width 521 height 81
click at [77, 80] on input "Title" at bounding box center [92, 77] width 69 height 7
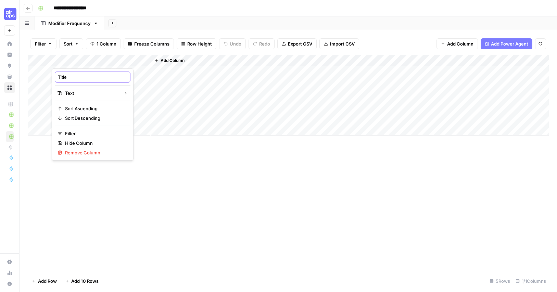
click at [77, 80] on input "Title" at bounding box center [92, 77] width 69 height 7
paste input "Category"
type input "Category"
click at [174, 59] on span "Add Column" at bounding box center [172, 60] width 24 height 6
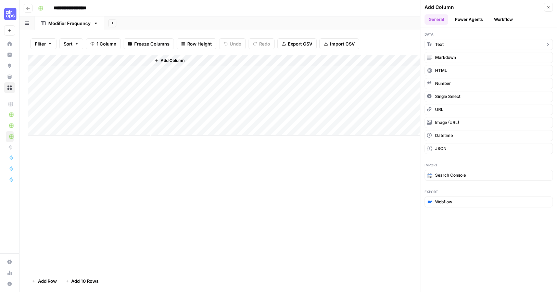
click at [440, 44] on span "Text" at bounding box center [439, 44] width 9 height 6
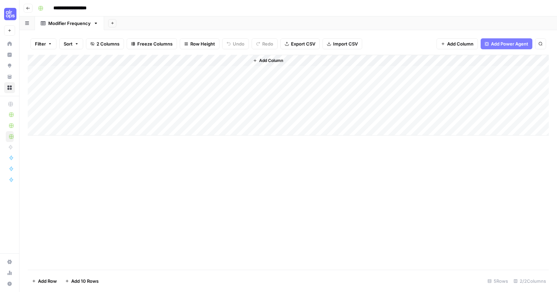
click at [187, 58] on div "Add Column" at bounding box center [288, 95] width 521 height 81
click at [180, 77] on input "New Column" at bounding box center [190, 77] width 69 height 7
paste input "Modifier"
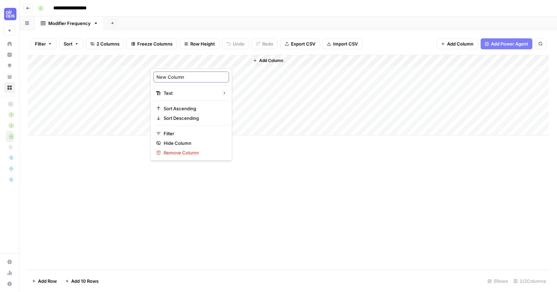
type input "Modifier"
click at [270, 58] on span "Add Column" at bounding box center [271, 60] width 24 height 6
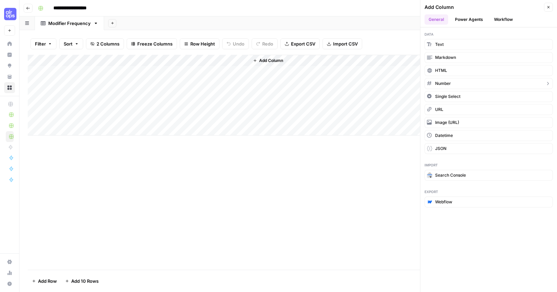
click at [454, 84] on button "Number" at bounding box center [488, 83] width 128 height 11
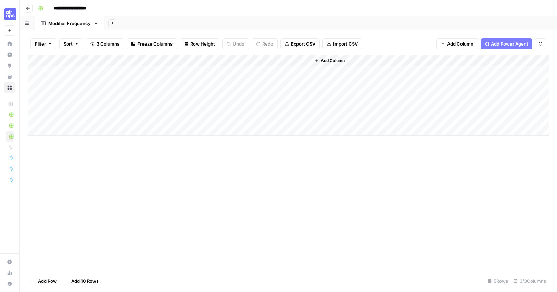
click at [269, 59] on div "Add Column" at bounding box center [288, 95] width 521 height 81
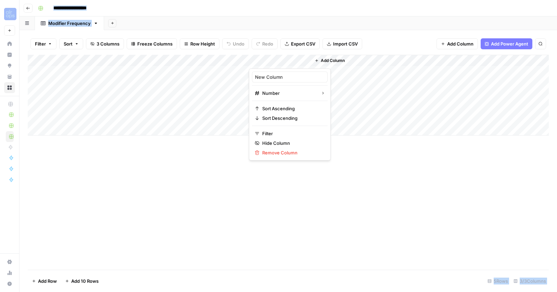
click at [269, 59] on div at bounding box center [280, 62] width 62 height 14
click at [274, 78] on input "New Column" at bounding box center [289, 77] width 69 height 7
click at [274, 77] on input "New Column" at bounding box center [289, 77] width 69 height 7
paste input "Frequency"
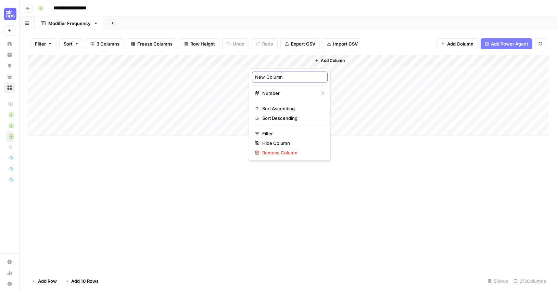
type input "Frequency"
click at [336, 60] on span "Add Column" at bounding box center [333, 60] width 24 height 6
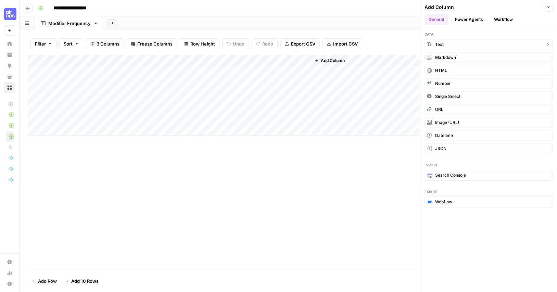
click at [453, 44] on button "Text" at bounding box center [488, 44] width 128 height 11
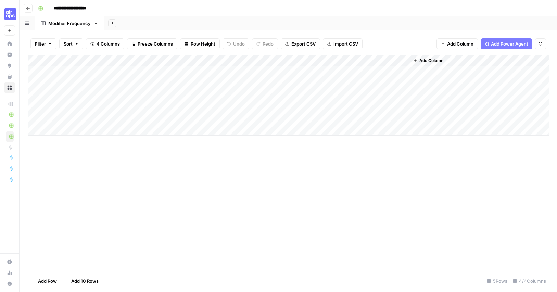
click at [337, 60] on div "Add Column" at bounding box center [288, 95] width 521 height 81
click at [342, 76] on input "New Column" at bounding box center [350, 77] width 69 height 7
paste input "Usage (%)"
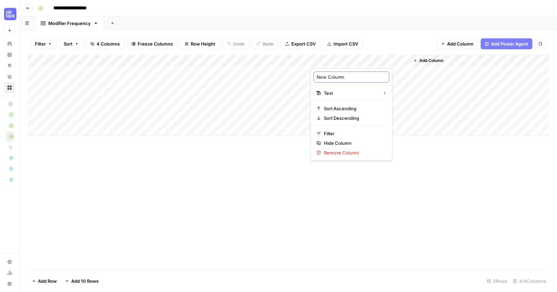
type input "Usage (%)"
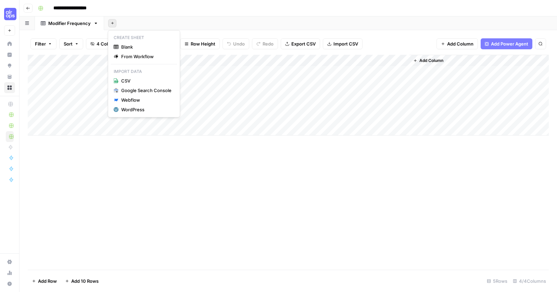
click at [112, 22] on icon "button" at bounding box center [113, 23] width 4 height 4
click at [137, 46] on span "Blank" at bounding box center [146, 46] width 50 height 7
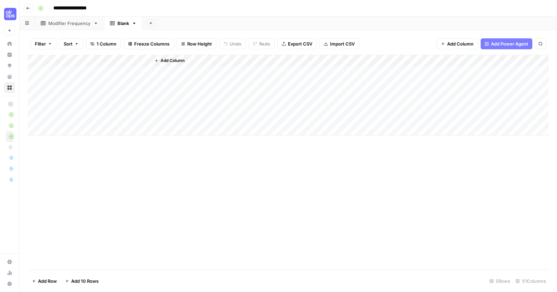
click at [117, 23] on div "Blank" at bounding box center [123, 23] width 12 height 7
type input "**********"
click at [69, 58] on div "Add Column" at bounding box center [288, 95] width 521 height 81
click at [84, 79] on input "Title" at bounding box center [92, 77] width 69 height 7
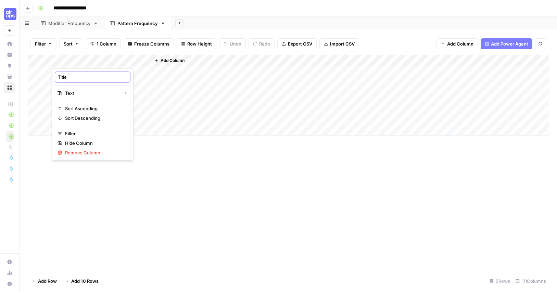
click at [84, 79] on input "Title" at bounding box center [92, 77] width 69 height 7
paste input "Combination Pattern"
type input "Combination Pattern"
click at [173, 57] on span "Add Column" at bounding box center [172, 60] width 24 height 6
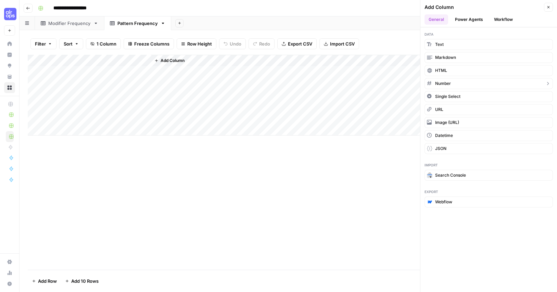
click at [457, 79] on button "Number" at bounding box center [488, 83] width 128 height 11
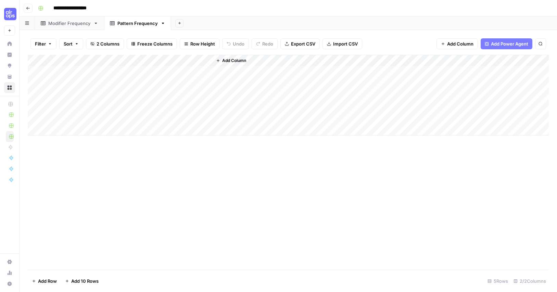
click at [174, 61] on div "Add Column" at bounding box center [288, 95] width 521 height 81
click at [195, 77] on input "New Column" at bounding box center [190, 77] width 69 height 7
click at [195, 76] on input "New Column" at bounding box center [190, 77] width 69 height 7
paste input "Frequency"
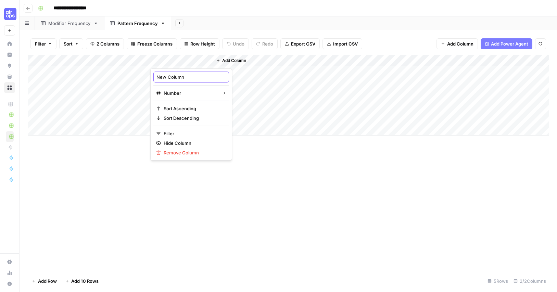
type input "Frequency"
click at [238, 60] on span "Add Column" at bounding box center [234, 60] width 24 height 6
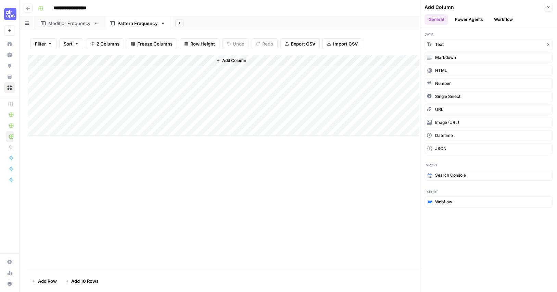
click at [451, 44] on button "Text" at bounding box center [488, 44] width 128 height 11
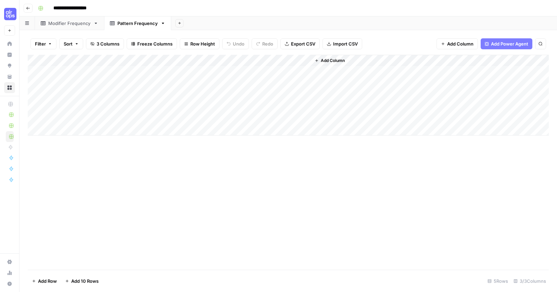
click at [248, 61] on div "Add Column" at bounding box center [288, 95] width 521 height 81
click at [250, 80] on div "New Column" at bounding box center [253, 77] width 76 height 11
click at [250, 80] on div "Add Column" at bounding box center [288, 95] width 521 height 81
click at [255, 59] on div "Add Column" at bounding box center [288, 95] width 521 height 81
click at [254, 78] on input "New Column" at bounding box center [252, 77] width 69 height 7
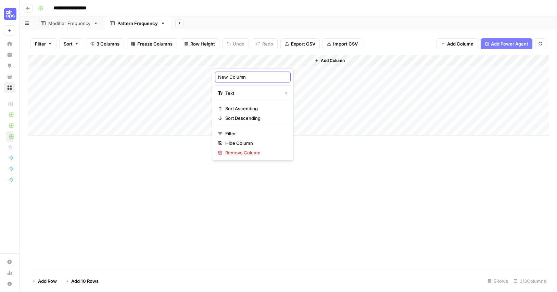
click at [254, 78] on input "New Column" at bounding box center [252, 77] width 69 height 7
paste input "Examples"
type input "Examples"
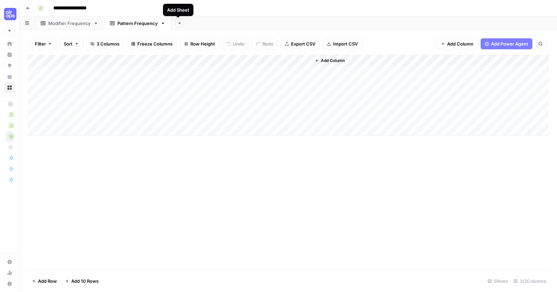
click at [178, 22] on icon "button" at bounding box center [179, 23] width 2 height 2
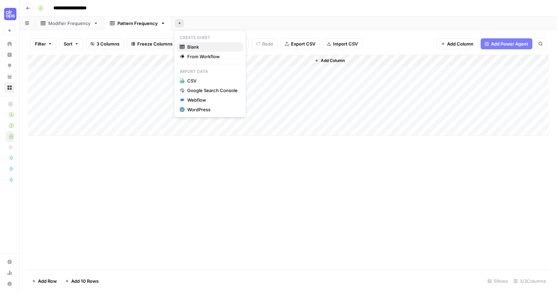
click at [198, 45] on span "Blank" at bounding box center [212, 46] width 50 height 7
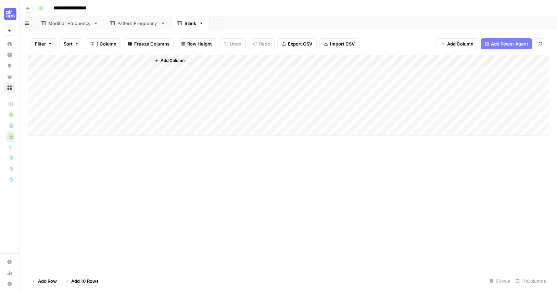
click at [188, 26] on div "Blank" at bounding box center [190, 23] width 12 height 7
click at [191, 25] on div "Blank" at bounding box center [190, 23] width 12 height 7
click at [191, 24] on input "*****" at bounding box center [190, 23] width 13 height 9
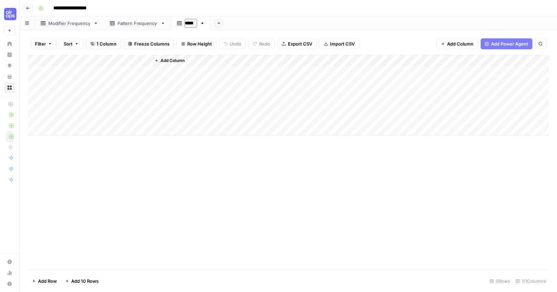
click at [191, 24] on input "*****" at bounding box center [190, 23] width 13 height 9
type input "**********"
click at [70, 59] on div "Add Column" at bounding box center [288, 95] width 521 height 81
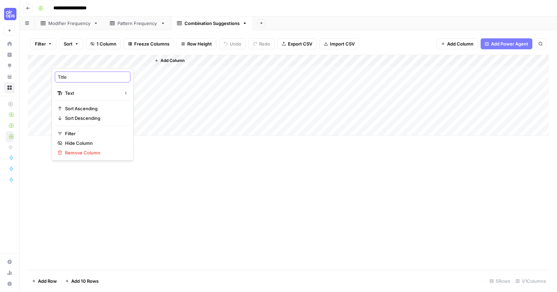
click at [77, 78] on input "Title" at bounding box center [92, 77] width 69 height 7
click at [77, 77] on input "Title" at bounding box center [92, 77] width 69 height 7
paste input "Suggestion Nam"
type input "Suggestion Name"
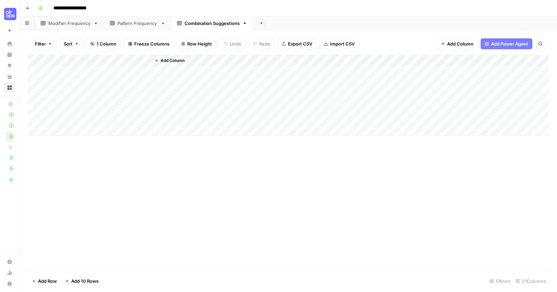
click at [172, 61] on span "Add Column" at bounding box center [172, 60] width 24 height 6
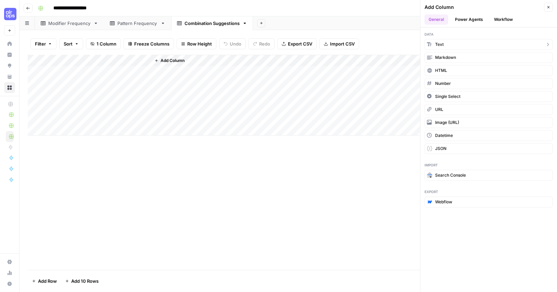
click at [441, 42] on span "Text" at bounding box center [439, 44] width 9 height 6
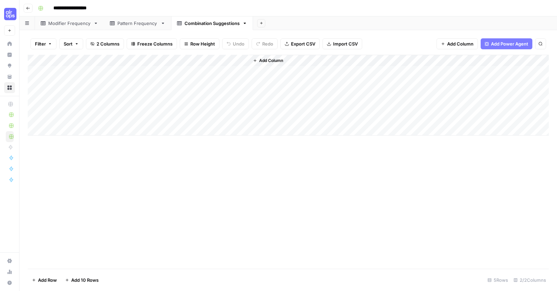
click at [190, 58] on div "Add Column" at bounding box center [288, 95] width 521 height 81
click at [195, 78] on input "New Column" at bounding box center [190, 77] width 69 height 7
paste input "Combinatio"
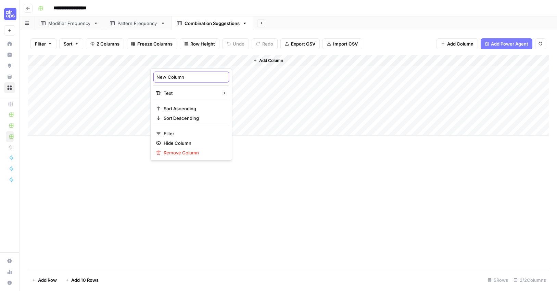
type input "Combination"
click at [270, 59] on span "Add Column" at bounding box center [271, 60] width 24 height 6
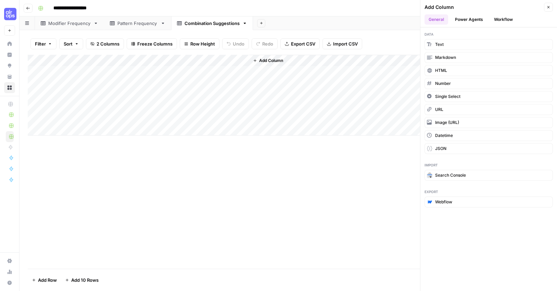
click at [440, 42] on span "Text" at bounding box center [439, 44] width 9 height 6
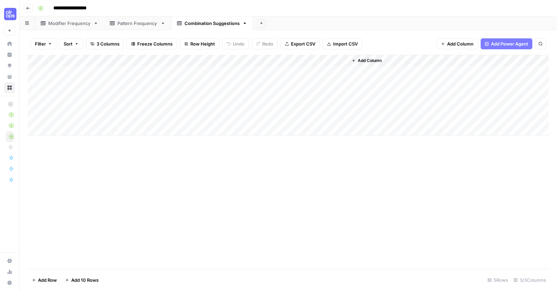
click at [268, 60] on div "Add Column" at bounding box center [288, 95] width 521 height 81
click at [268, 60] on div at bounding box center [298, 62] width 99 height 14
click at [273, 76] on input "New Column" at bounding box center [289, 77] width 69 height 7
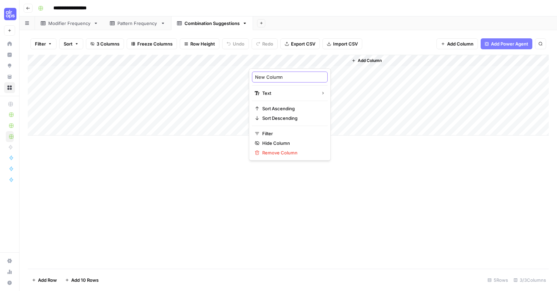
paste input "Example"
type input "Example"
click at [380, 60] on span "Add Column" at bounding box center [370, 60] width 24 height 6
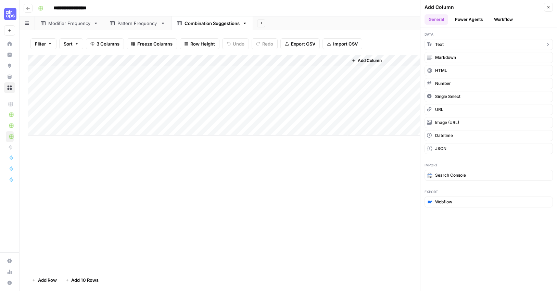
drag, startPoint x: 443, startPoint y: 40, endPoint x: 442, endPoint y: 25, distance: 14.7
click at [443, 41] on button "Text" at bounding box center [488, 44] width 128 height 11
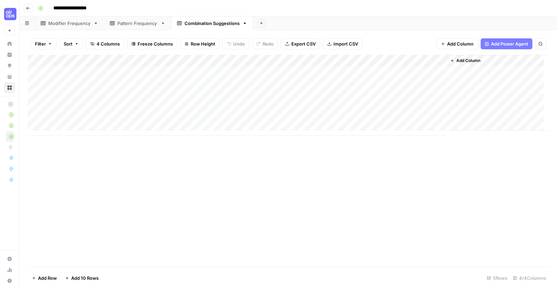
click at [368, 59] on div "Add Column" at bounding box center [288, 95] width 521 height 81
click at [383, 78] on input "New Column" at bounding box center [387, 77] width 69 height 7
paste input "Rationale"
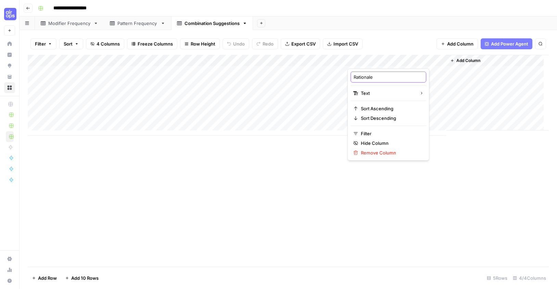
type input "Rationale"
click at [59, 24] on div "Modifier Frequency" at bounding box center [69, 23] width 42 height 7
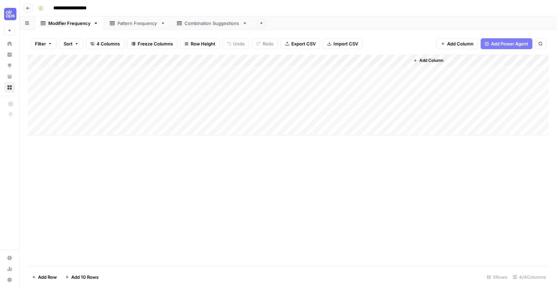
click at [423, 59] on span "Add Column" at bounding box center [431, 60] width 24 height 6
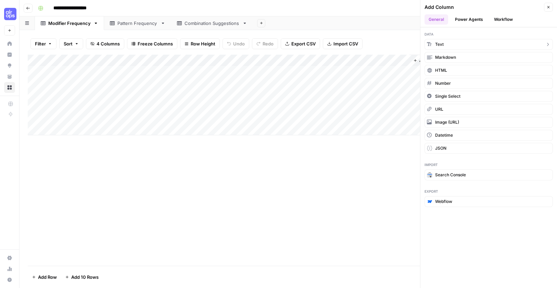
click at [444, 44] on button "Text" at bounding box center [488, 44] width 128 height 11
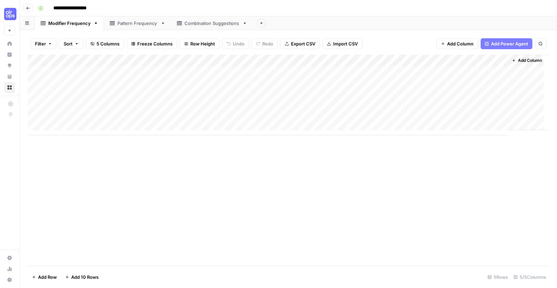
click at [445, 58] on div "Add Column" at bounding box center [288, 95] width 521 height 81
click at [441, 76] on input "New Column" at bounding box center [449, 77] width 69 height 7
paste input "unique_key"
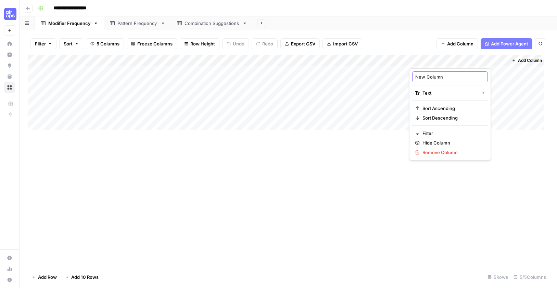
type input "unique_key"
click at [130, 23] on div "Pattern Frequency" at bounding box center [137, 23] width 40 height 7
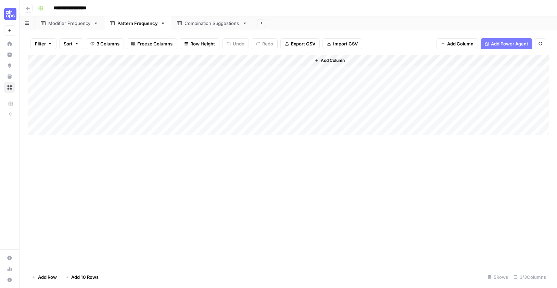
click at [61, 24] on div "Modifier Frequency" at bounding box center [69, 23] width 42 height 7
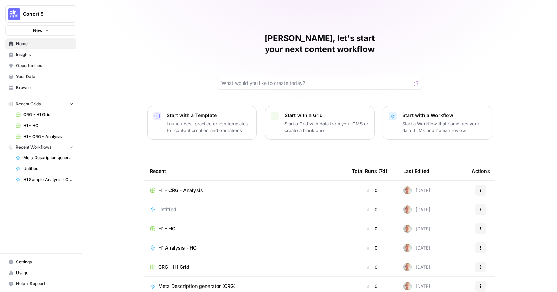
click at [164, 225] on span "H1 - HC" at bounding box center [166, 228] width 17 height 7
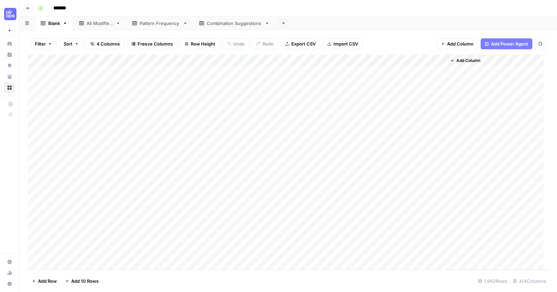
click at [154, 25] on div "Pattern Frequency" at bounding box center [160, 23] width 40 height 7
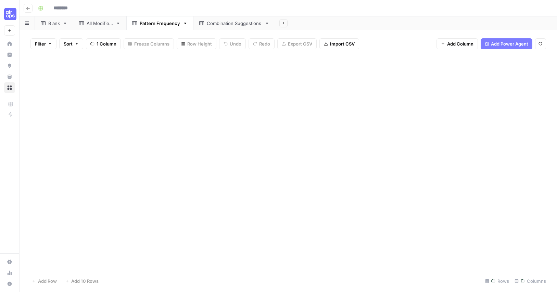
type input "*******"
click at [124, 186] on div "Add Column" at bounding box center [288, 162] width 521 height 215
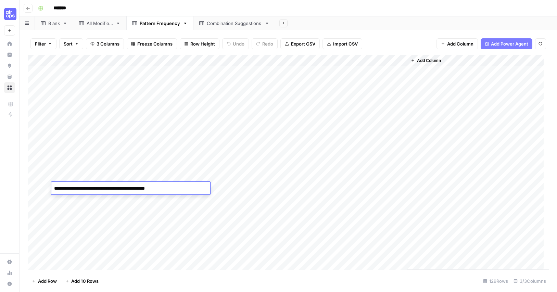
click at [124, 186] on textarea "**********" at bounding box center [130, 189] width 159 height 10
click at [227, 186] on div "Add Column" at bounding box center [288, 162] width 521 height 215
click at [225, 186] on div "Add Column" at bounding box center [288, 162] width 521 height 215
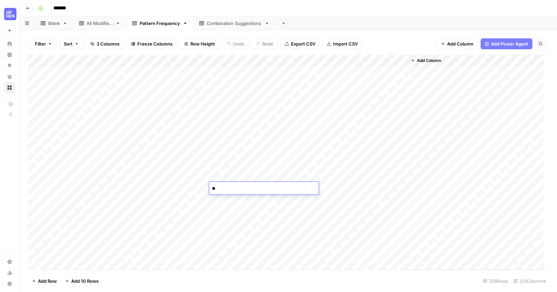
click at [225, 186] on textarea "**" at bounding box center [263, 189] width 109 height 10
click at [88, 58] on div "Add Column" at bounding box center [288, 162] width 521 height 215
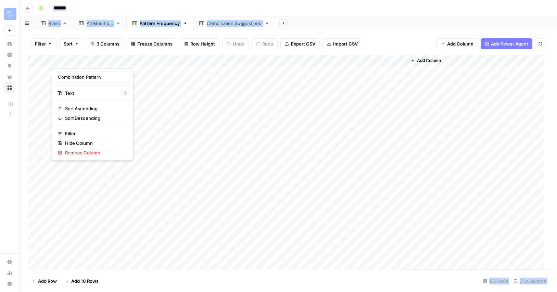
click at [88, 58] on div at bounding box center [131, 62] width 158 height 14
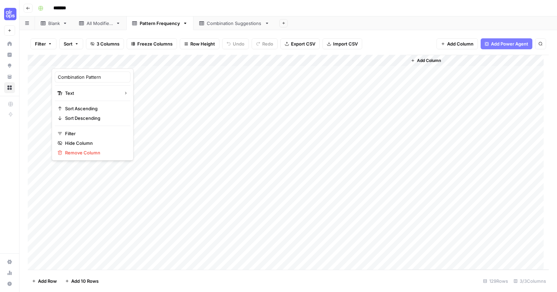
click at [88, 58] on div at bounding box center [131, 62] width 158 height 14
click at [91, 73] on div "Combination Pattern" at bounding box center [93, 77] width 76 height 11
click at [91, 73] on div "Add Column" at bounding box center [288, 162] width 521 height 215
click at [92, 60] on div "Add Column" at bounding box center [288, 162] width 521 height 215
click at [92, 61] on div at bounding box center [131, 62] width 158 height 14
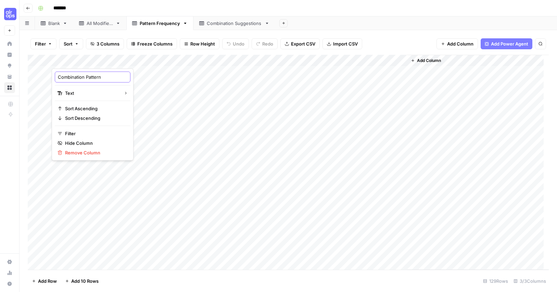
click at [91, 75] on input "Combination Pattern" at bounding box center [92, 77] width 69 height 7
click at [109, 235] on div "Add Column" at bounding box center [288, 162] width 521 height 215
click at [107, 235] on div "Add Column" at bounding box center [288, 162] width 521 height 215
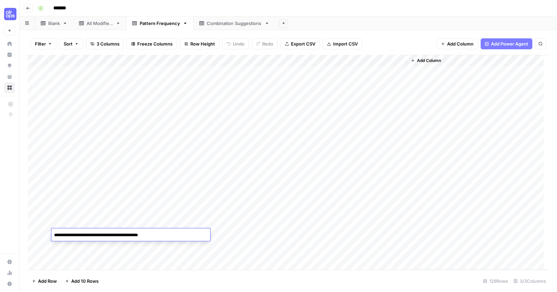
click at [107, 235] on textarea "**********" at bounding box center [130, 235] width 159 height 10
click at [108, 235] on textarea "**********" at bounding box center [130, 235] width 159 height 10
click at [108, 27] on link "All Modifiers" at bounding box center [99, 23] width 53 height 14
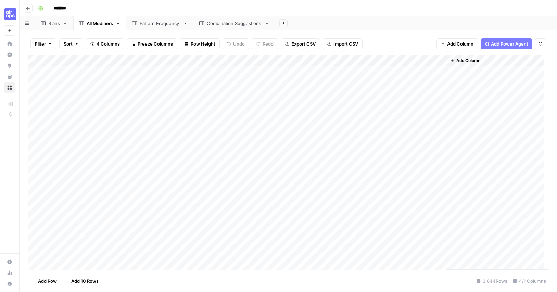
drag, startPoint x: 105, startPoint y: 25, endPoint x: 114, endPoint y: 22, distance: 10.2
click at [108, 18] on link "All Modifiers" at bounding box center [99, 23] width 53 height 14
click at [118, 23] on icon "button" at bounding box center [118, 23] width 5 height 5
click at [138, 60] on span "Delete Sheet" at bounding box center [146, 61] width 33 height 7
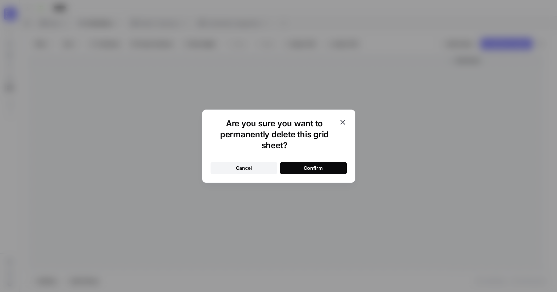
click at [338, 169] on button "Confirm" at bounding box center [313, 168] width 67 height 12
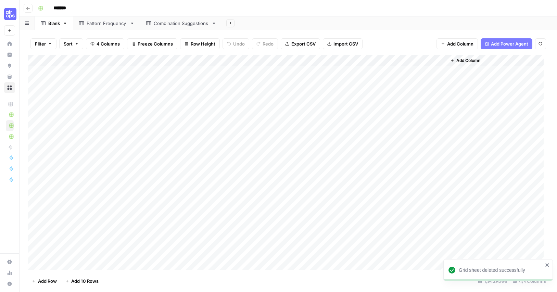
click at [130, 24] on icon at bounding box center [132, 23] width 5 height 5
drag, startPoint x: 130, startPoint y: 23, endPoint x: 132, endPoint y: 28, distance: 5.1
click at [131, 23] on icon "button" at bounding box center [132, 23] width 2 height 1
click at [144, 59] on span "Delete Sheet" at bounding box center [158, 61] width 33 height 7
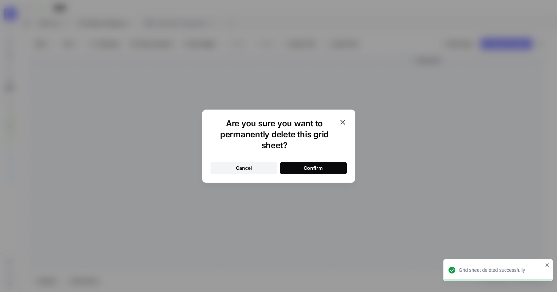
drag, startPoint x: 319, startPoint y: 168, endPoint x: 306, endPoint y: 171, distance: 13.0
click at [319, 170] on div "Confirm" at bounding box center [312, 168] width 19 height 7
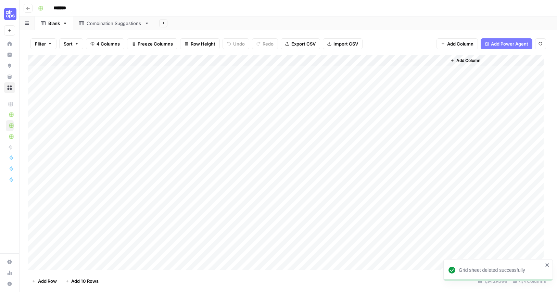
click at [149, 23] on icon at bounding box center [146, 23] width 5 height 5
click at [147, 25] on icon "button" at bounding box center [146, 23] width 5 height 5
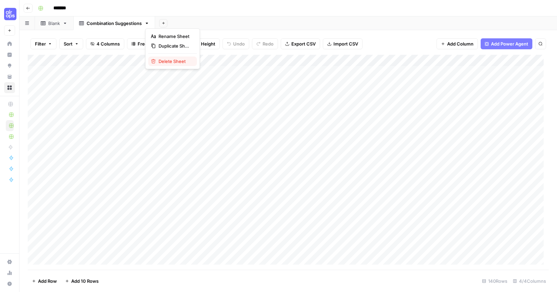
click at [167, 60] on span "Delete Sheet" at bounding box center [174, 61] width 33 height 7
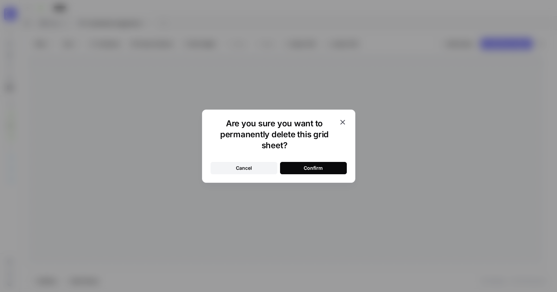
click at [315, 165] on div "Confirm" at bounding box center [312, 168] width 19 height 7
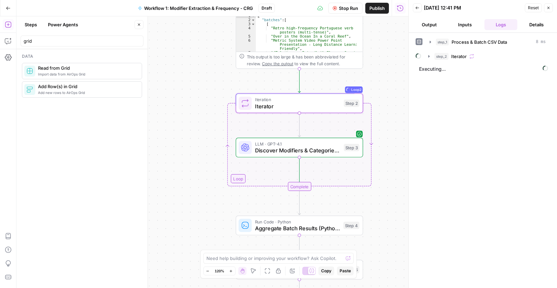
click at [342, 8] on span "Stop Run" at bounding box center [348, 8] width 19 height 7
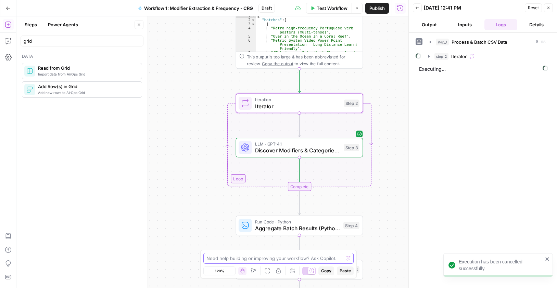
click at [272, 258] on textarea at bounding box center [274, 258] width 137 height 7
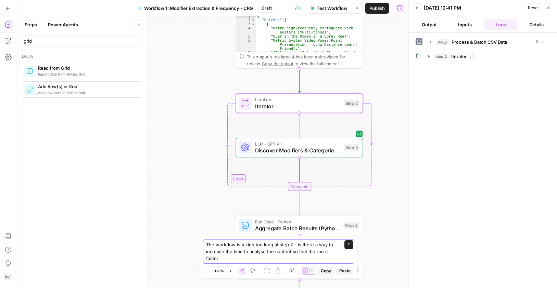
type textarea "The workflow is taking too long at step 2 - is there a way to increase the time…"
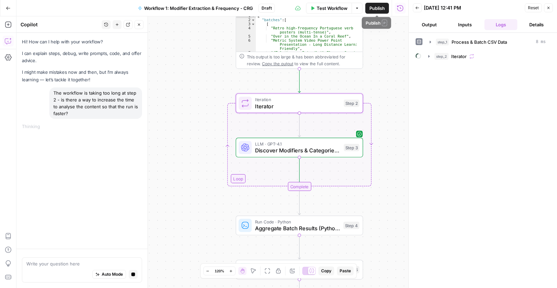
drag, startPoint x: 379, startPoint y: 9, endPoint x: 386, endPoint y: 41, distance: 32.3
click at [379, 9] on span "Publish" at bounding box center [376, 8] width 15 height 7
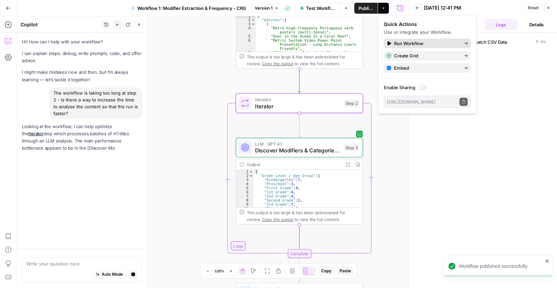
click at [406, 40] on span "Run Workflow" at bounding box center [426, 43] width 64 height 7
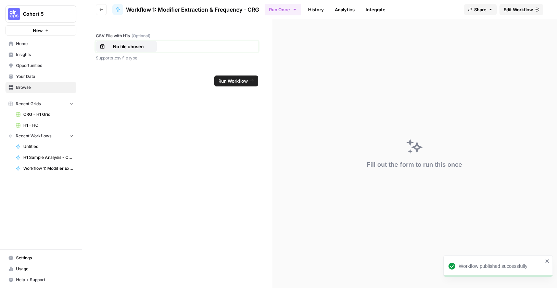
click at [131, 47] on p "No file chosen" at bounding box center [128, 46] width 44 height 7
click at [242, 82] on span "Run Workflow" at bounding box center [232, 81] width 29 height 7
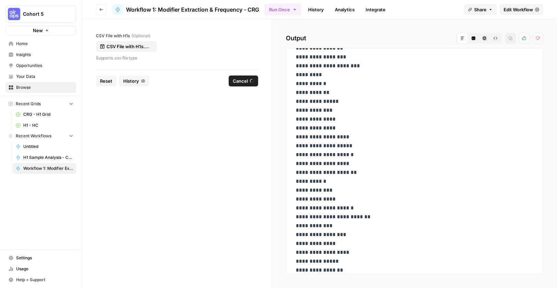
scroll to position [17510, 0]
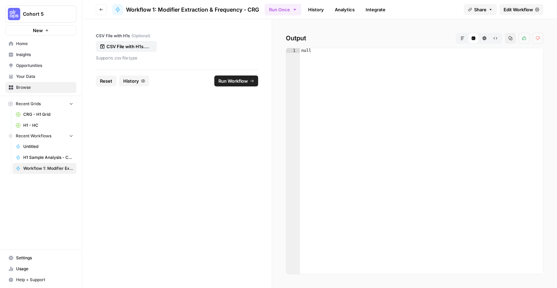
type textarea "****"
click at [329, 54] on div "null" at bounding box center [421, 166] width 243 height 236
click at [520, 7] on span "Edit Workflow" at bounding box center [517, 9] width 29 height 7
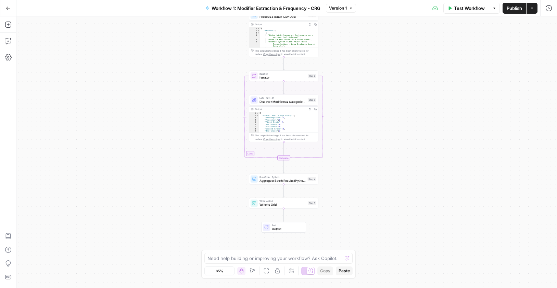
drag, startPoint x: 352, startPoint y: 195, endPoint x: 371, endPoint y: 103, distance: 94.0
click at [371, 101] on div "Workflow Set Inputs Inputs Run Code · Python Process & Batch CSV Data Step 1 Ou…" at bounding box center [286, 152] width 540 height 272
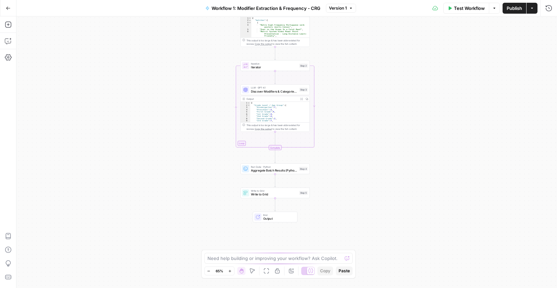
drag, startPoint x: 367, startPoint y: 67, endPoint x: 331, endPoint y: 115, distance: 59.8
click at [336, 109] on div "Workflow Set Inputs Inputs Run Code · Python Process & Batch CSV Data Step 1 Ou…" at bounding box center [286, 152] width 540 height 272
click at [284, 171] on span "Aggregate Batch Results (Python)" at bounding box center [273, 170] width 46 height 4
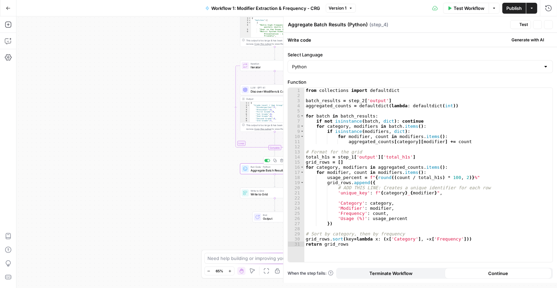
click at [301, 161] on div "15" at bounding box center [296, 162] width 16 height 5
type textarea "**********"
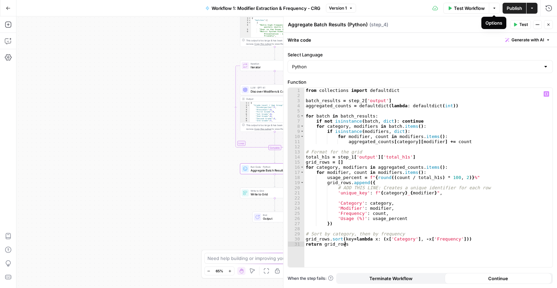
drag, startPoint x: 549, startPoint y: 25, endPoint x: 365, endPoint y: 187, distance: 246.1
click at [549, 25] on icon "button" at bounding box center [548, 25] width 4 height 4
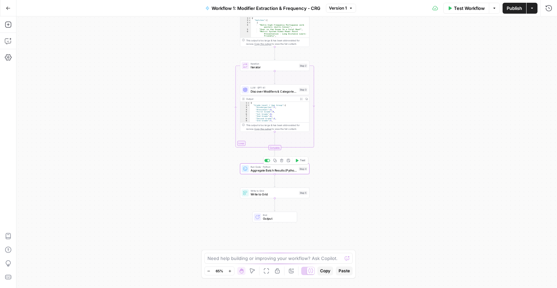
click at [296, 170] on span "Aggregate Batch Results (Python)" at bounding box center [273, 170] width 46 height 4
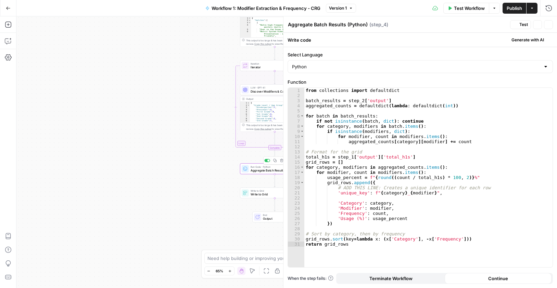
type textarea "**********"
click at [300, 160] on div "15" at bounding box center [296, 162] width 16 height 5
click at [517, 25] on icon "button" at bounding box center [515, 25] width 4 height 4
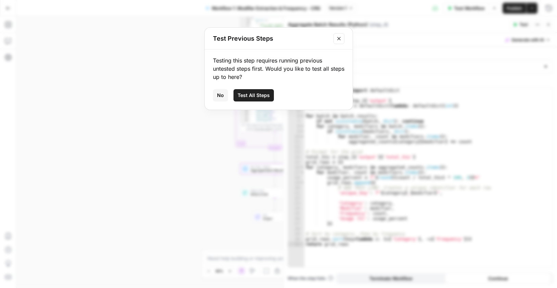
click at [224, 98] on button "No" at bounding box center [220, 95] width 15 height 12
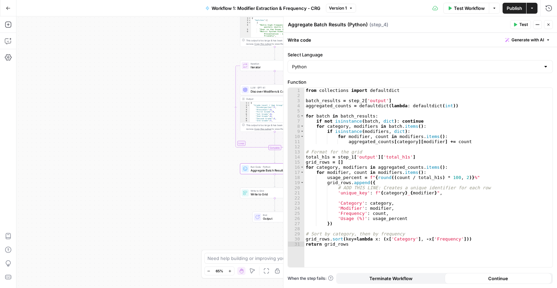
click at [548, 26] on icon "button" at bounding box center [548, 25] width 4 height 4
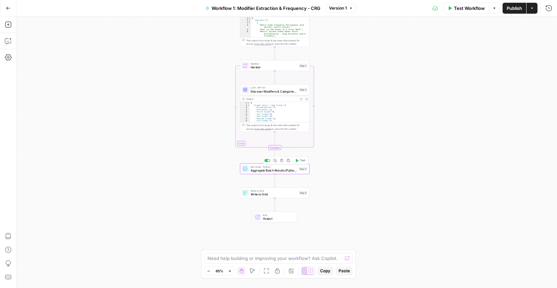
click at [302, 163] on span "Test" at bounding box center [302, 161] width 5 height 4
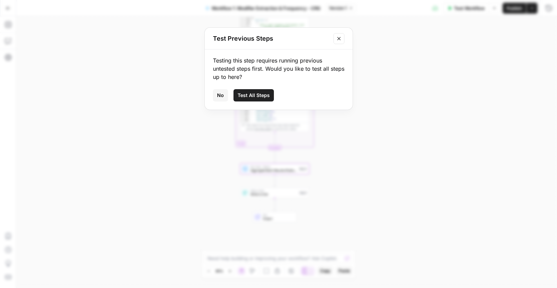
click at [254, 93] on span "Test All Steps" at bounding box center [253, 95] width 32 height 7
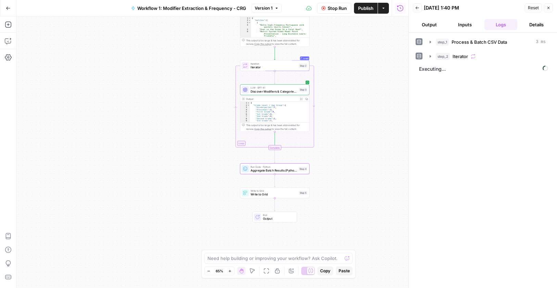
click at [437, 27] on button "Output" at bounding box center [429, 24] width 33 height 11
click at [459, 29] on button "Inputs" at bounding box center [464, 24] width 33 height 11
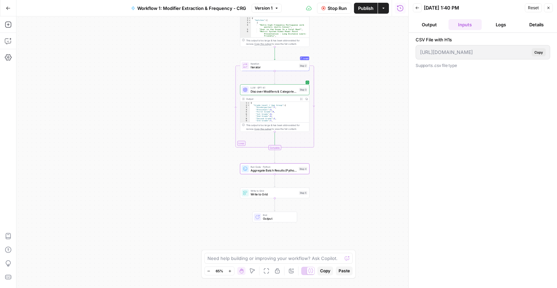
click at [500, 26] on button "Logs" at bounding box center [500, 24] width 33 height 11
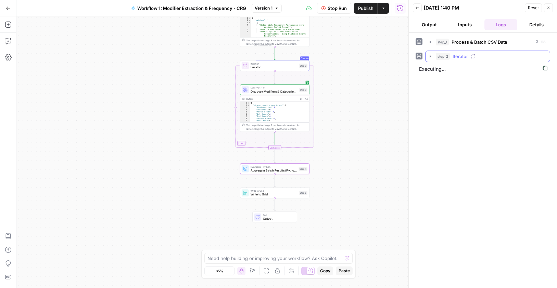
click at [430, 55] on icon "button" at bounding box center [429, 56] width 1 height 2
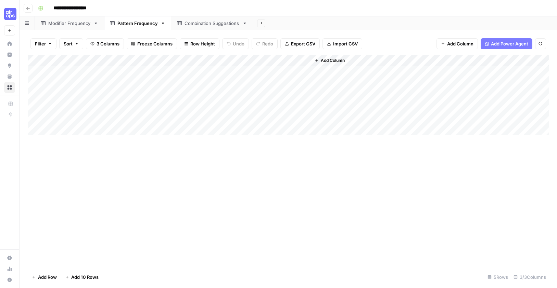
click at [62, 24] on div "Modifier Frequency" at bounding box center [69, 23] width 42 height 7
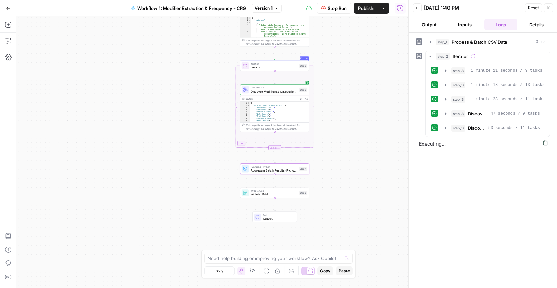
click at [336, 5] on span "Stop Run" at bounding box center [336, 8] width 19 height 7
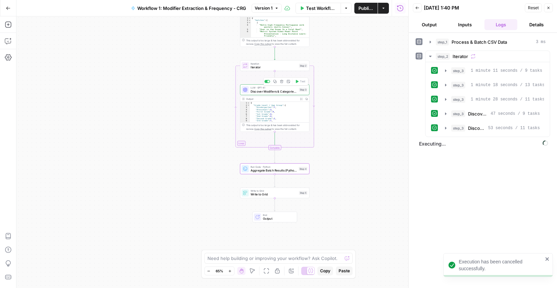
click at [277, 93] on span "Discover Modifiers & Categories (LLM)" at bounding box center [273, 91] width 47 height 4
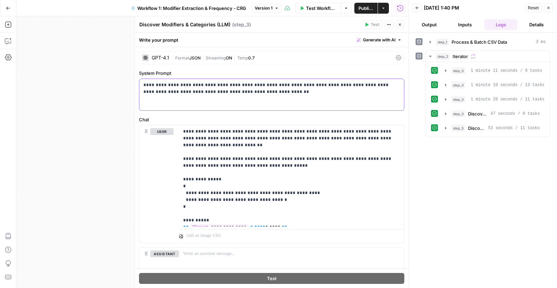
click at [206, 91] on p "**********" at bounding box center [268, 89] width 251 height 14
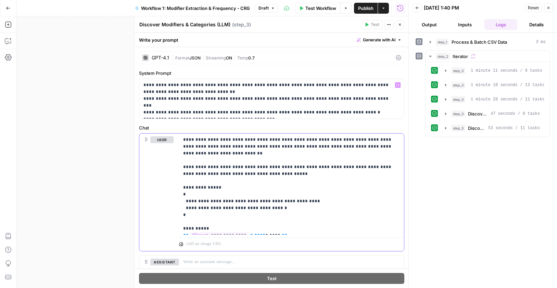
click at [292, 155] on p "**********" at bounding box center [288, 185] width 211 height 96
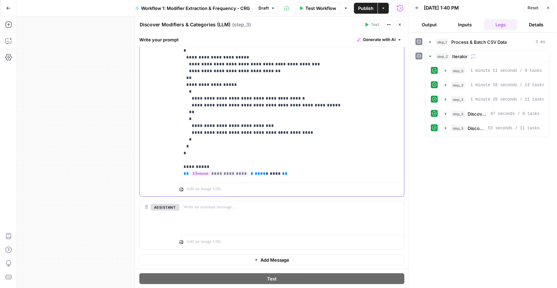
scroll to position [151, 0]
click at [400, 25] on icon "button" at bounding box center [400, 25] width 4 height 4
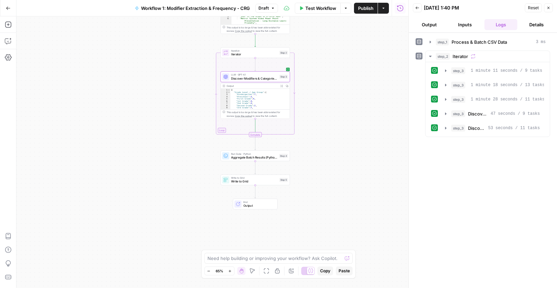
drag, startPoint x: 352, startPoint y: 201, endPoint x: 333, endPoint y: 188, distance: 23.4
click at [333, 188] on div "Workflow Set Inputs Inputs Run Code · Python Process & Batch CSV Data Step 1 Ou…" at bounding box center [212, 152] width 392 height 272
click at [262, 159] on span "Aggregate Batch Results (Python)" at bounding box center [254, 157] width 46 height 4
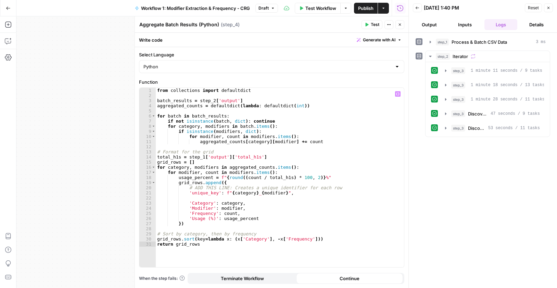
click at [249, 110] on div "from collections import defaultdict batch_results = step_2 [ 'output' ] aggrega…" at bounding box center [280, 183] width 248 height 190
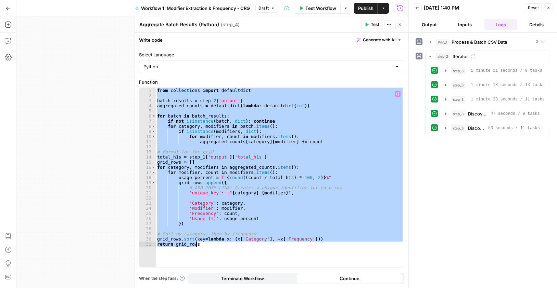
paste textarea
type textarea "**********"
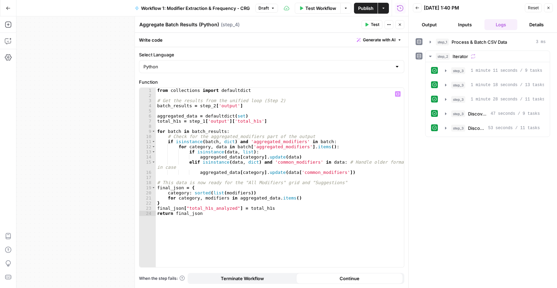
click at [372, 277] on div "Continue" at bounding box center [349, 278] width 107 height 11
click at [400, 24] on icon "button" at bounding box center [400, 25] width 4 height 4
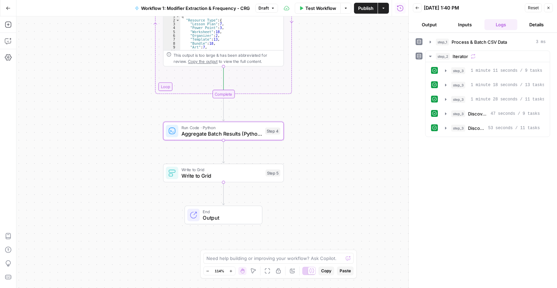
drag, startPoint x: 314, startPoint y: 182, endPoint x: 413, endPoint y: 25, distance: 185.5
click at [341, 174] on div "Workflow Set Inputs Inputs Run Code · Python Process & Batch CSV Data Step 1 Ou…" at bounding box center [212, 152] width 392 height 272
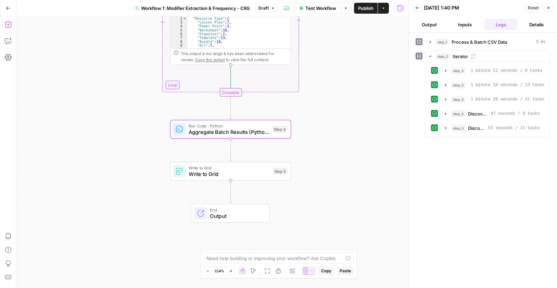
click at [7, 22] on icon "button" at bounding box center [8, 25] width 6 height 6
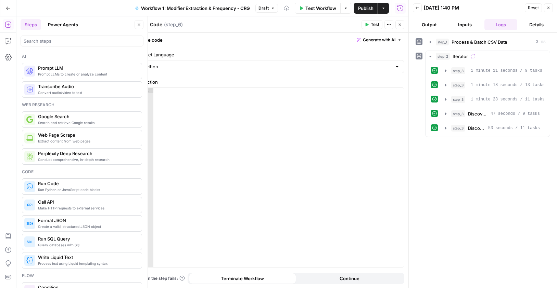
click at [206, 105] on div at bounding box center [278, 183] width 250 height 190
paste textarea "**********"
type textarea "**********"
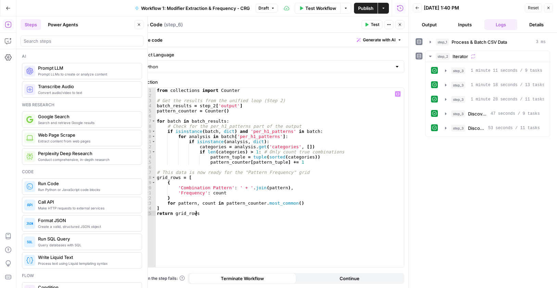
click at [150, 26] on textarea "Run Code" at bounding box center [150, 24] width 23 height 7
click at [151, 26] on textarea "Run Code" at bounding box center [150, 24] width 23 height 7
paste textarea "Count Combination Patterns"
type textarea "Count Combination Patterns"
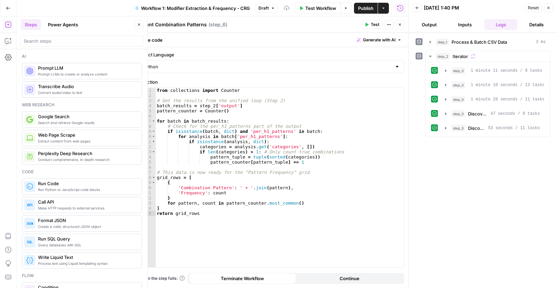
type textarea "**********"
click at [318, 172] on div "from collections import Counter # Get the results from the unified loop (Step 2…" at bounding box center [279, 183] width 248 height 190
click at [399, 26] on icon "button" at bounding box center [400, 25] width 2 height 2
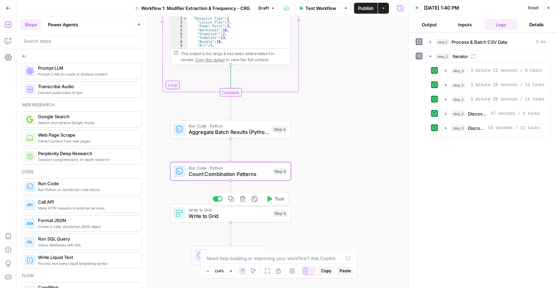
click at [250, 217] on span "Write to Grid" at bounding box center [229, 216] width 81 height 8
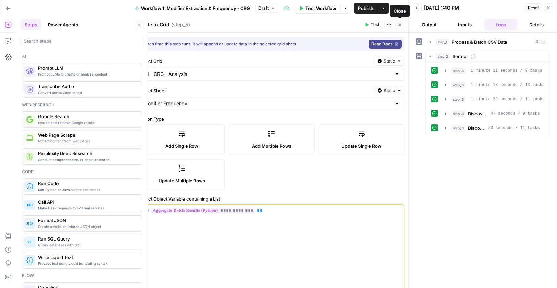
click at [400, 25] on icon "button" at bounding box center [400, 25] width 4 height 4
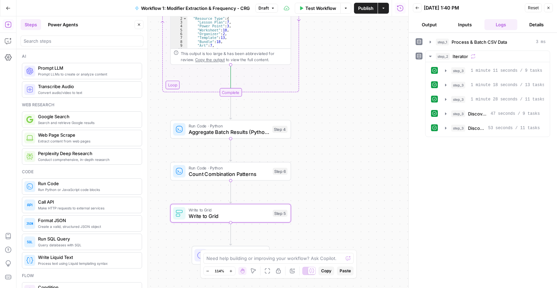
click at [415, 9] on button "Back" at bounding box center [417, 7] width 9 height 9
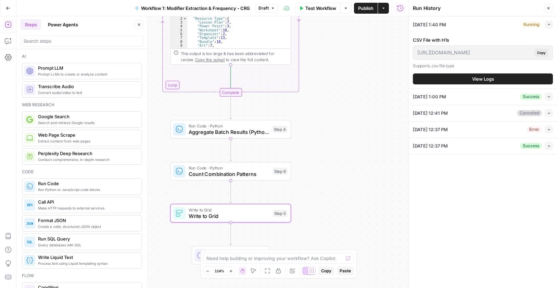
click at [547, 10] on icon "button" at bounding box center [548, 8] width 4 height 4
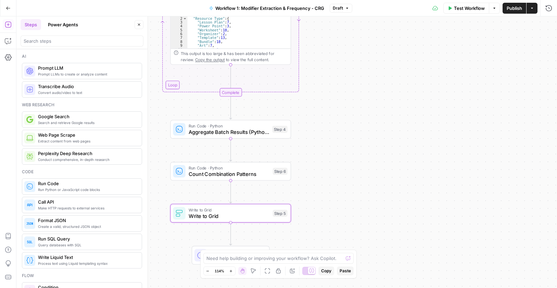
click at [476, 9] on span "Test Workflow" at bounding box center [469, 8] width 31 height 7
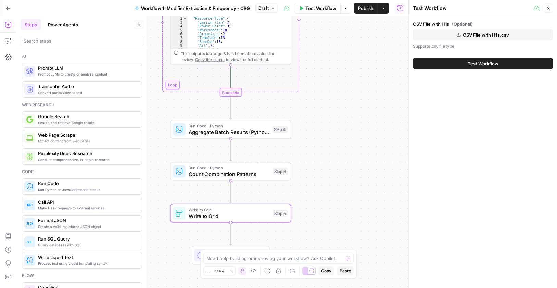
click at [483, 34] on span "CSV File with H1s.csv" at bounding box center [486, 34] width 46 height 7
click at [463, 62] on button "Test Workflow" at bounding box center [483, 63] width 140 height 11
drag, startPoint x: 509, startPoint y: 65, endPoint x: 507, endPoint y: 77, distance: 12.1
click at [509, 65] on button "Test Workflow" at bounding box center [483, 63] width 140 height 11
